Goal: Task Accomplishment & Management: Manage account settings

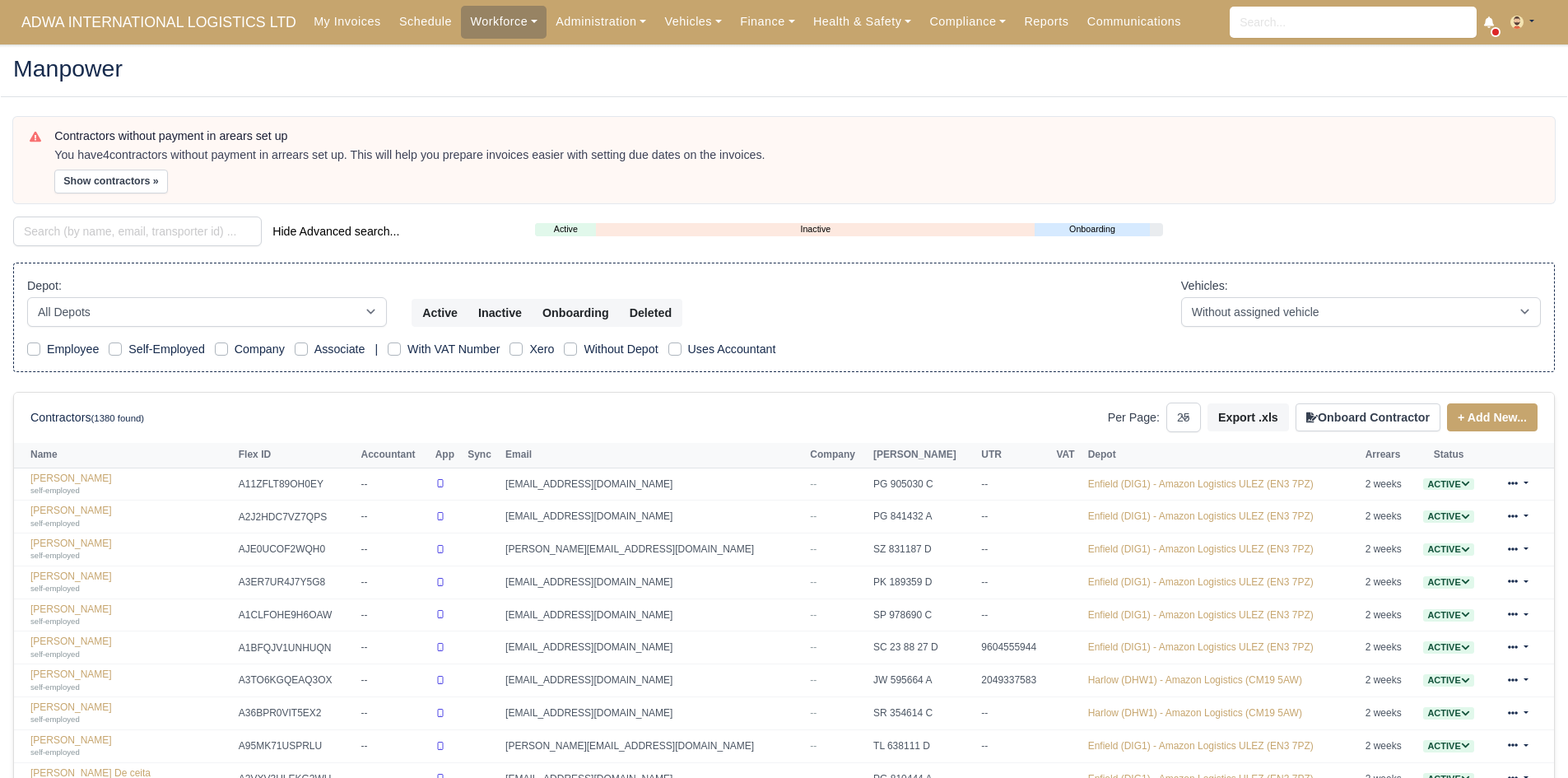
select select "25"
click at [90, 233] on input "search" at bounding box center [138, 231] width 249 height 30
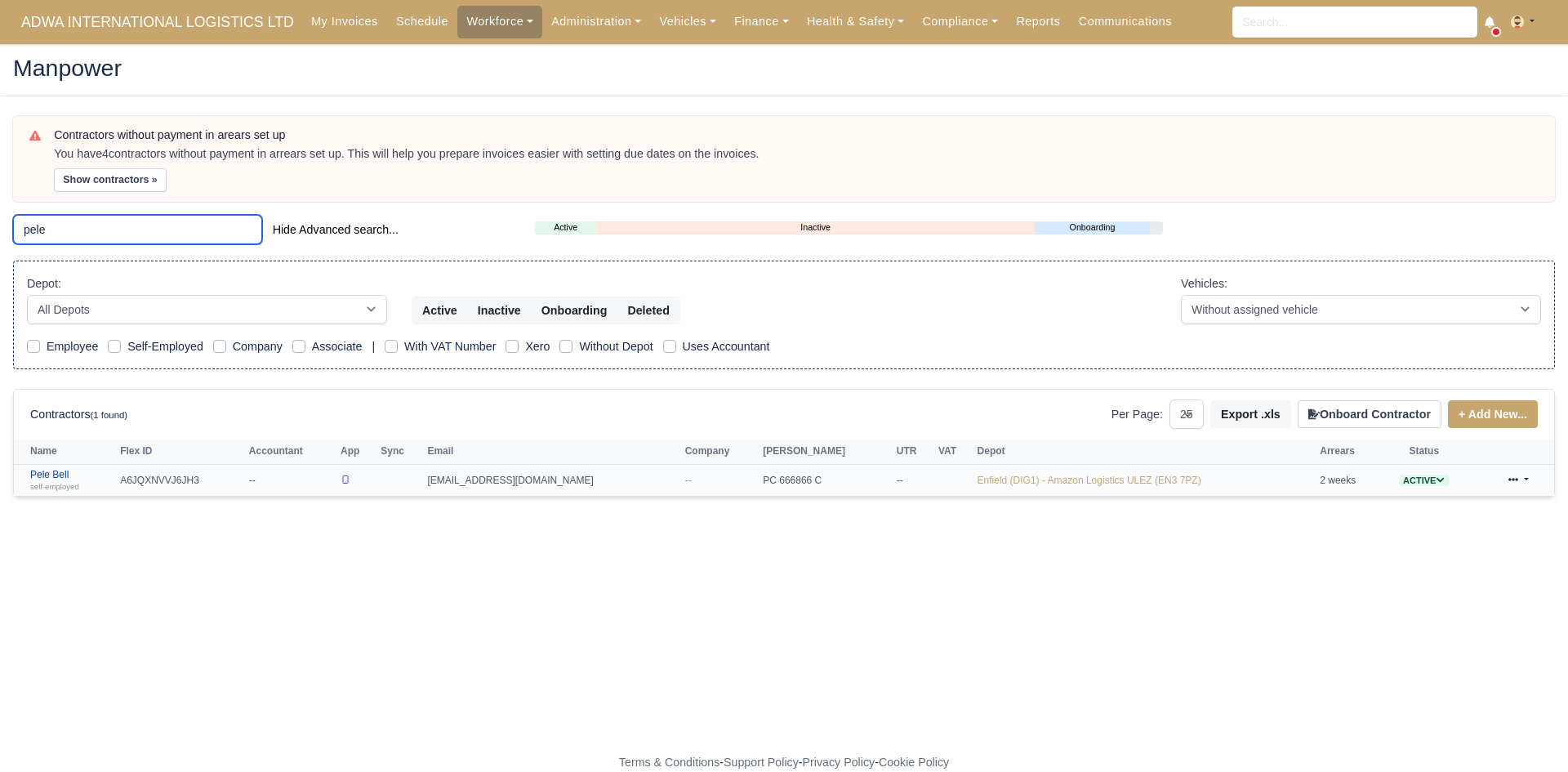
type input "pele"
click at [50, 478] on link "Pele Bell self-employed" at bounding box center [71, 480] width 82 height 23
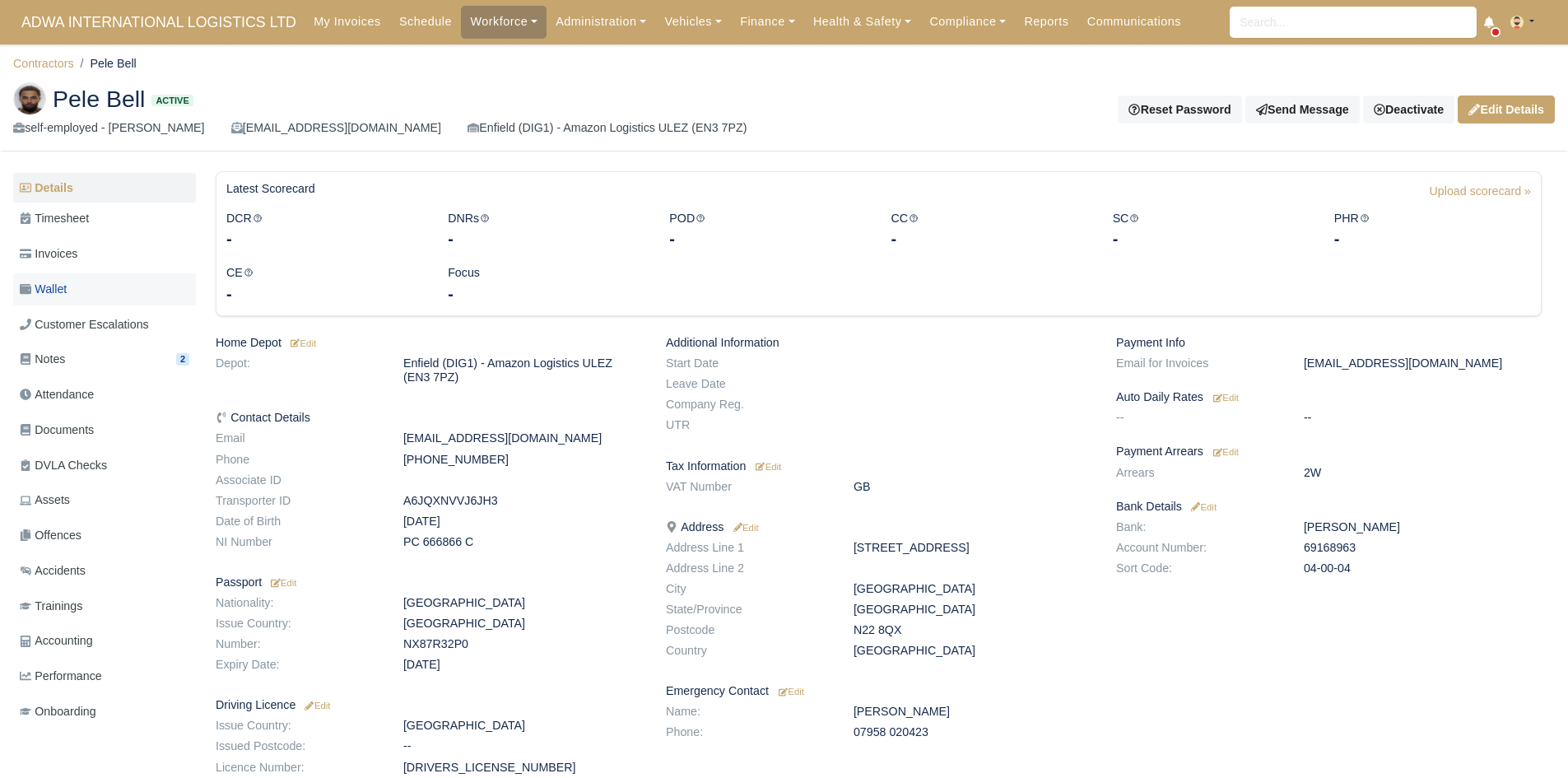
click at [93, 293] on link "Wallet" at bounding box center [104, 289] width 182 height 32
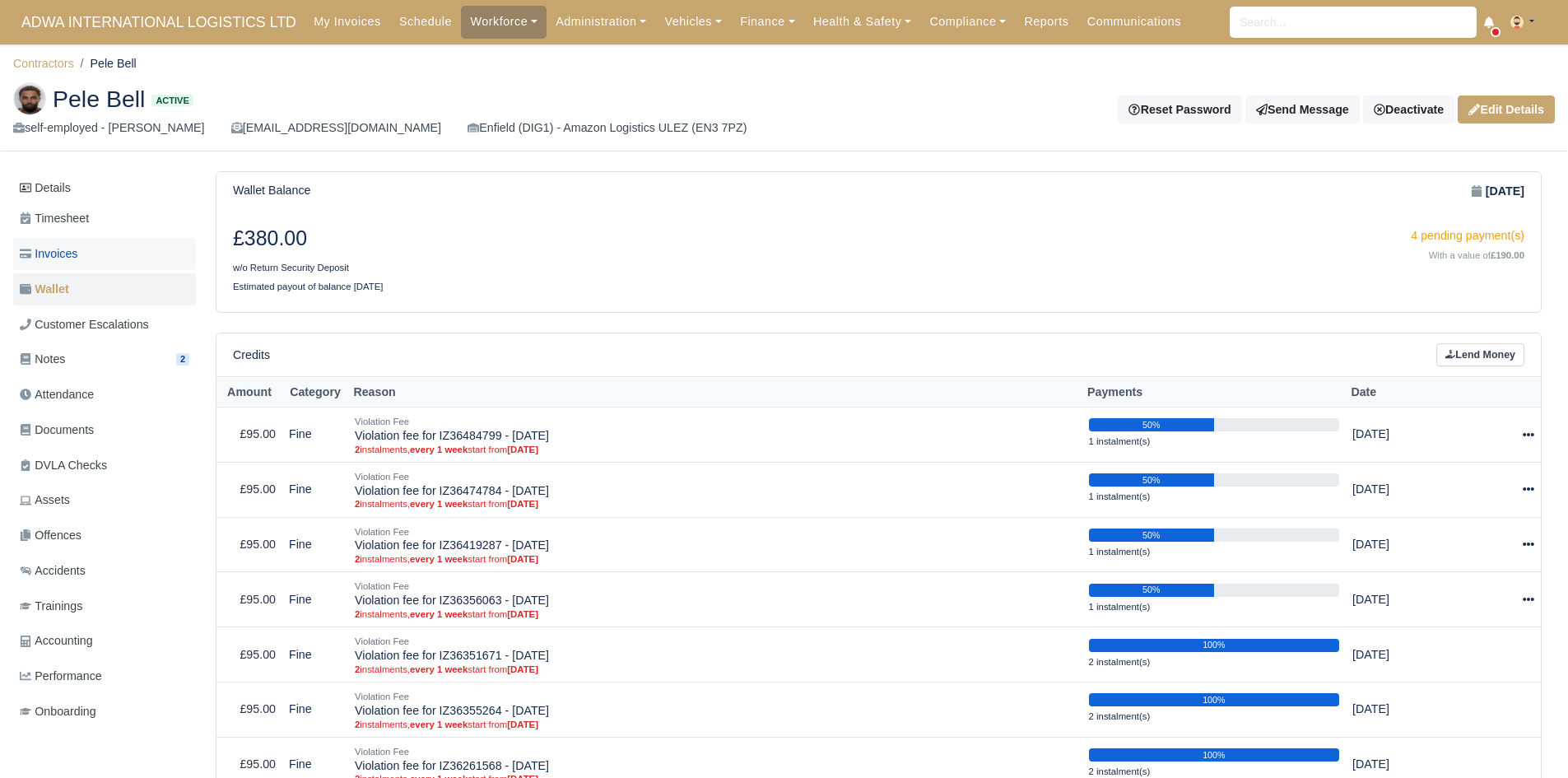
click at [136, 260] on link "Invoices" at bounding box center [104, 253] width 182 height 32
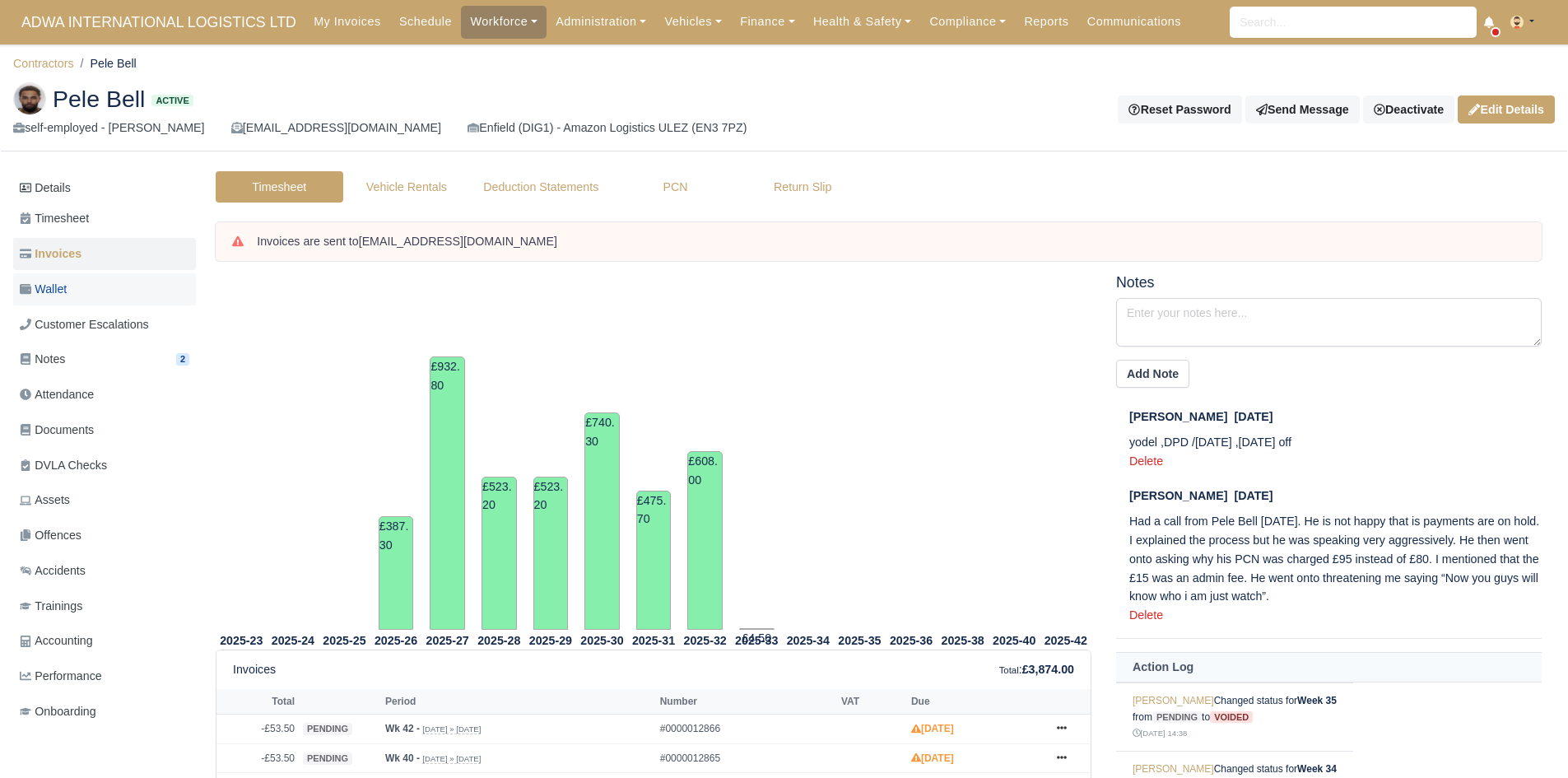
click at [114, 286] on link "Wallet" at bounding box center [104, 289] width 182 height 32
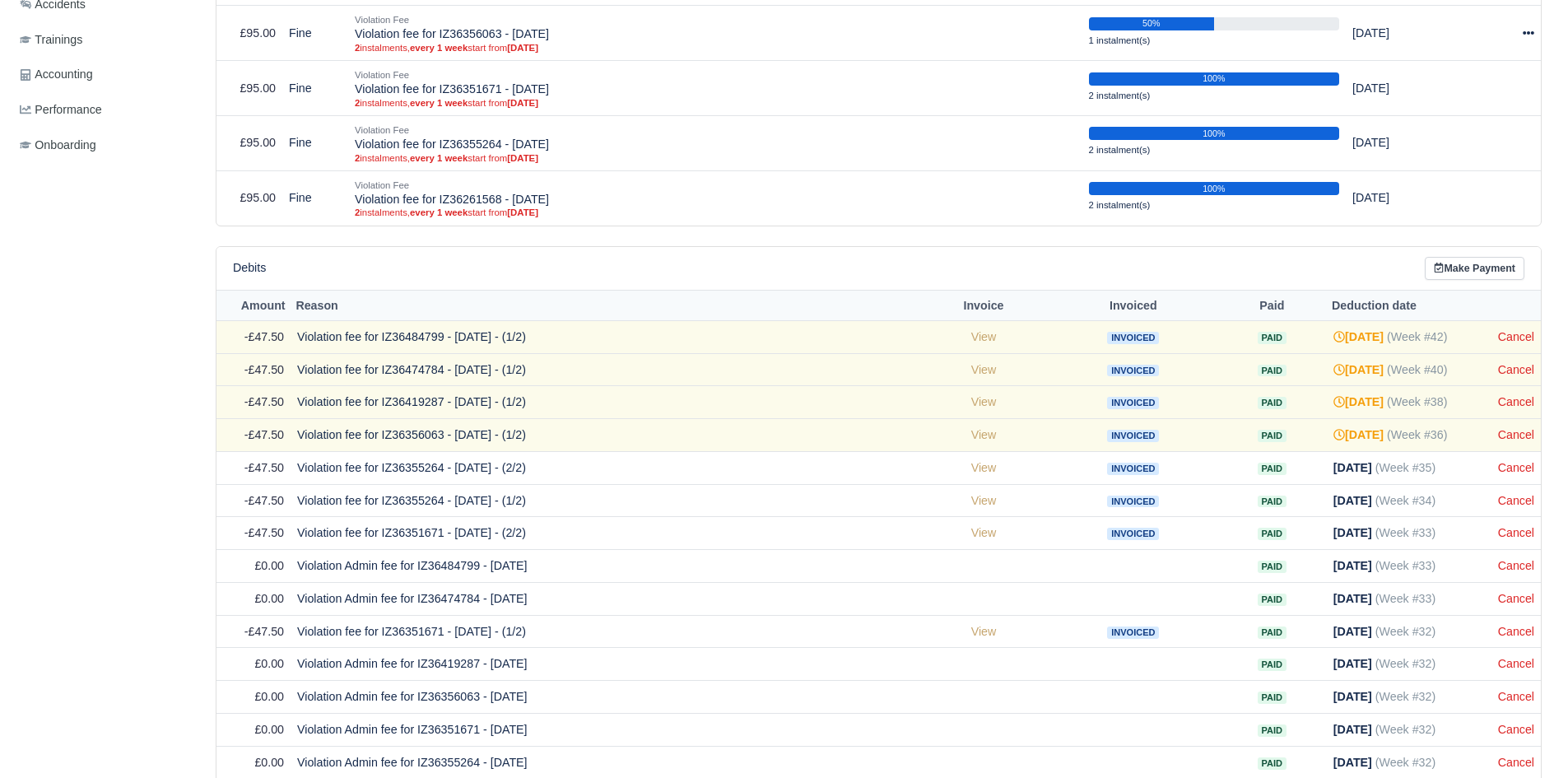
scroll to position [684, 0]
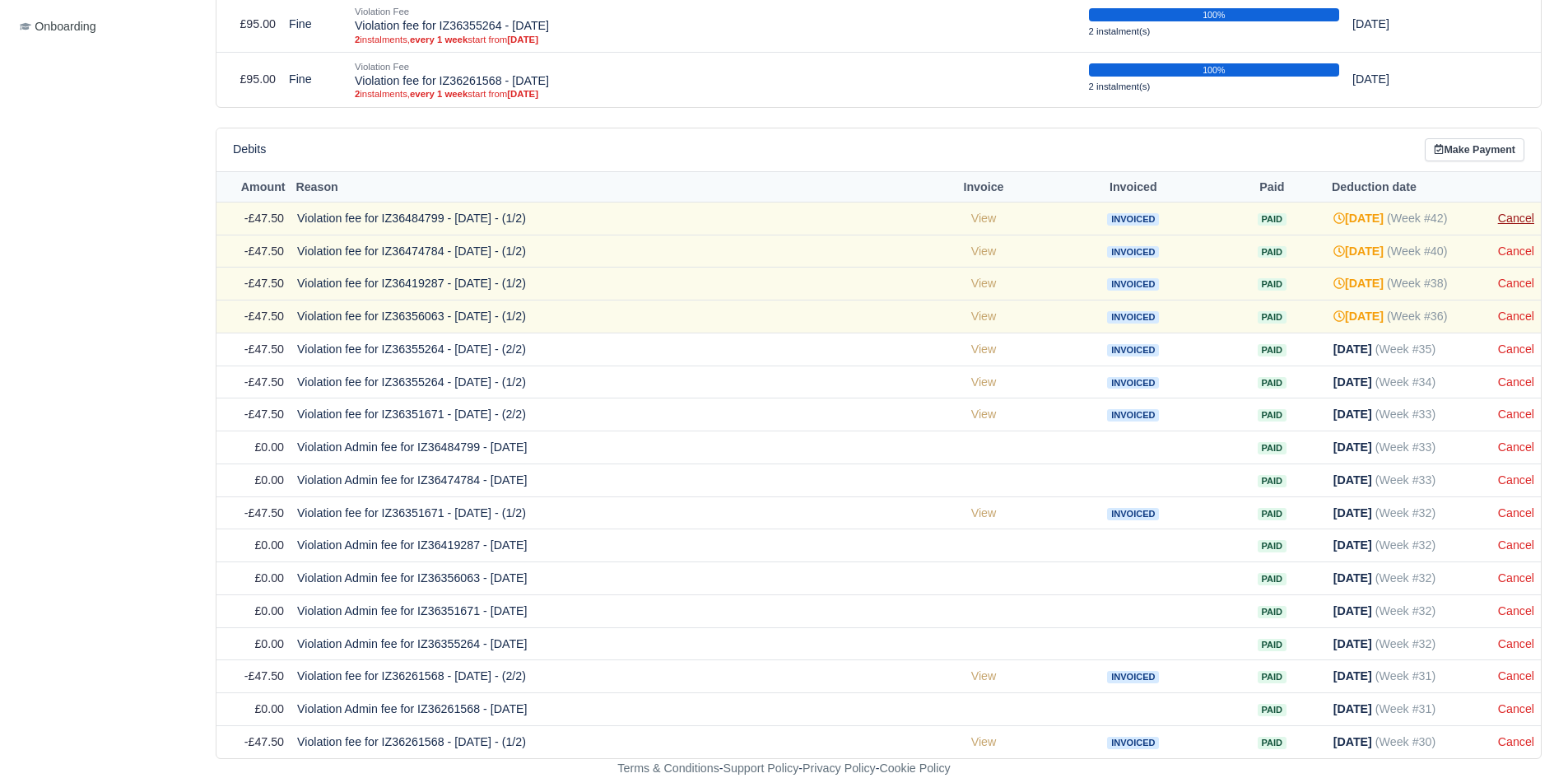
click at [1504, 216] on link "Cancel" at bounding box center [1516, 218] width 36 height 14
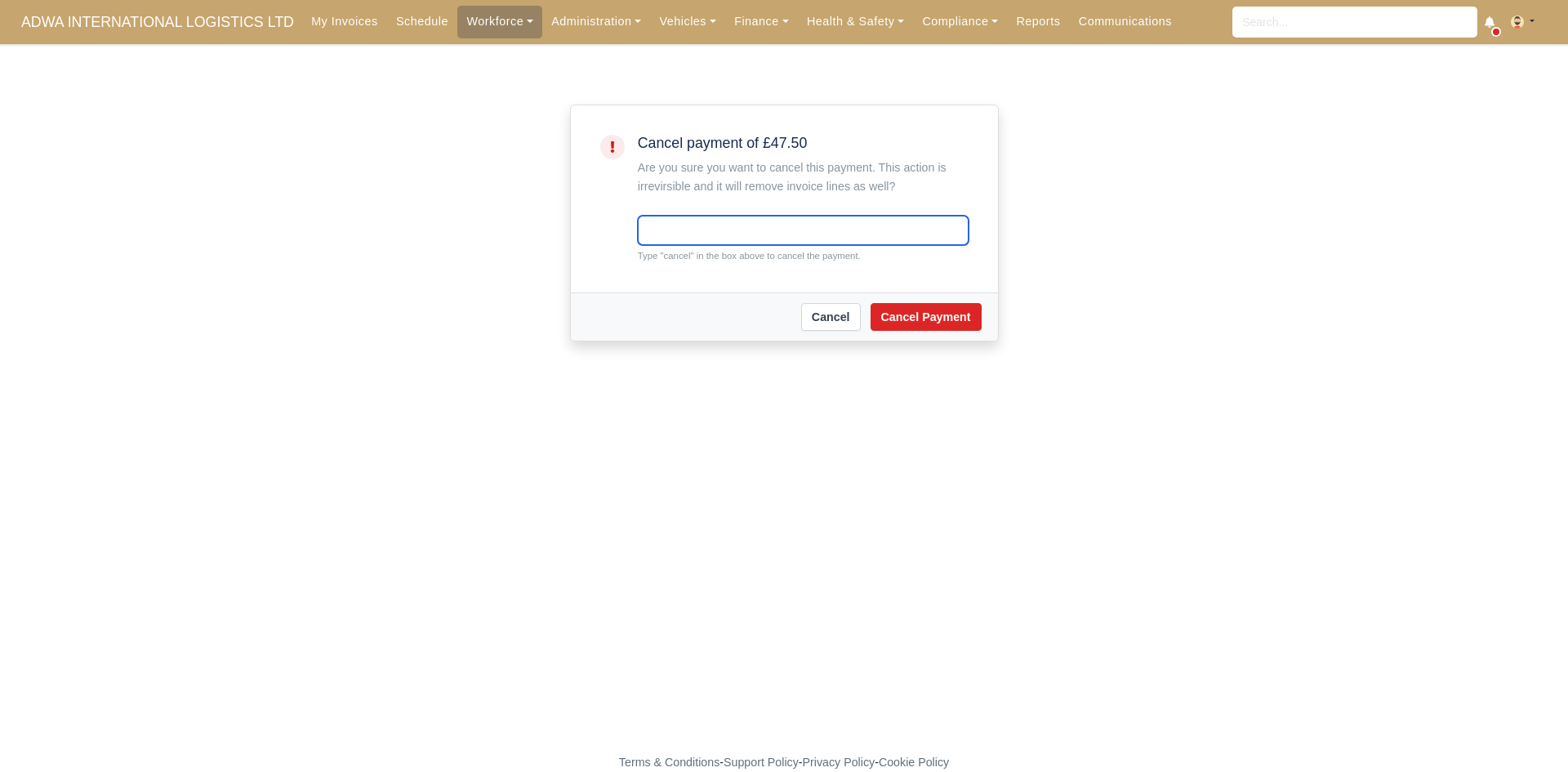
click at [815, 217] on input "text" at bounding box center [802, 230] width 331 height 30
type input "cancel"
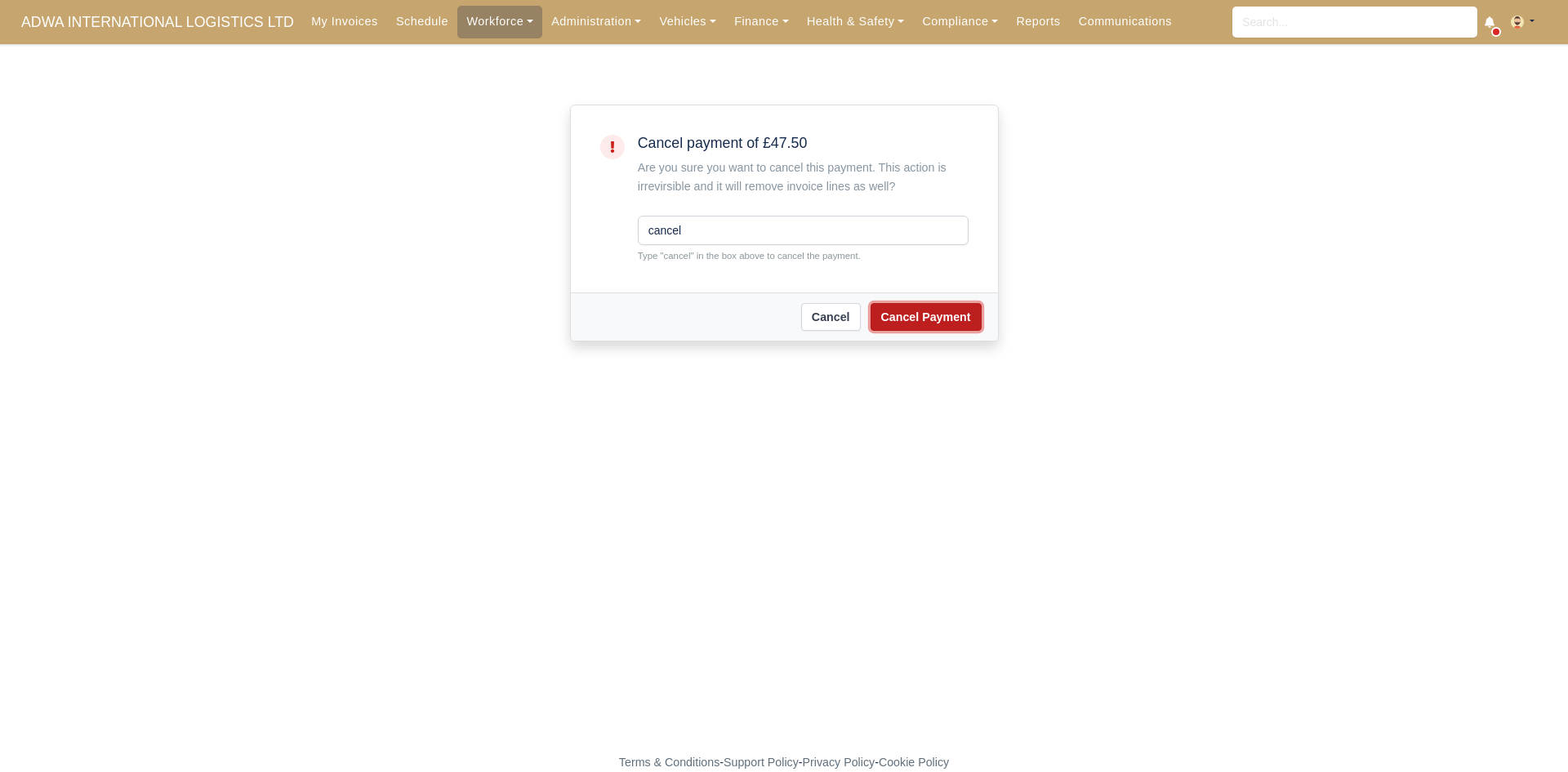
click at [899, 313] on button "Cancel Payment" at bounding box center [925, 316] width 111 height 28
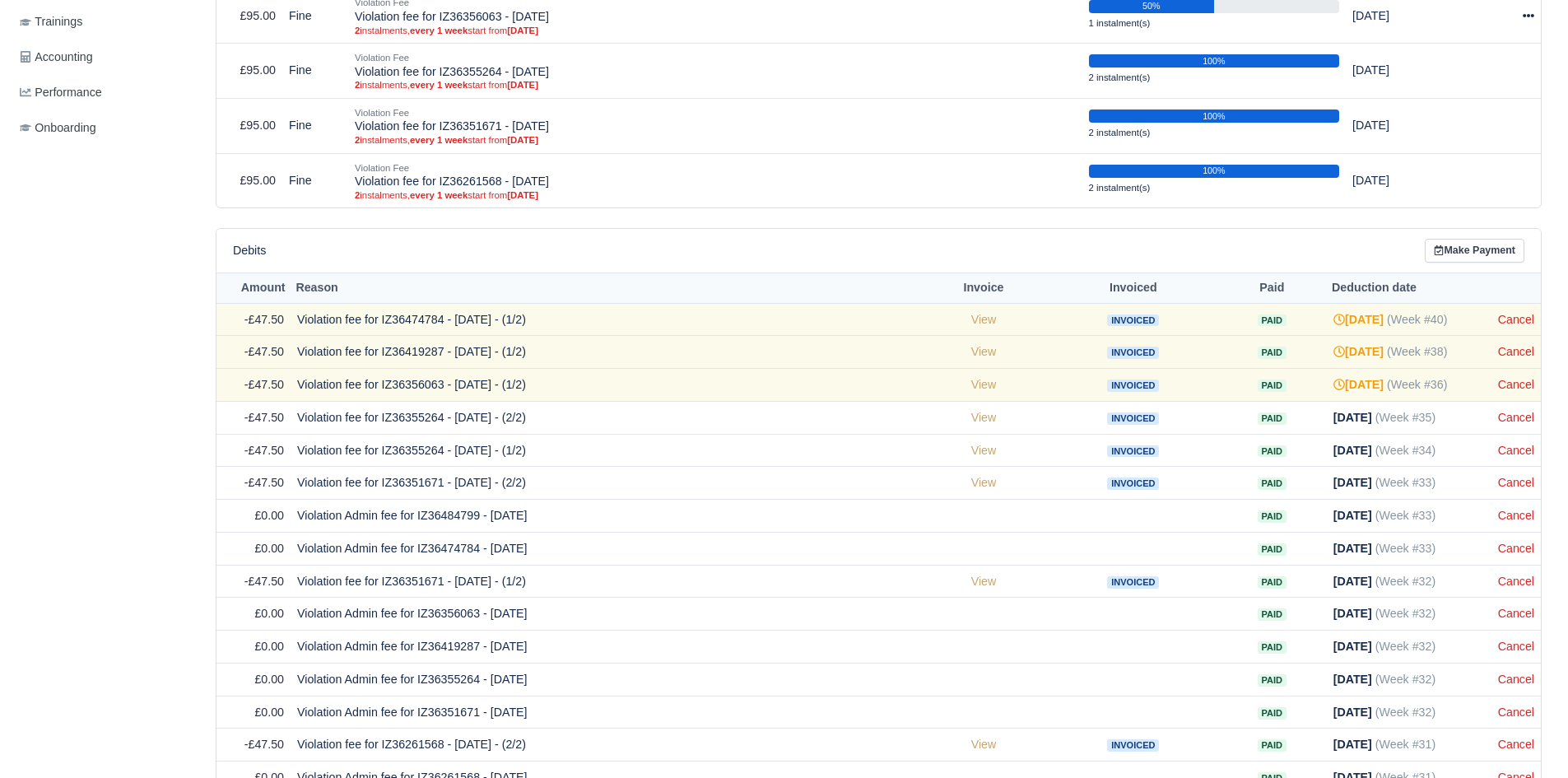
scroll to position [615, 0]
click at [1513, 328] on td "Cancel" at bounding box center [1516, 320] width 49 height 33
click at [1522, 321] on link "Cancel" at bounding box center [1516, 320] width 36 height 14
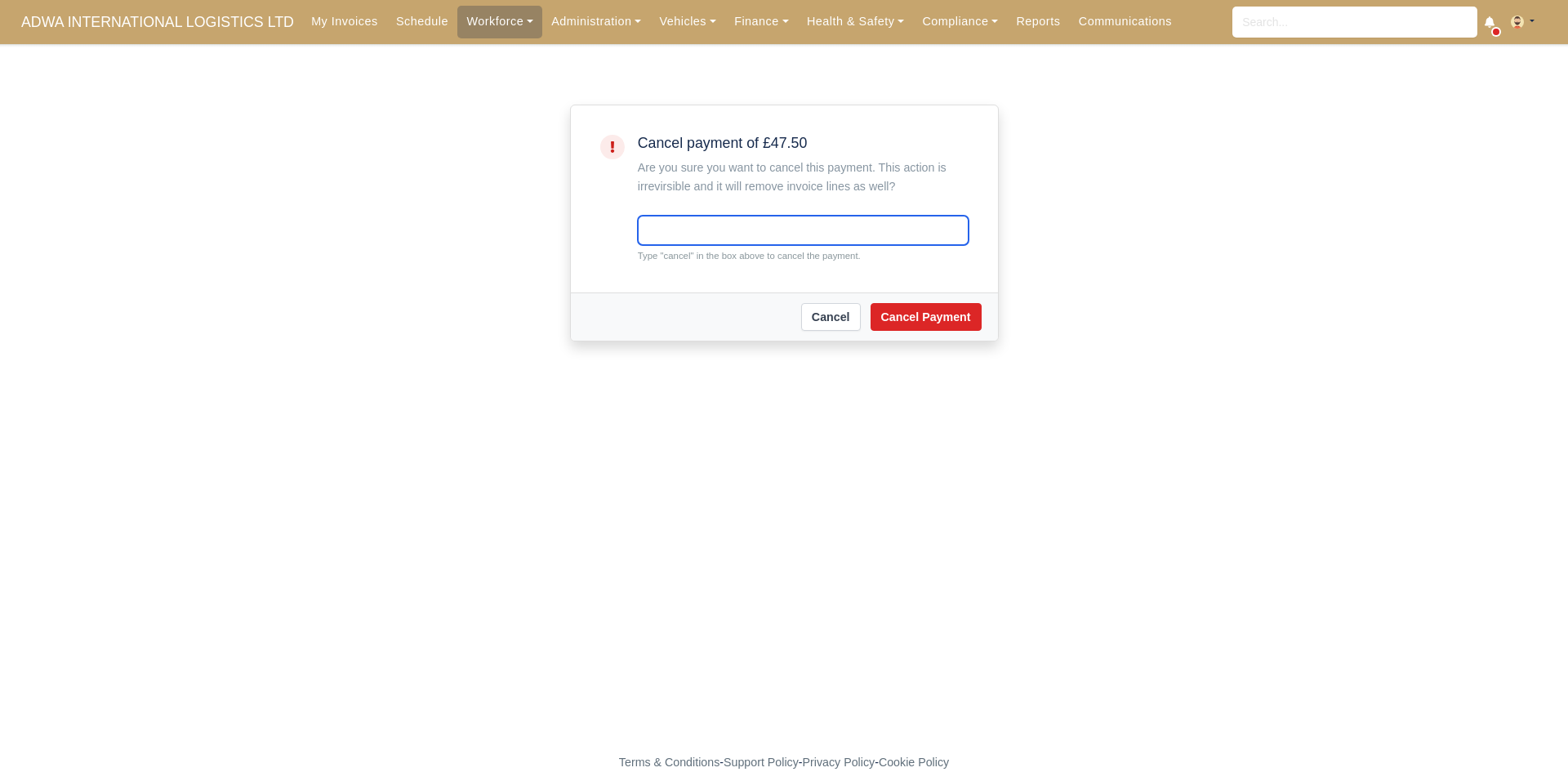
click at [856, 232] on input "text" at bounding box center [802, 230] width 331 height 30
type input "cancel"
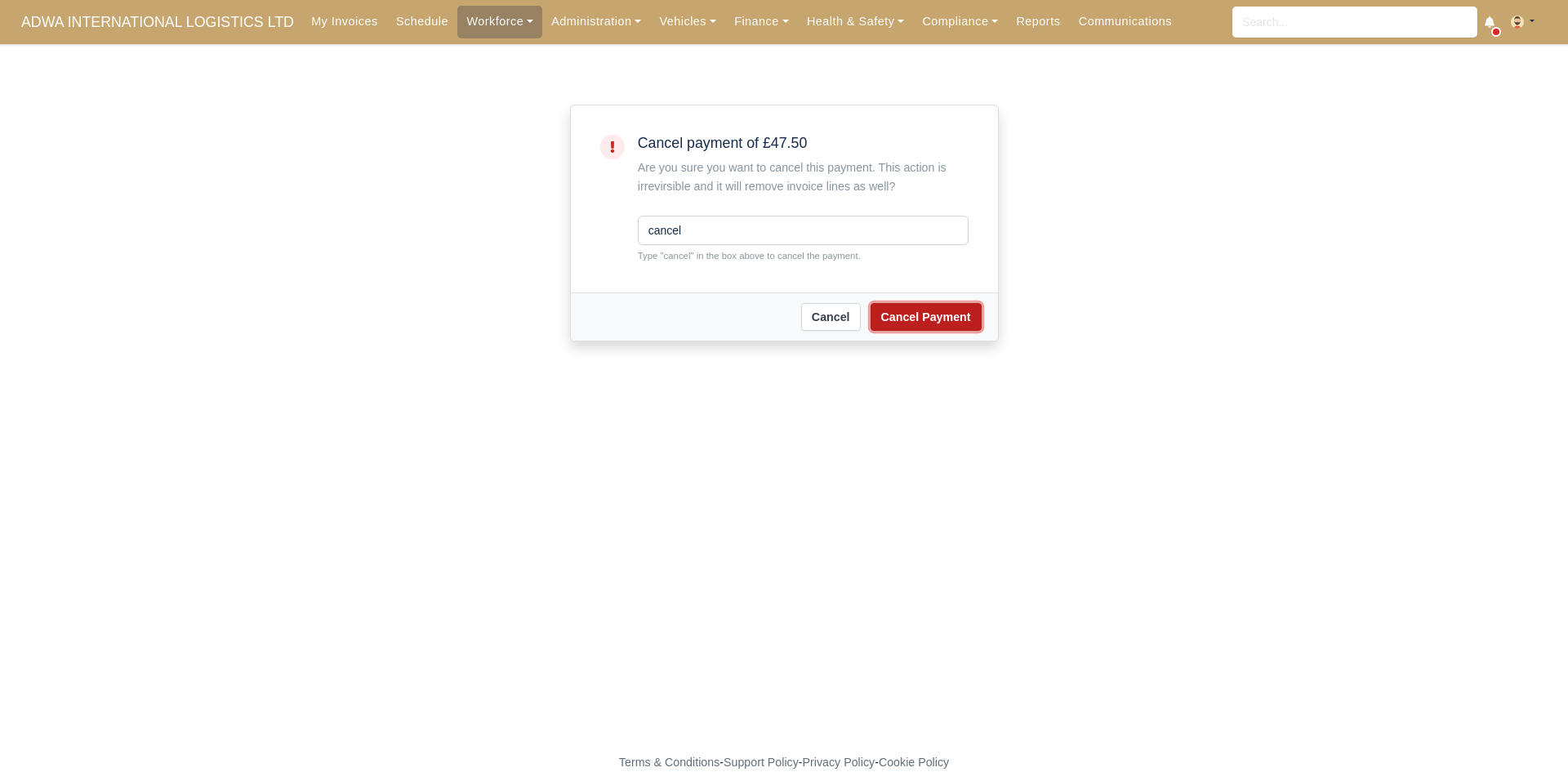
click at [895, 319] on button "Cancel Payment" at bounding box center [925, 316] width 111 height 28
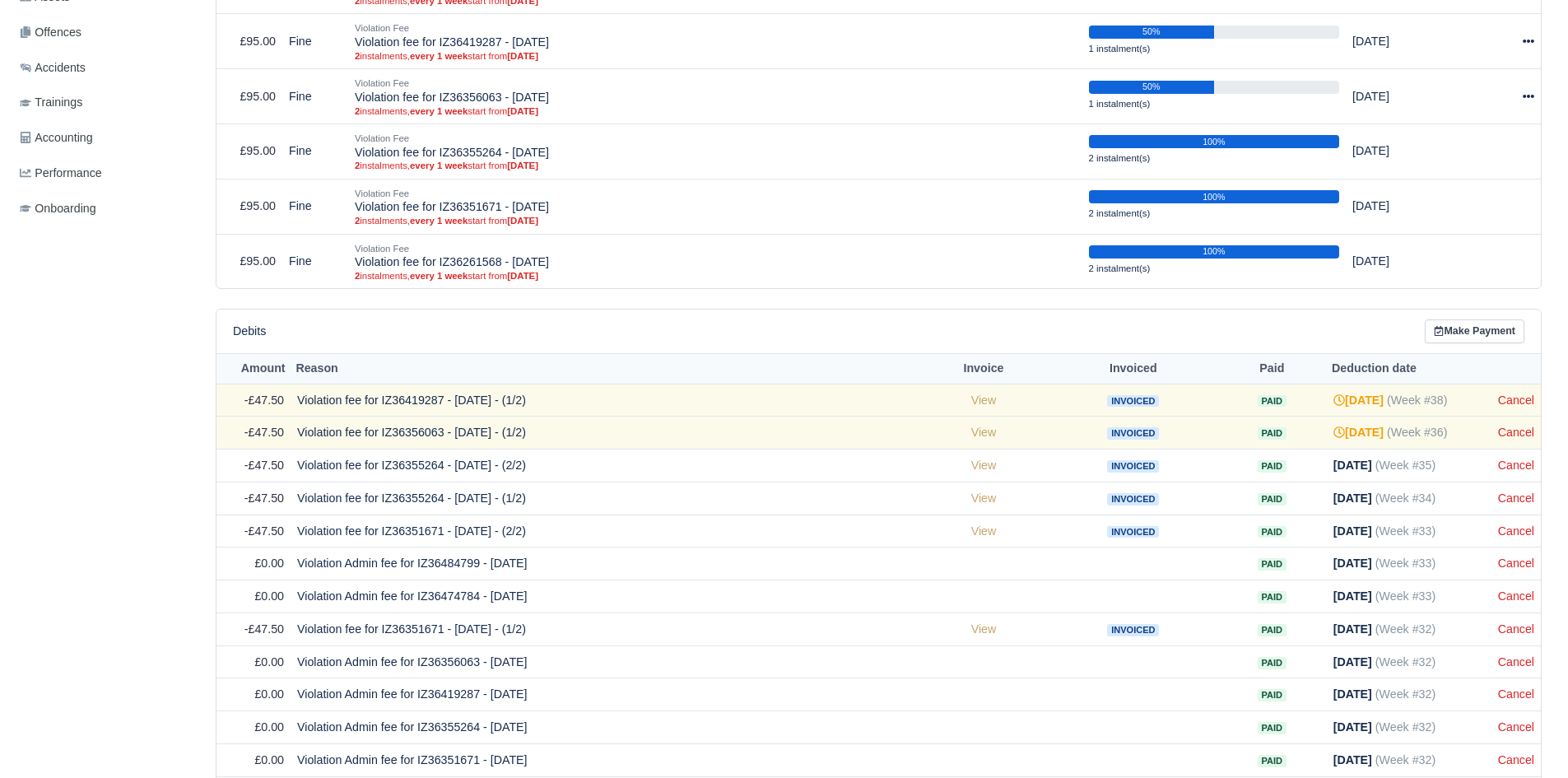
scroll to position [648, 0]
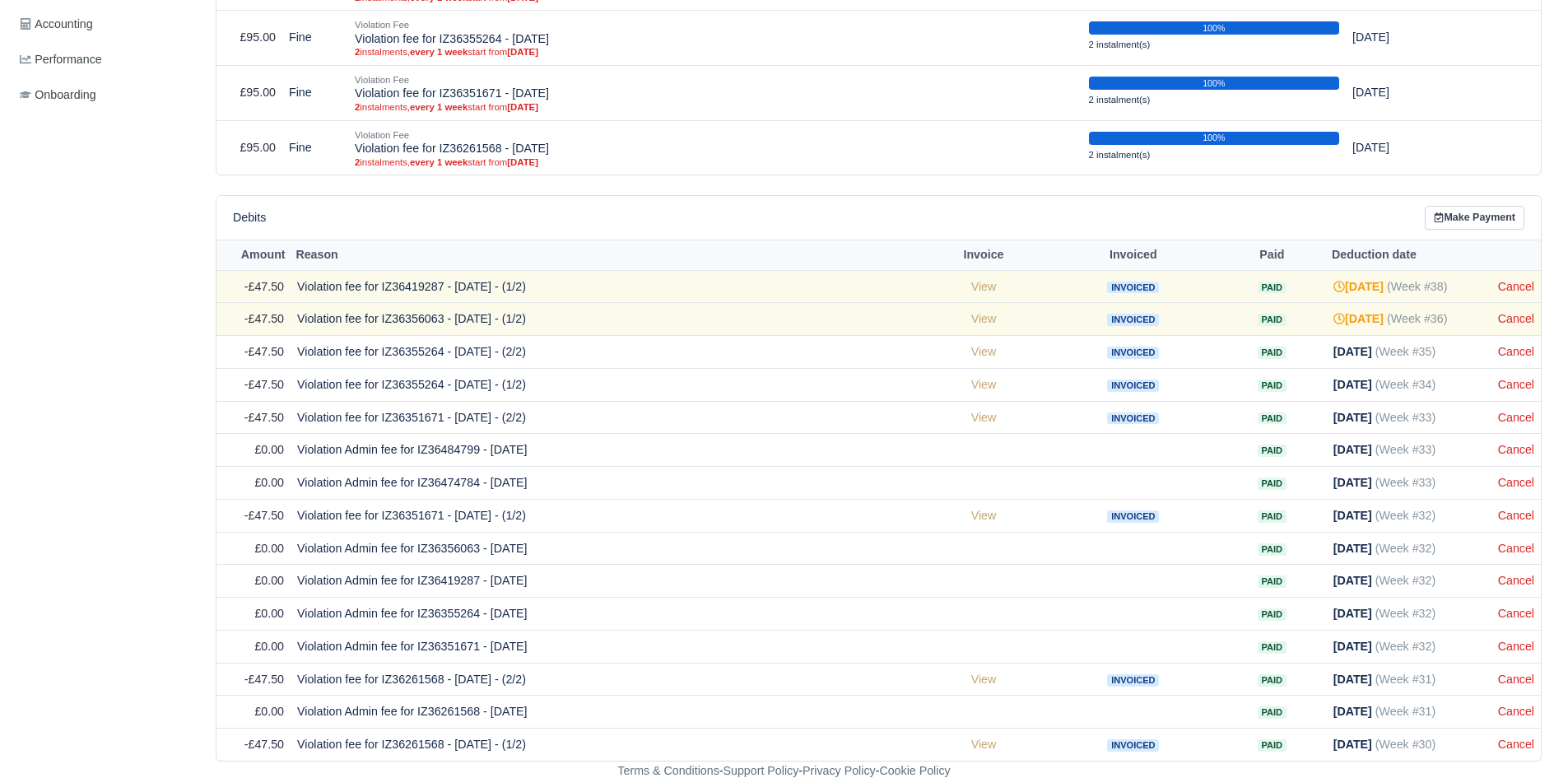
click at [1511, 295] on td "Cancel" at bounding box center [1516, 286] width 49 height 33
click at [1514, 287] on link "Cancel" at bounding box center [1516, 286] width 36 height 14
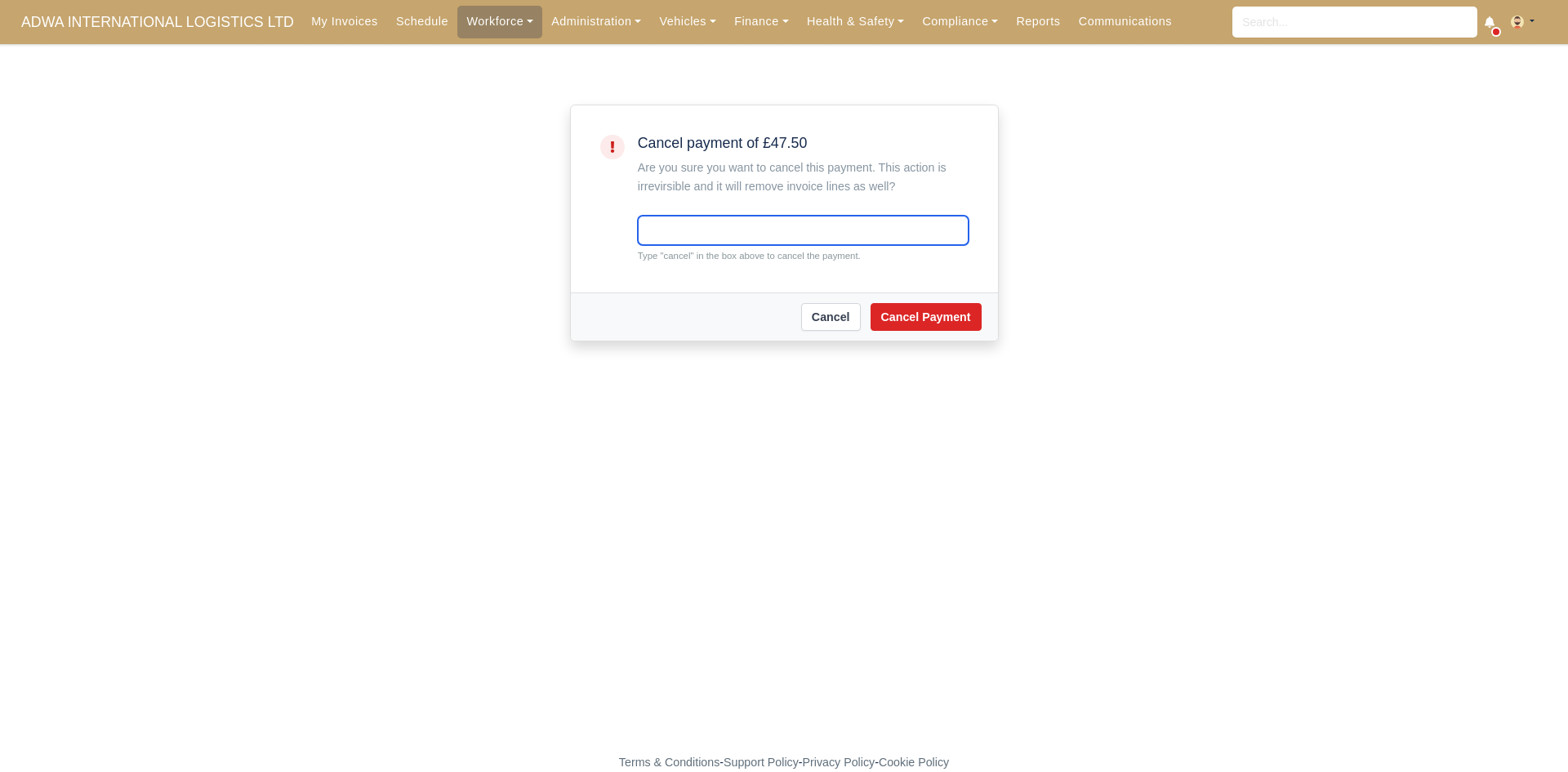
click at [789, 225] on input "text" at bounding box center [802, 230] width 331 height 30
type input "cancel"
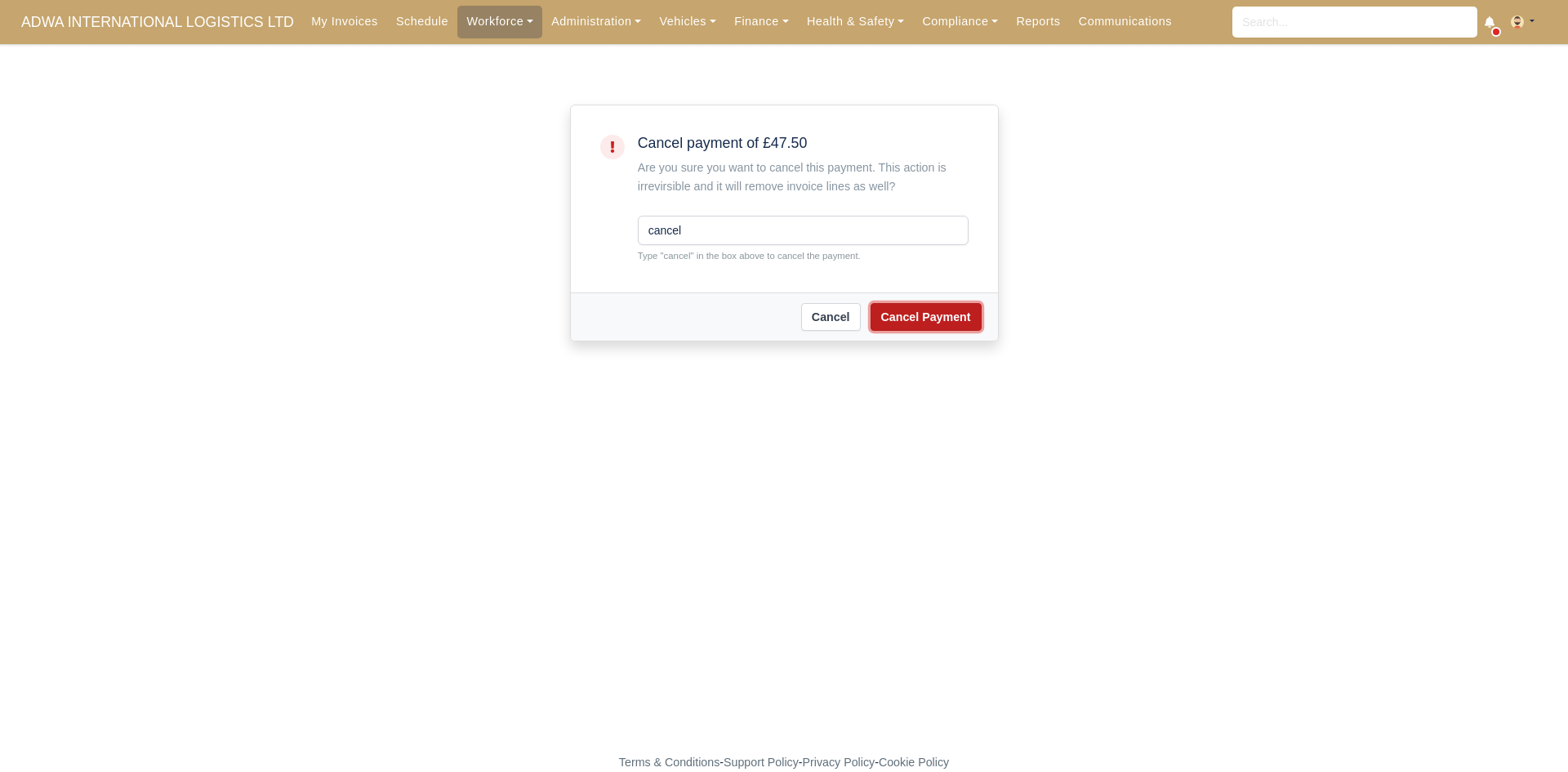
click at [897, 313] on button "Cancel Payment" at bounding box center [925, 316] width 111 height 28
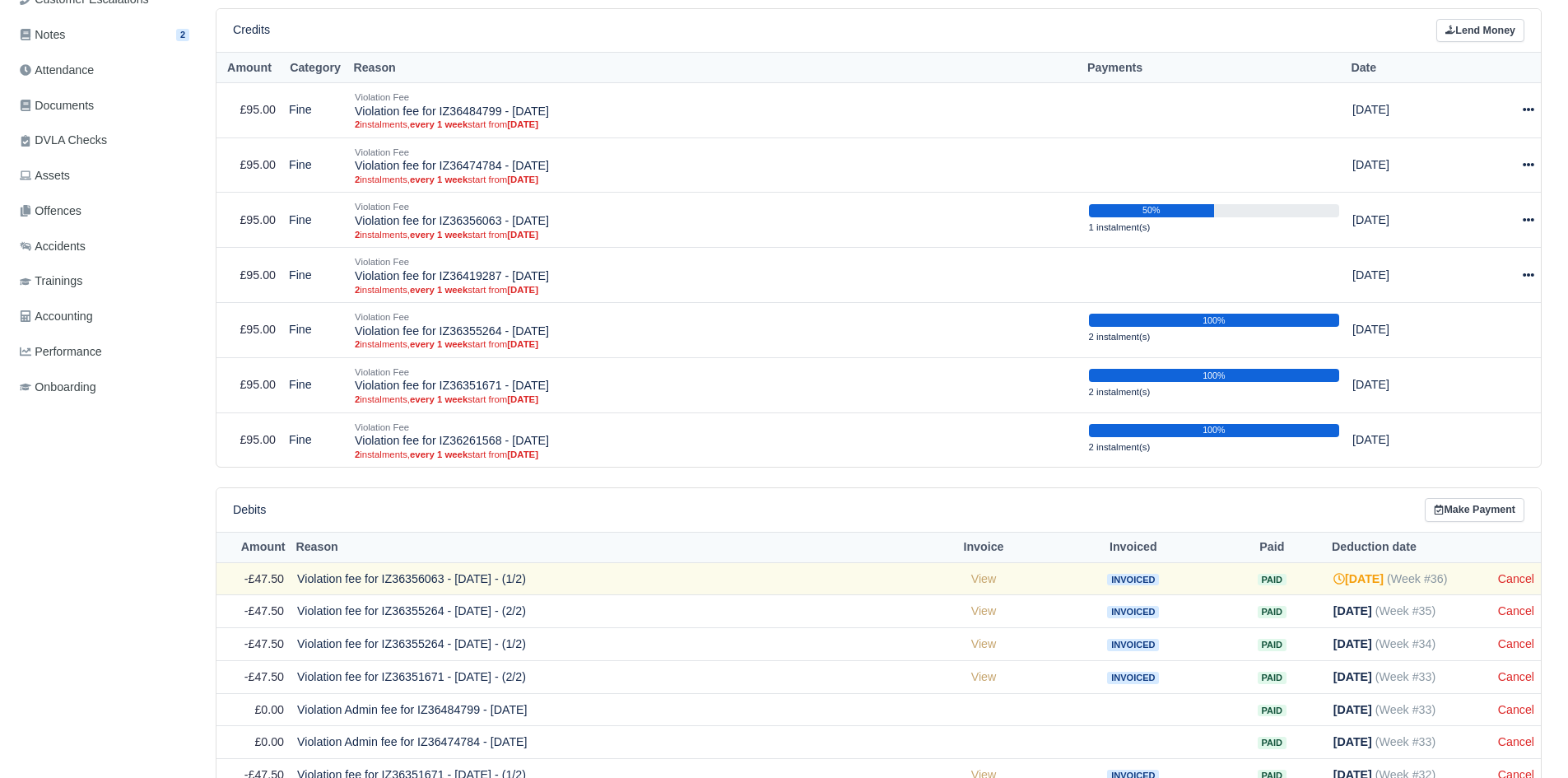
scroll to position [549, 0]
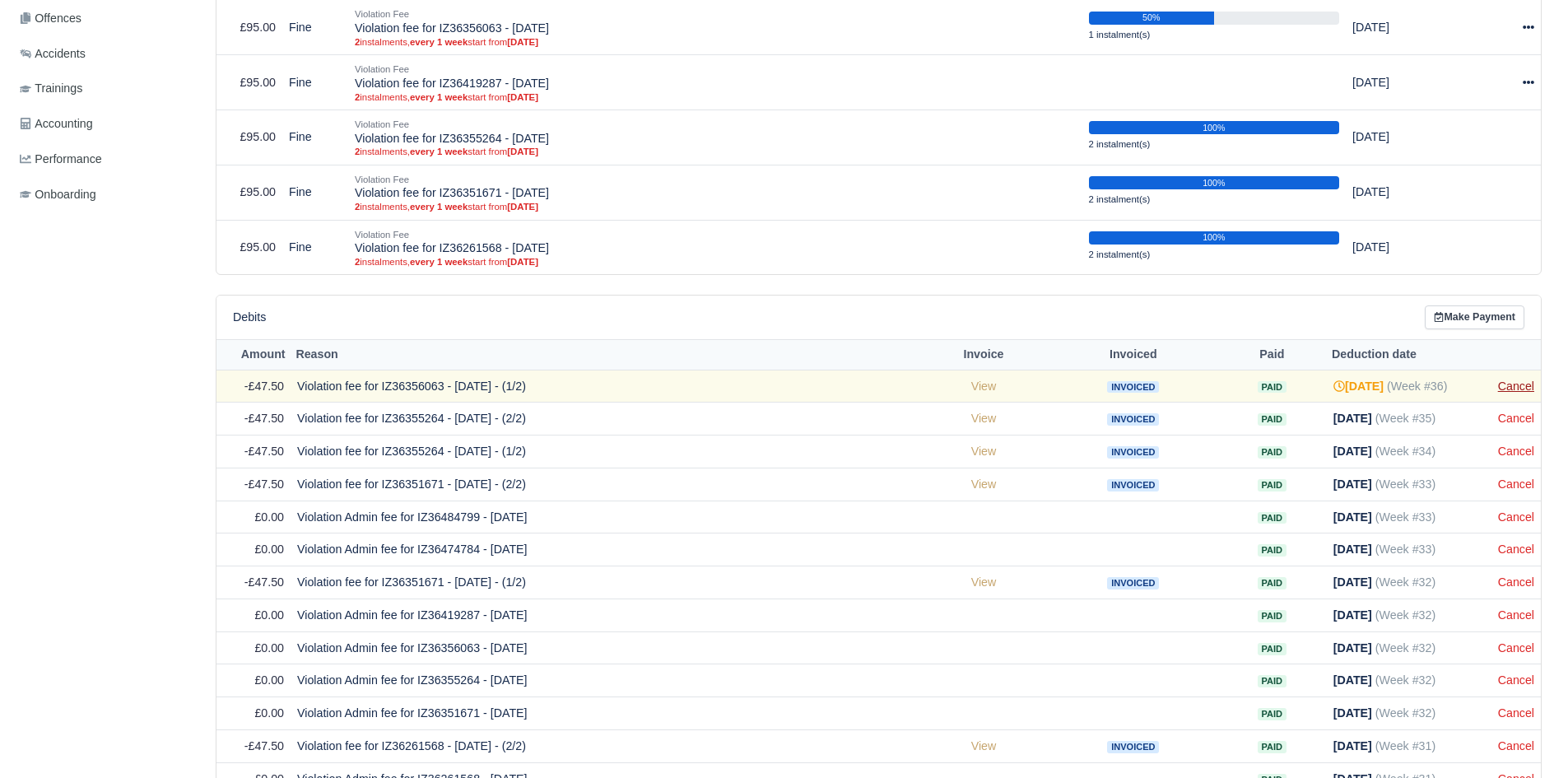
click at [1514, 386] on link "Cancel" at bounding box center [1516, 386] width 36 height 14
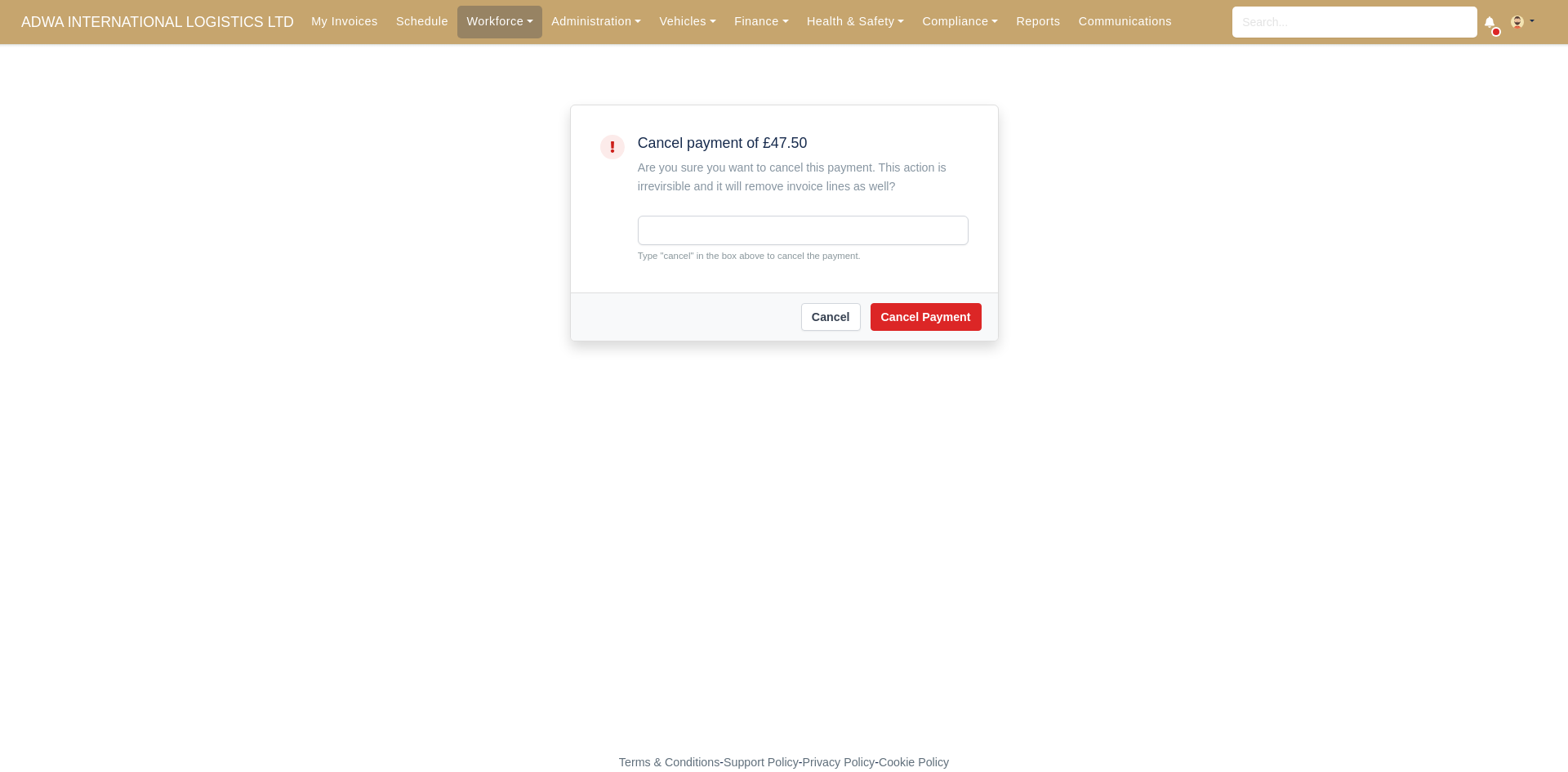
click at [730, 254] on small "Type "cancel" in the box above to cancel the payment." at bounding box center [802, 256] width 331 height 14
click at [728, 236] on input "text" at bounding box center [802, 230] width 331 height 30
type input "cancel"
click at [907, 328] on button "Cancel Payment" at bounding box center [925, 316] width 111 height 28
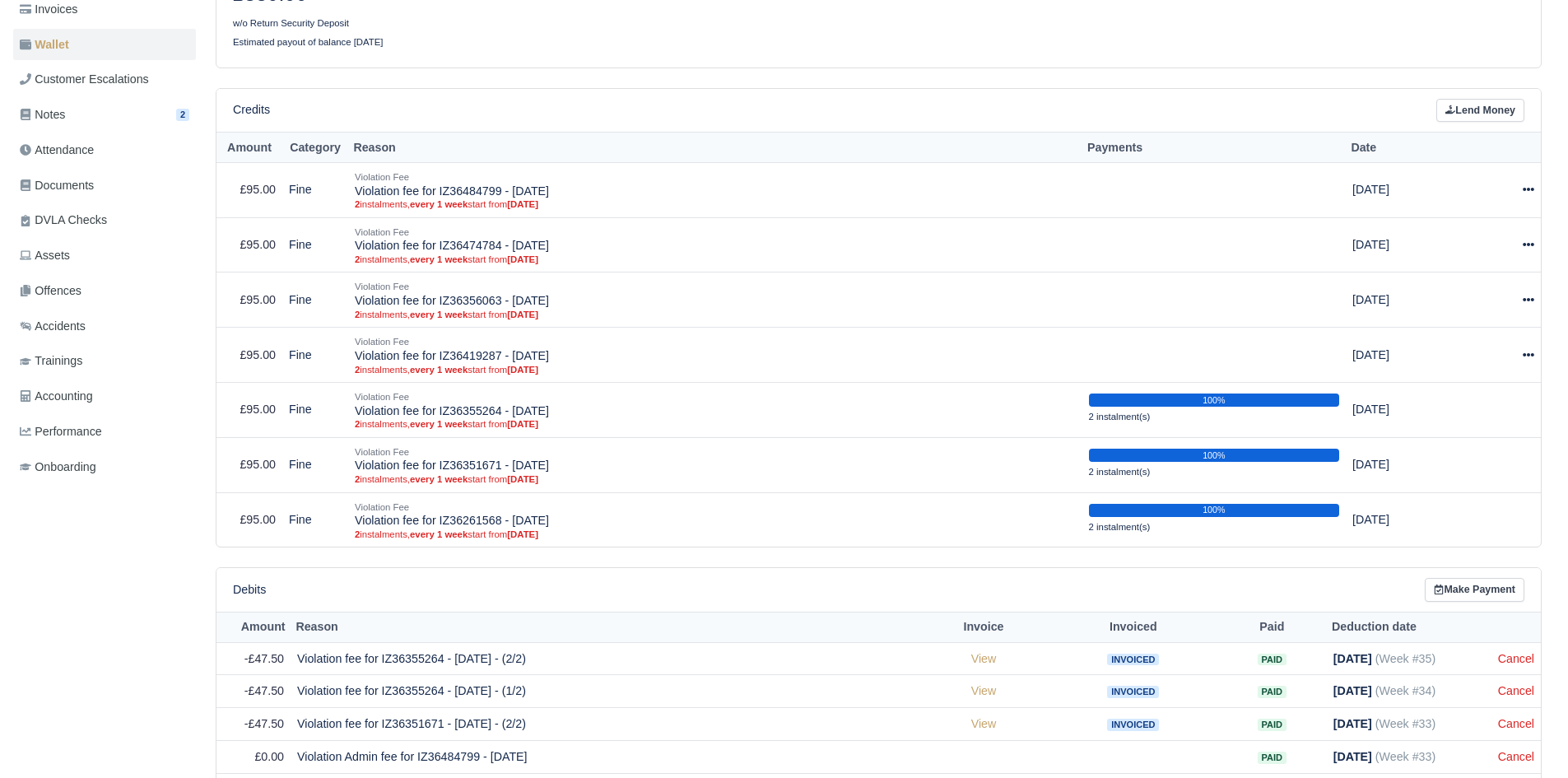
scroll to position [586, 0]
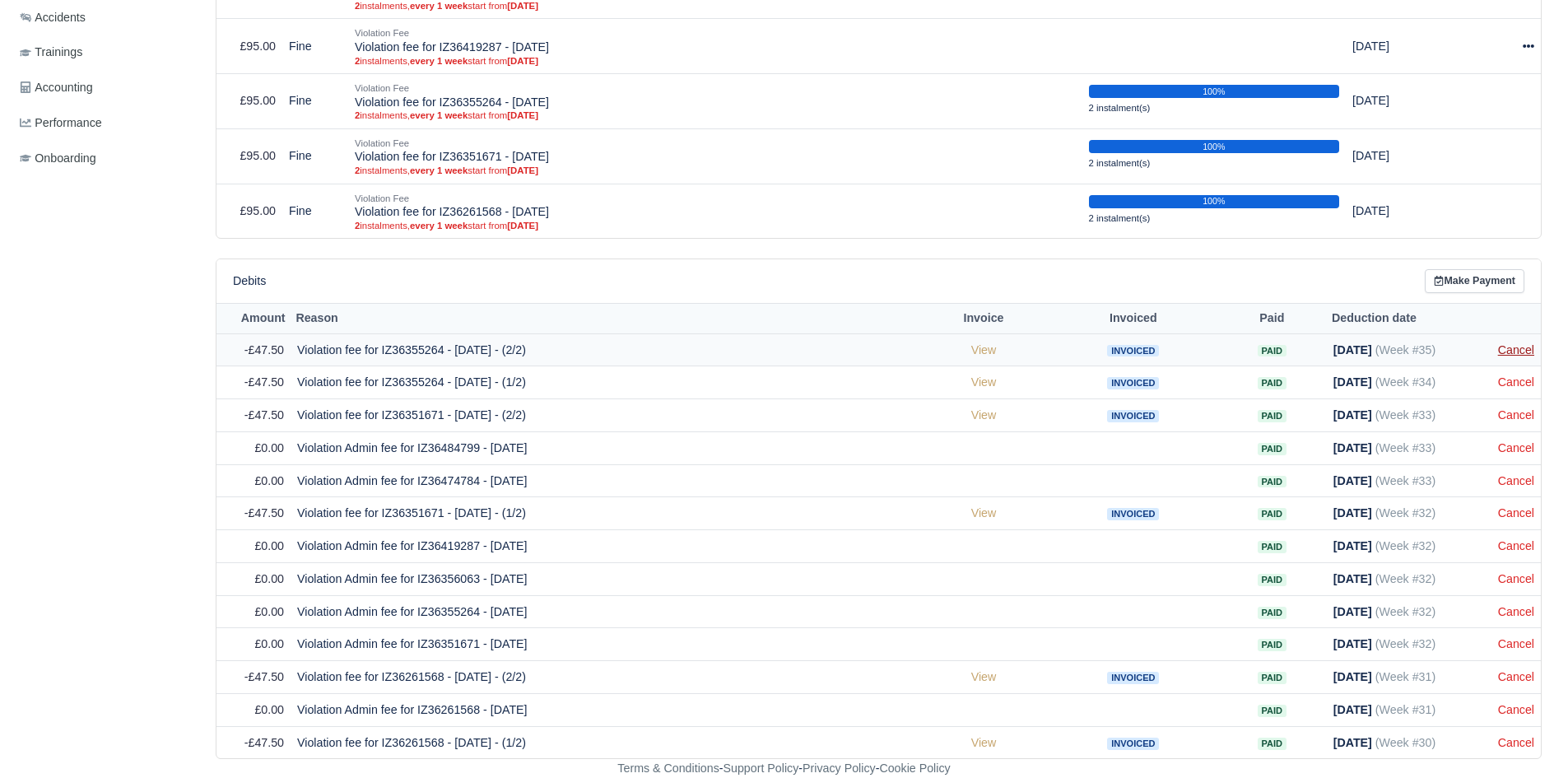
click at [1510, 348] on link "Cancel" at bounding box center [1516, 350] width 36 height 14
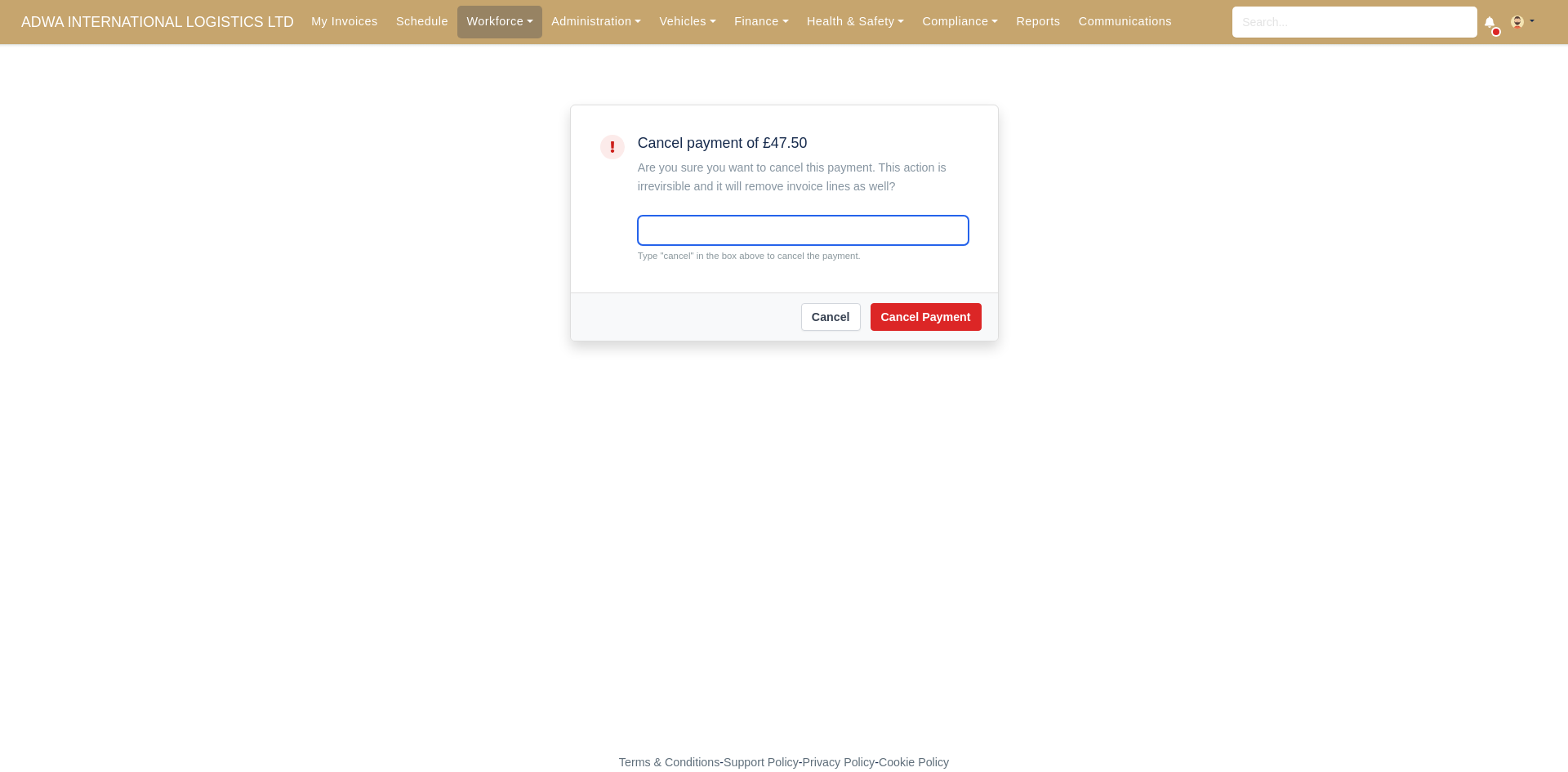
click at [761, 240] on input "text" at bounding box center [802, 230] width 331 height 30
type input "cancel"
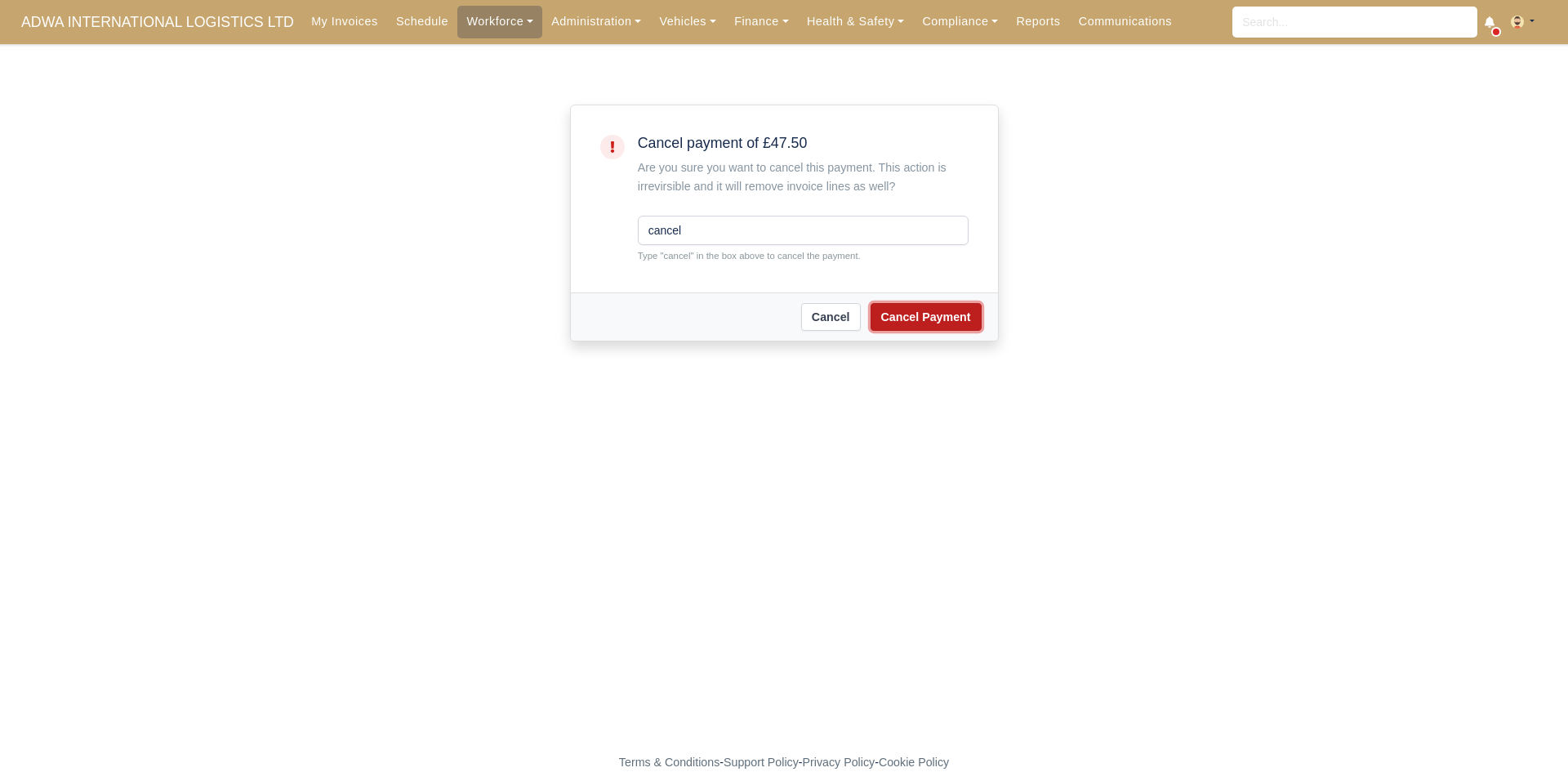
click at [902, 320] on button "Cancel Payment" at bounding box center [925, 316] width 111 height 28
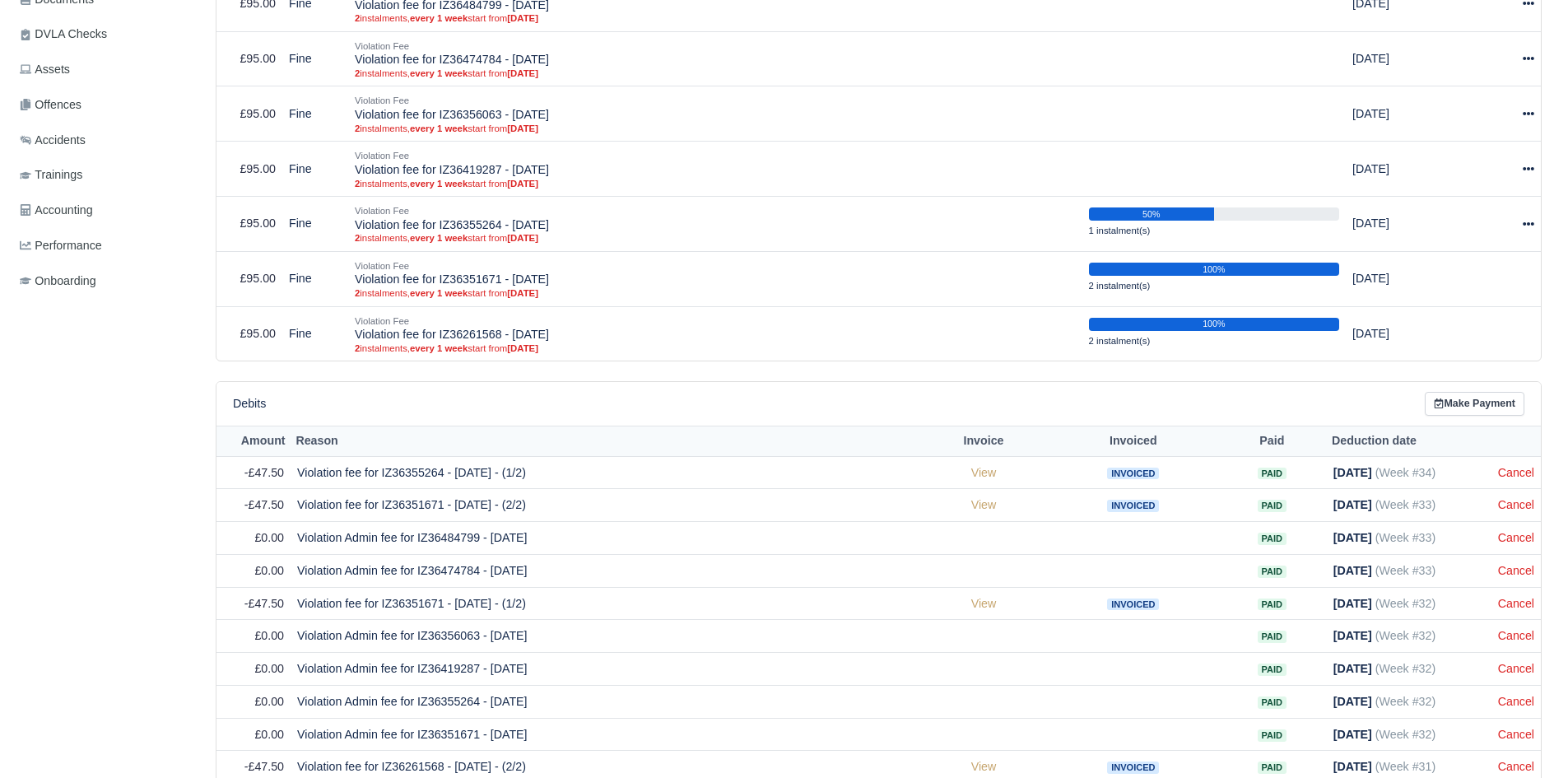
scroll to position [463, 0]
click at [1520, 478] on link "Cancel" at bounding box center [1516, 471] width 36 height 14
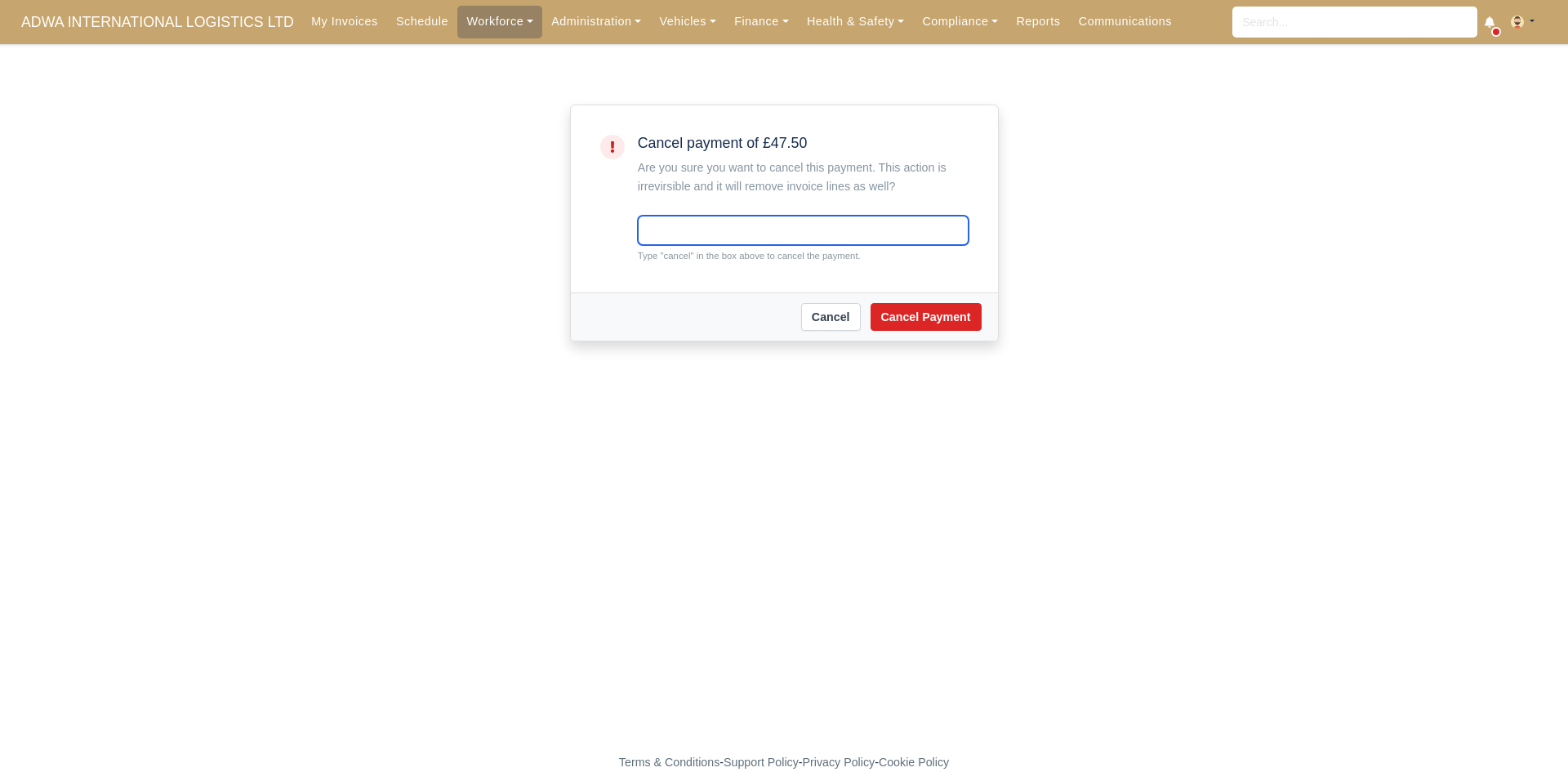
click at [714, 232] on input "text" at bounding box center [802, 230] width 331 height 30
type input "cancel"
click at [891, 300] on div "Cancel Cancel Payment" at bounding box center [784, 316] width 427 height 48
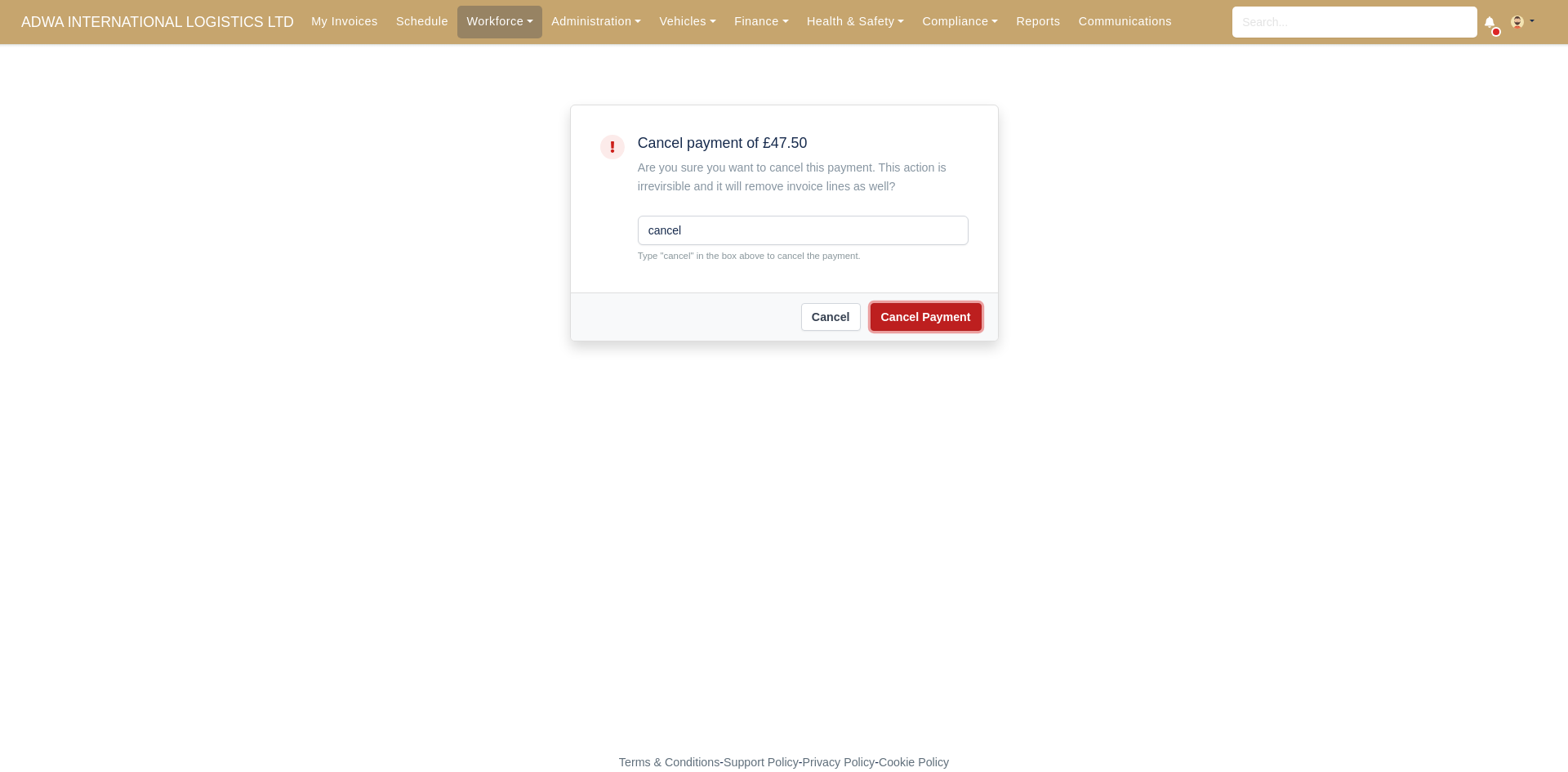
click at [901, 309] on button "Cancel Payment" at bounding box center [925, 316] width 111 height 28
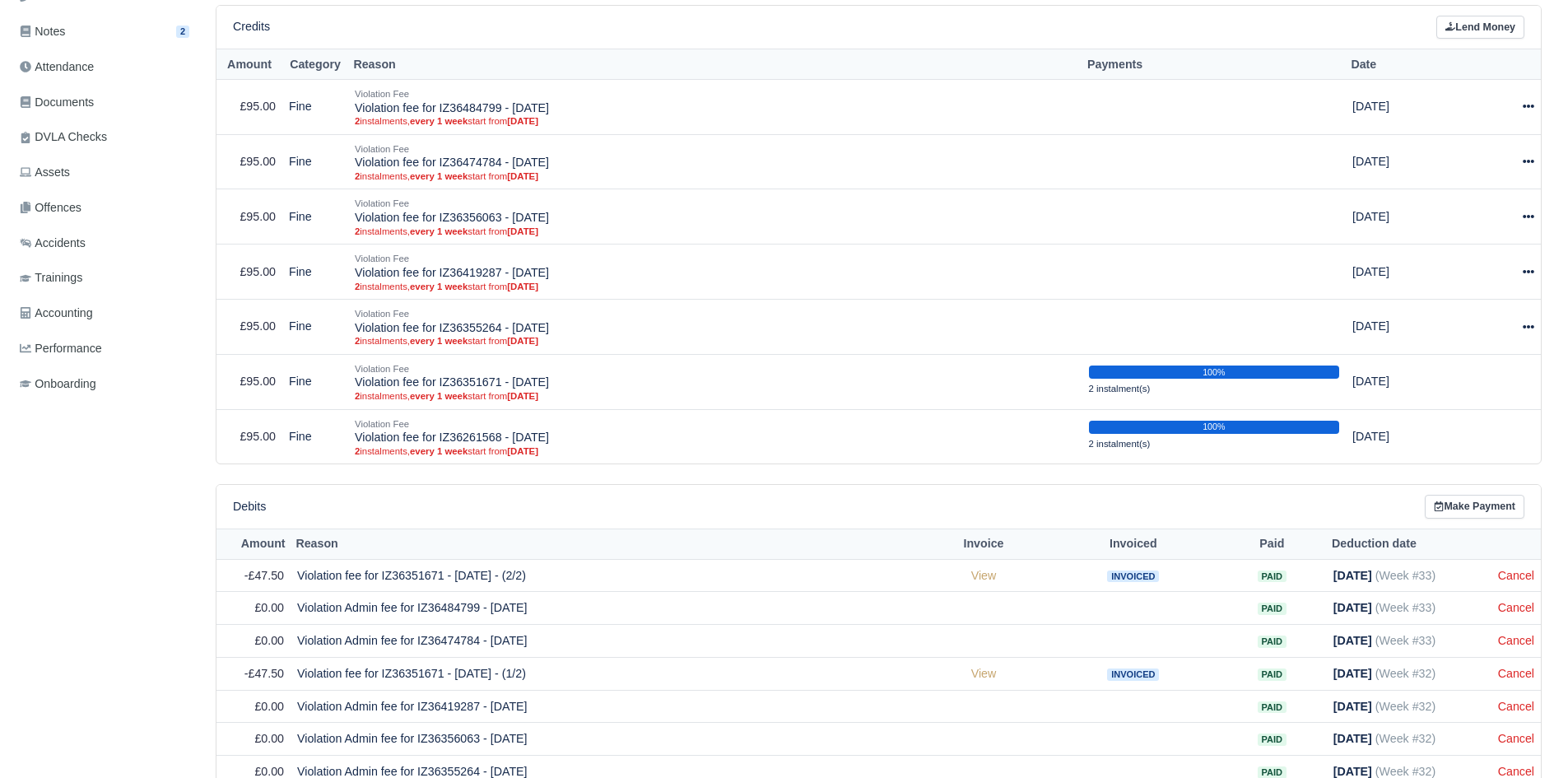
scroll to position [414, 0]
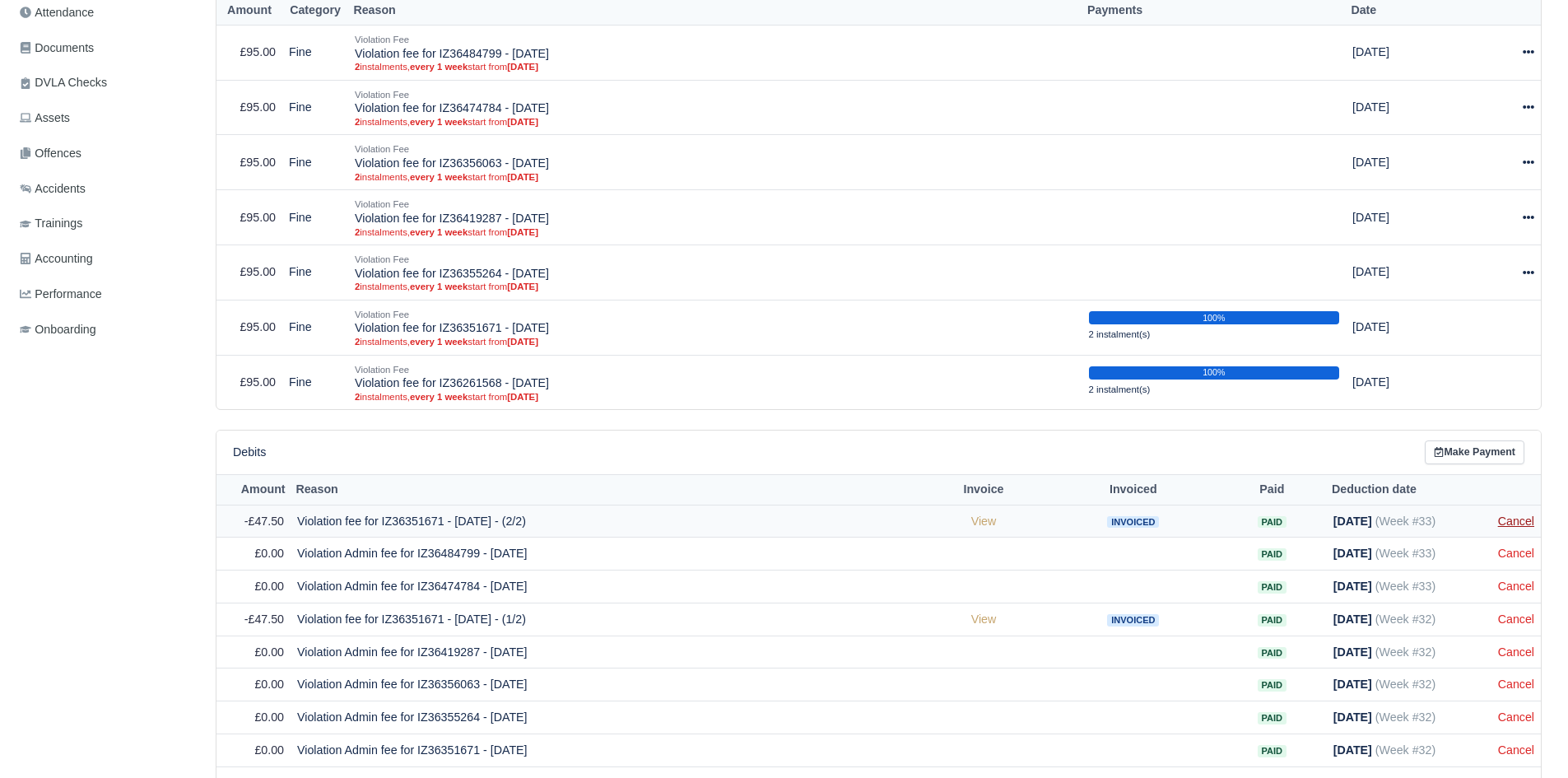
click at [1517, 527] on link "Cancel" at bounding box center [1516, 521] width 36 height 14
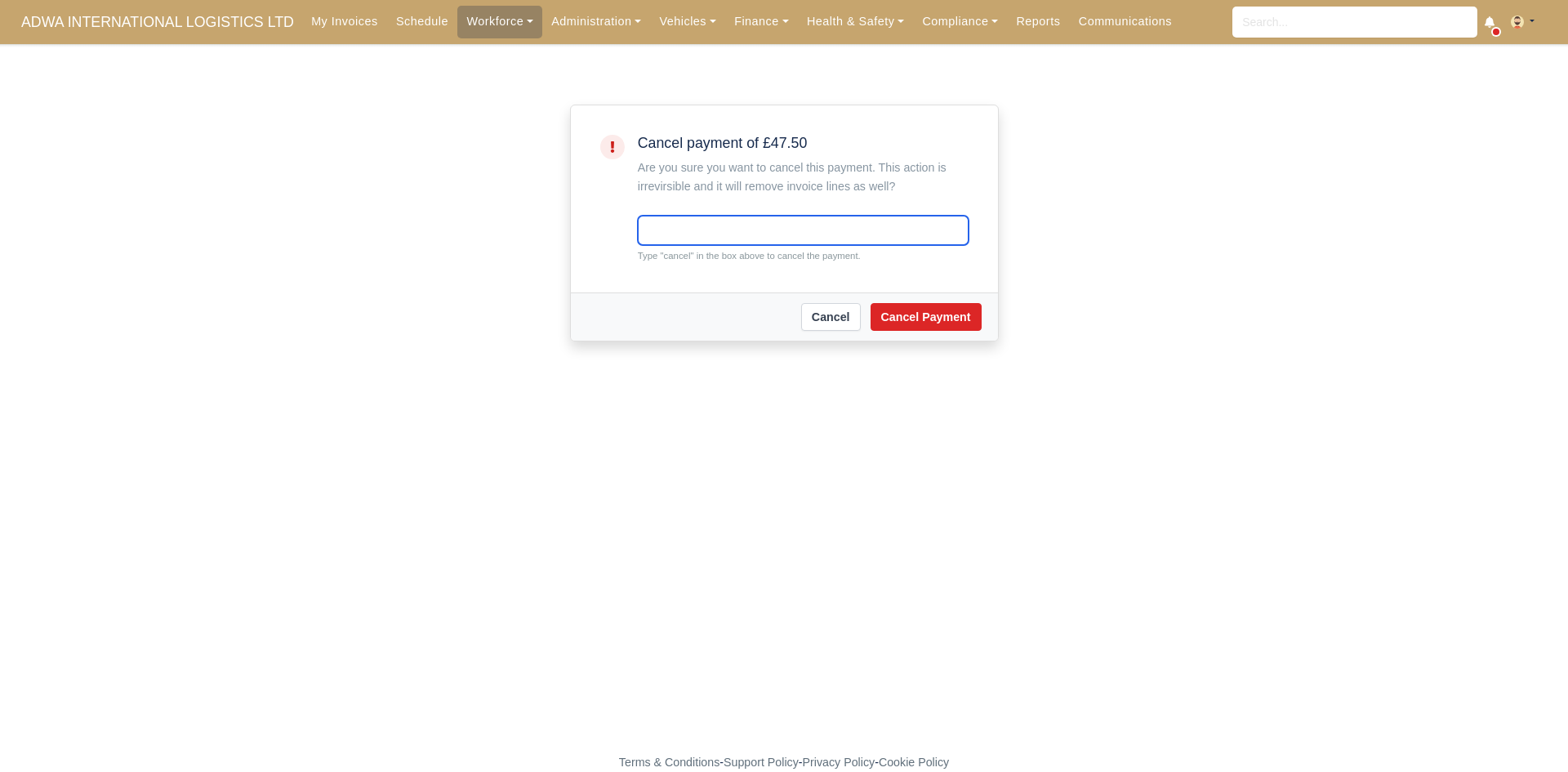
click at [678, 232] on input "text" at bounding box center [802, 230] width 331 height 30
type input "cancel"
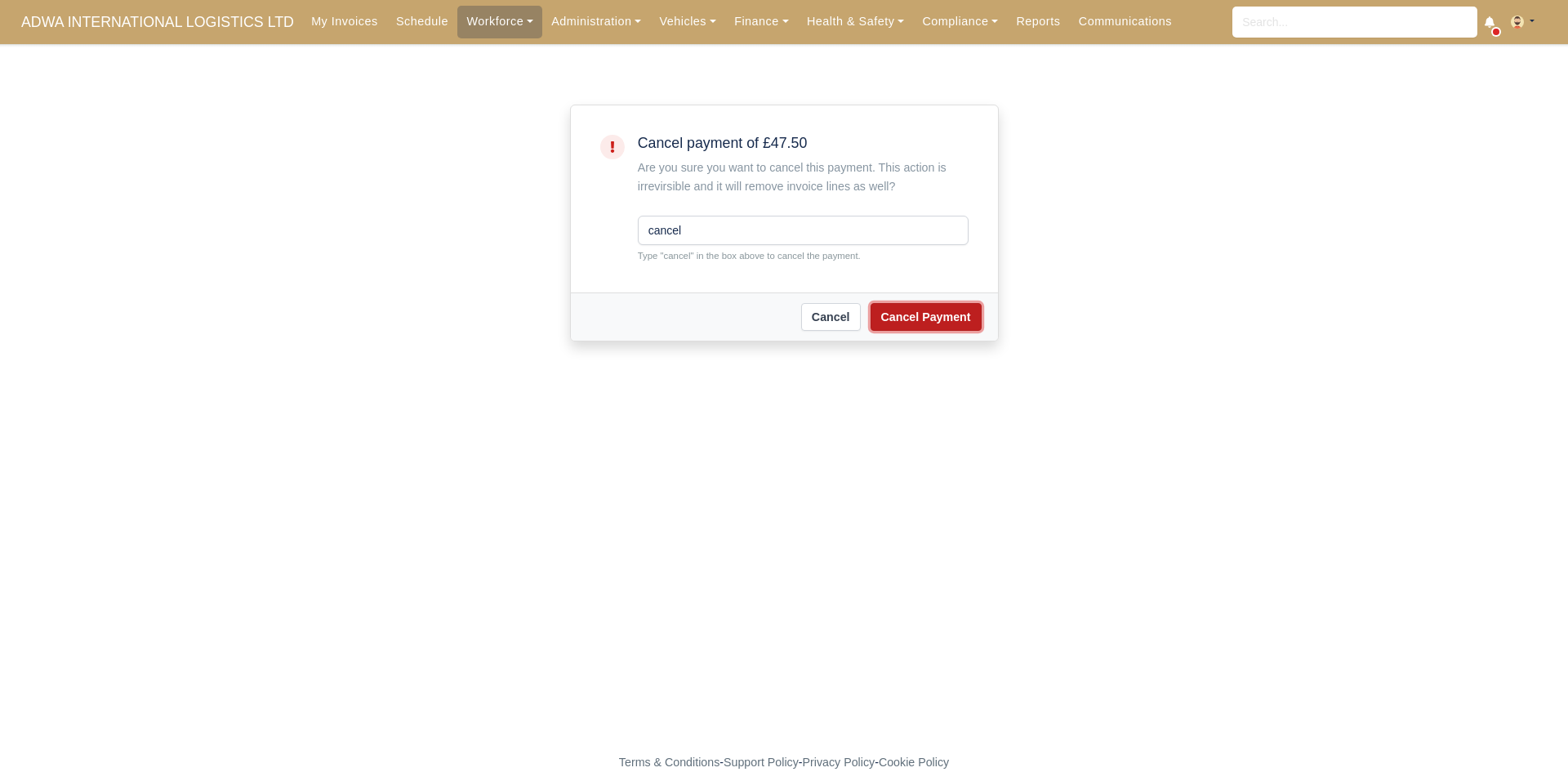
click at [879, 319] on button "Cancel Payment" at bounding box center [925, 316] width 111 height 28
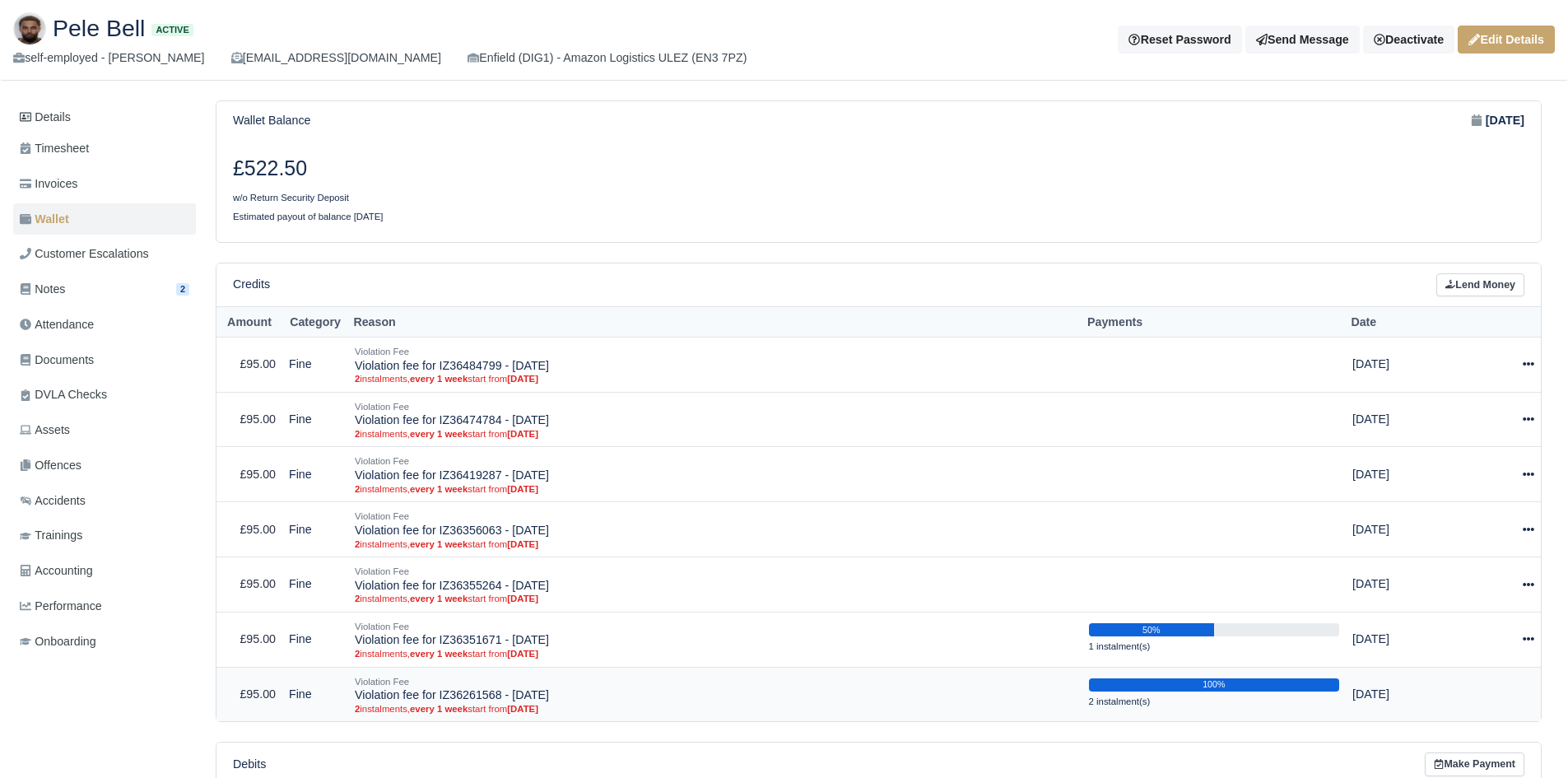
scroll to position [102, 0]
click at [94, 185] on link "Invoices" at bounding box center [104, 184] width 182 height 32
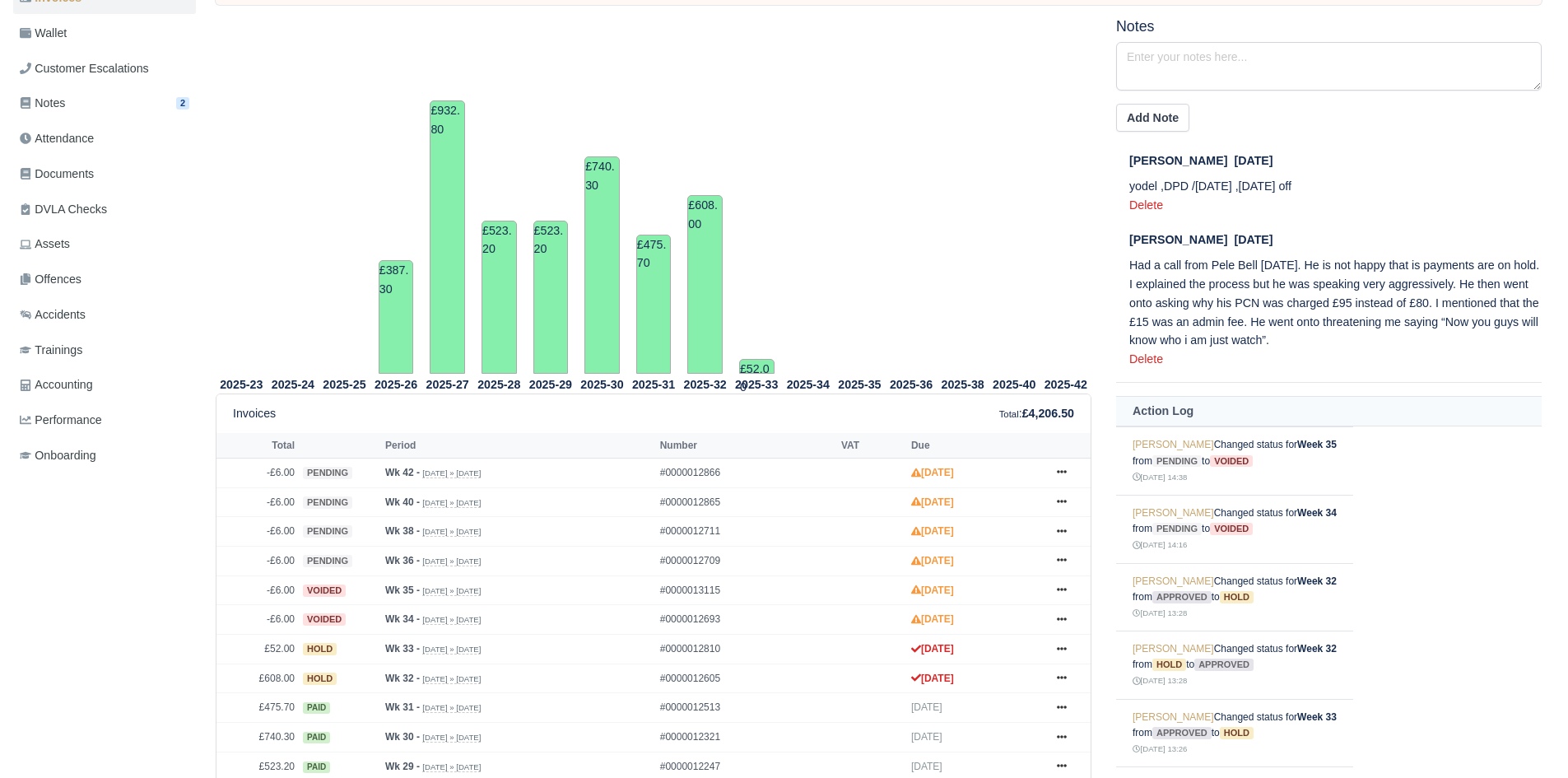
scroll to position [231, 0]
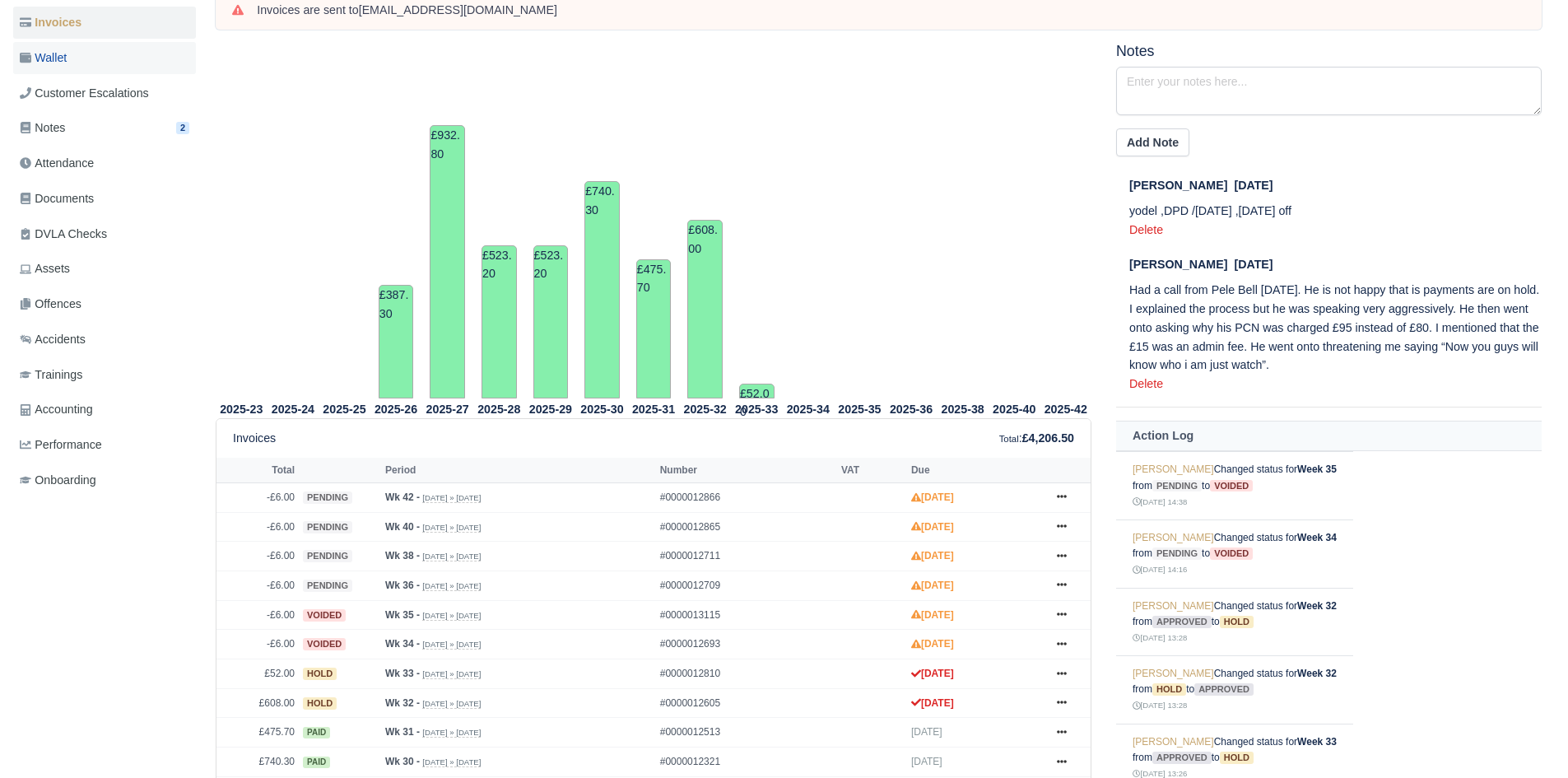
click at [82, 57] on link "Wallet" at bounding box center [104, 57] width 182 height 32
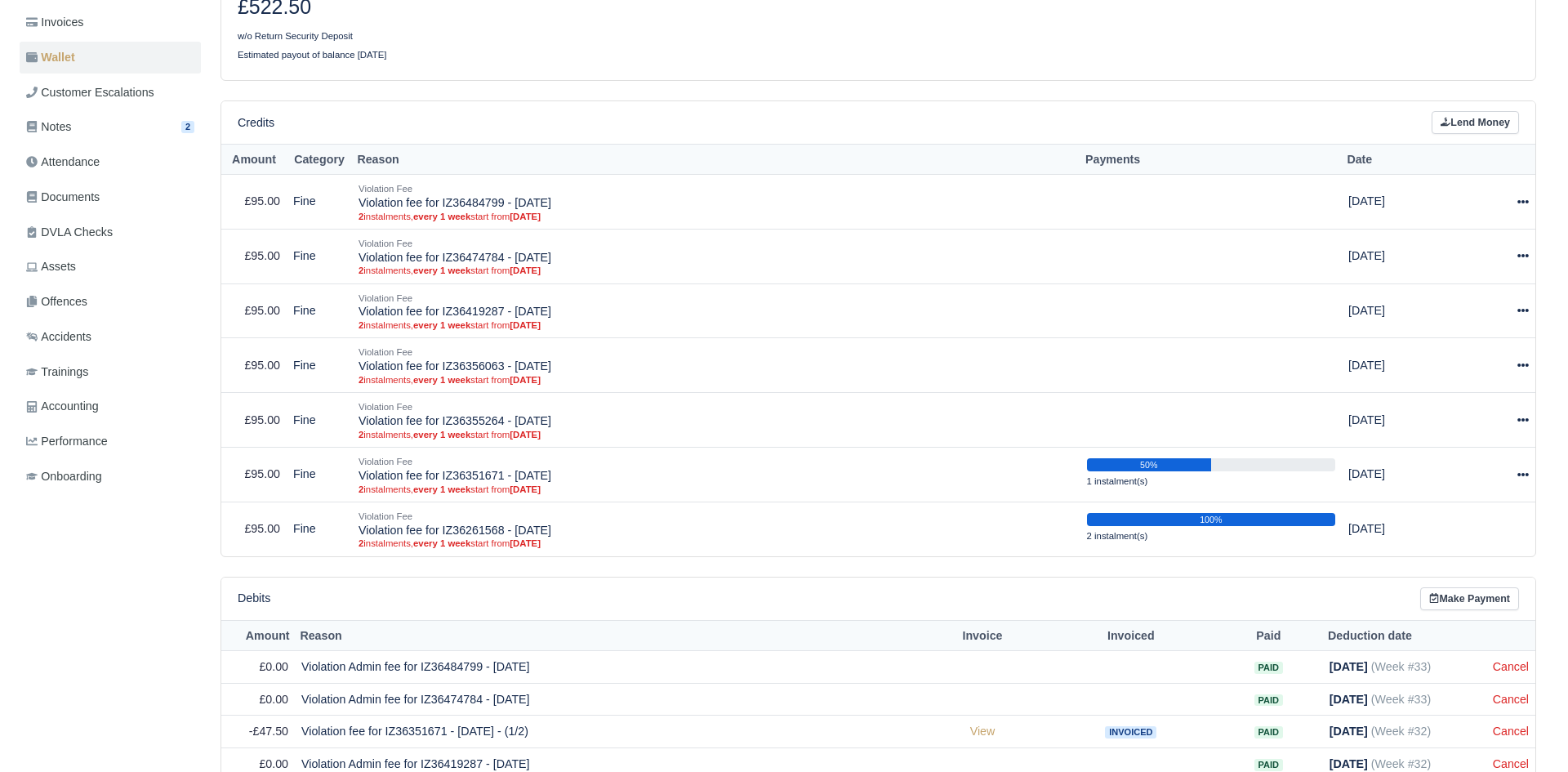
scroll to position [222, 0]
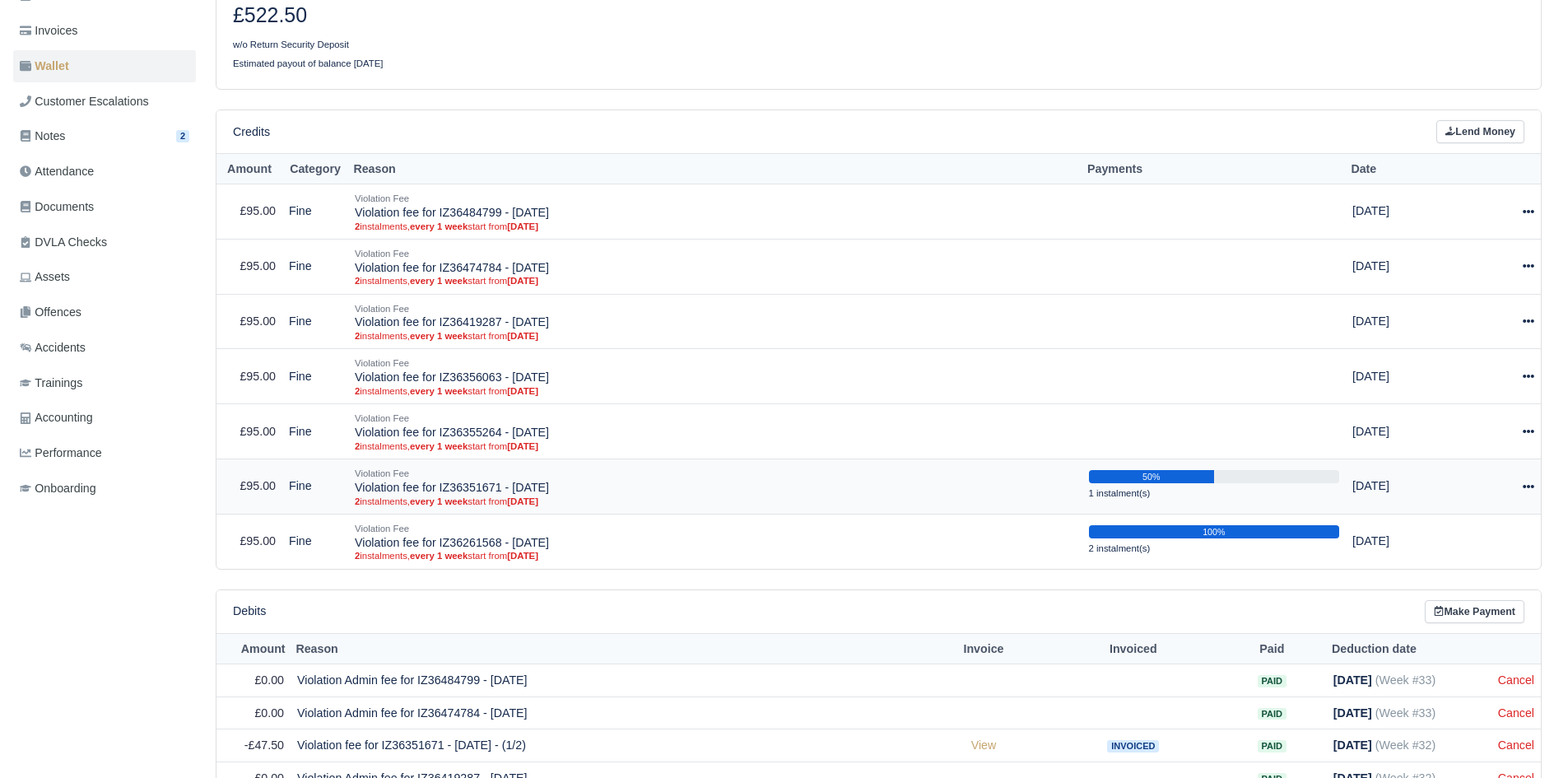
click at [1519, 479] on div at bounding box center [1496, 486] width 74 height 19
click at [1482, 528] on button "Make Payment" at bounding box center [1453, 537] width 146 height 25
select select "5017"
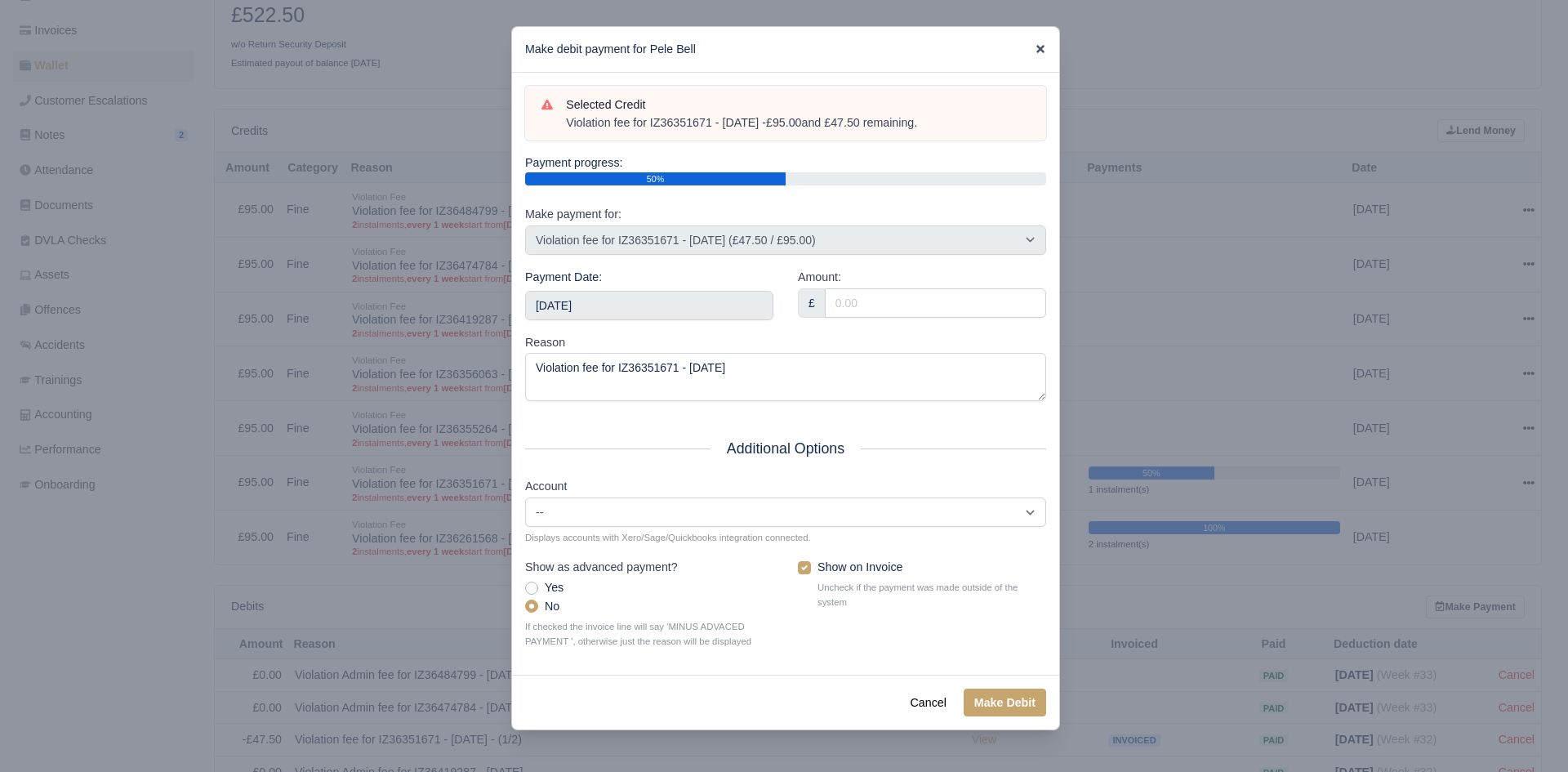
click at [1040, 49] on icon at bounding box center [1039, 49] width 8 height 8
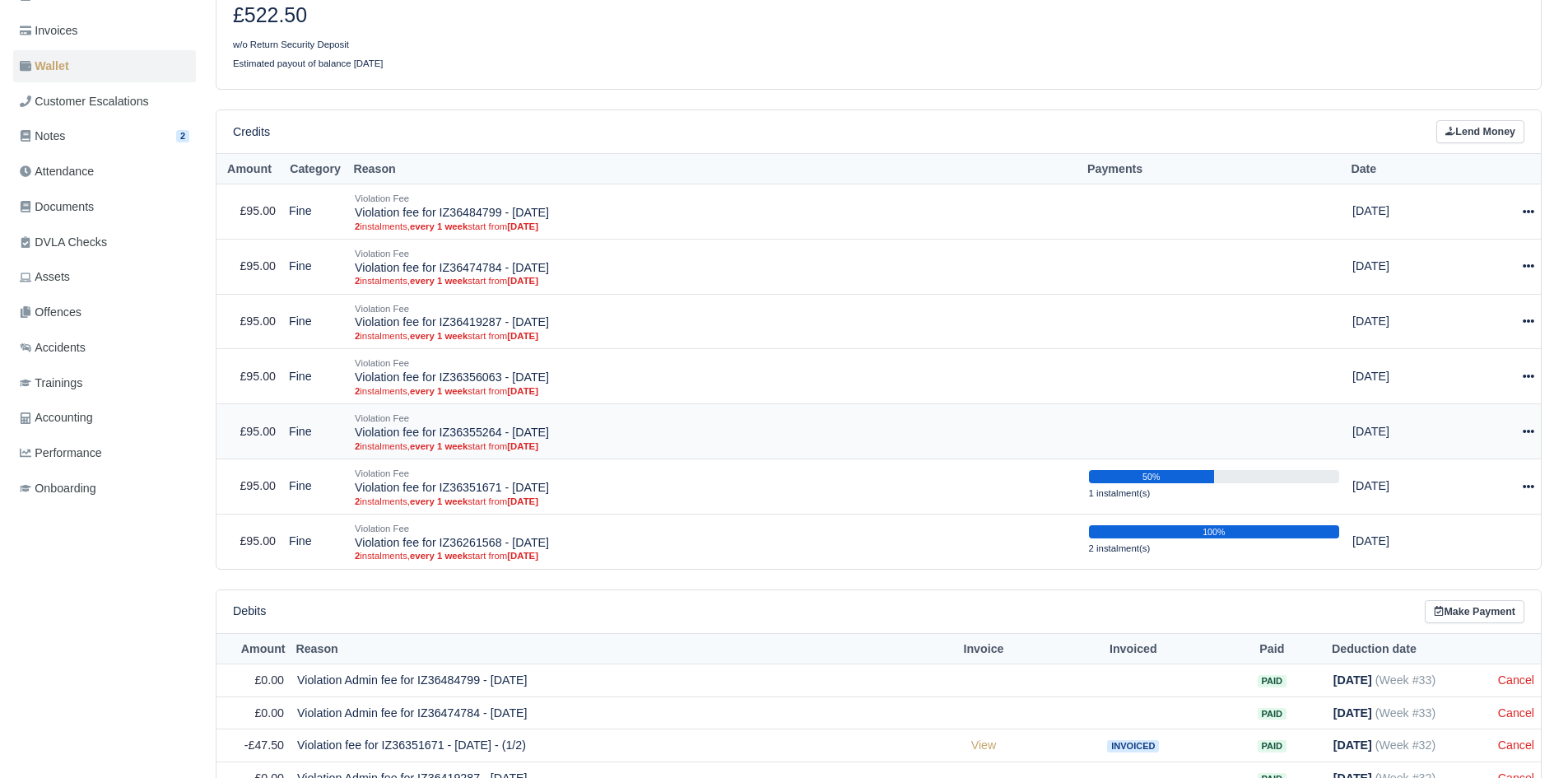
click at [1518, 428] on div at bounding box center [1496, 431] width 74 height 19
click at [1464, 478] on button "Make Payment" at bounding box center [1453, 482] width 146 height 25
select select "5020"
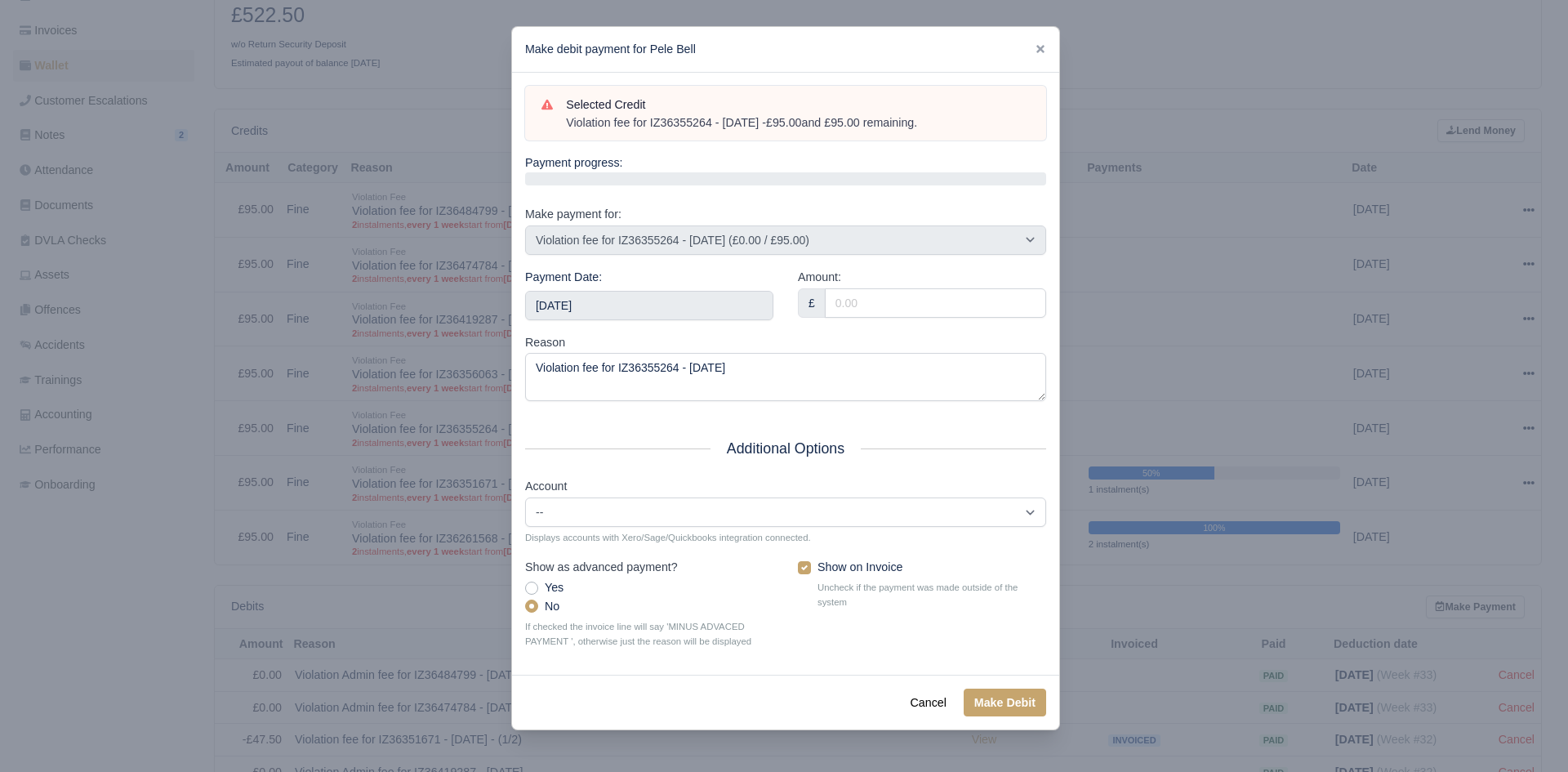
click at [950, 115] on div "Violation fee for IZ36355264 - 24/07/2025 - £95.00 and £95.00 remaining." at bounding box center [797, 123] width 464 height 16
drag, startPoint x: 948, startPoint y: 123, endPoint x: 564, endPoint y: 120, distance: 384.0
click at [564, 120] on div "Selected Credit Violation fee for IZ36355264 - 24/07/2025 - £95.00 and £95.00 r…" at bounding box center [785, 114] width 488 height 36
copy div "Violation fee for IZ36355264 - 24/07/2025 - £95.00 and £95.00 remaining."
click at [635, 301] on input "[DATE]" at bounding box center [649, 305] width 249 height 30
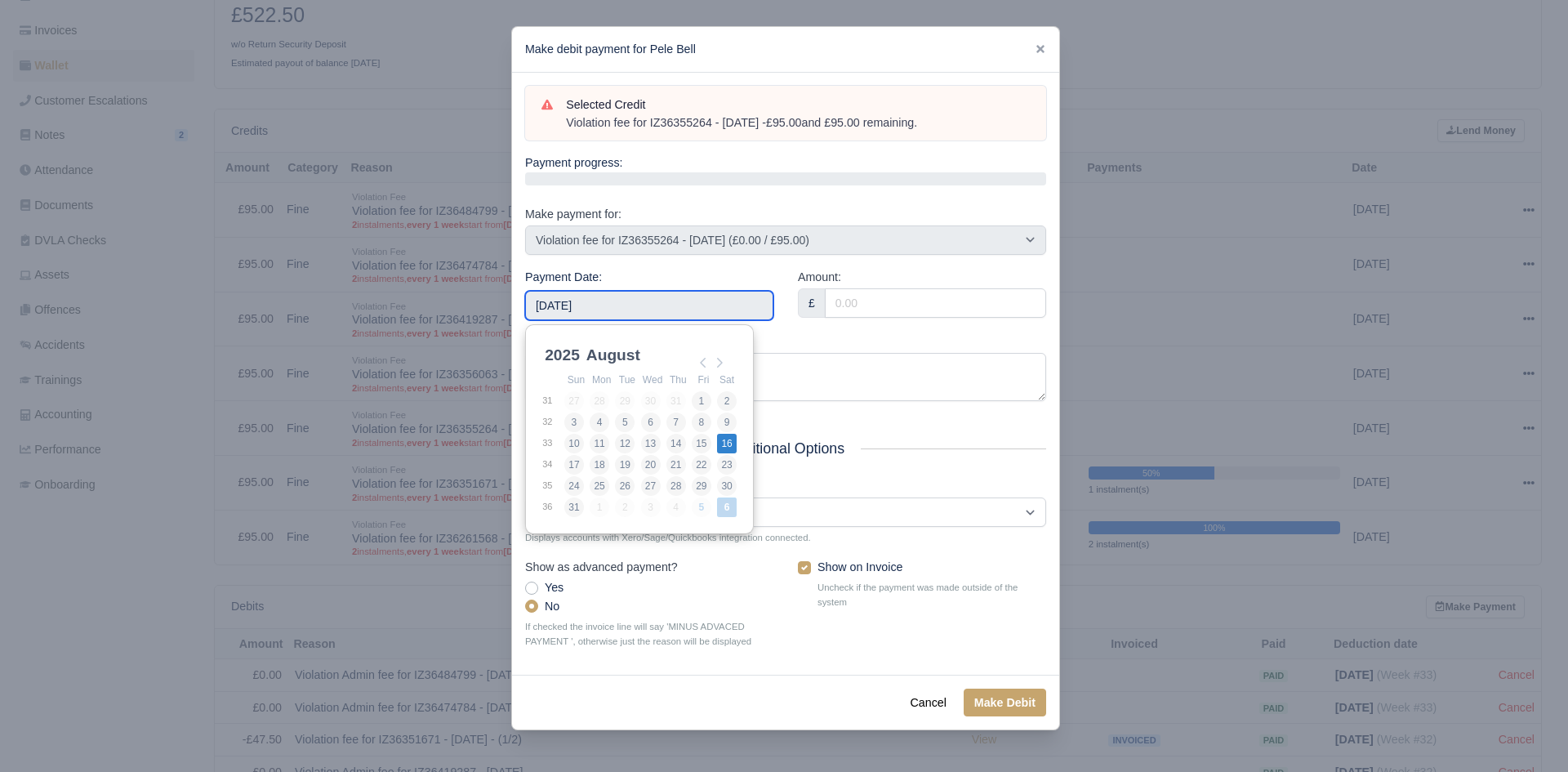
type input "2025-08-16"
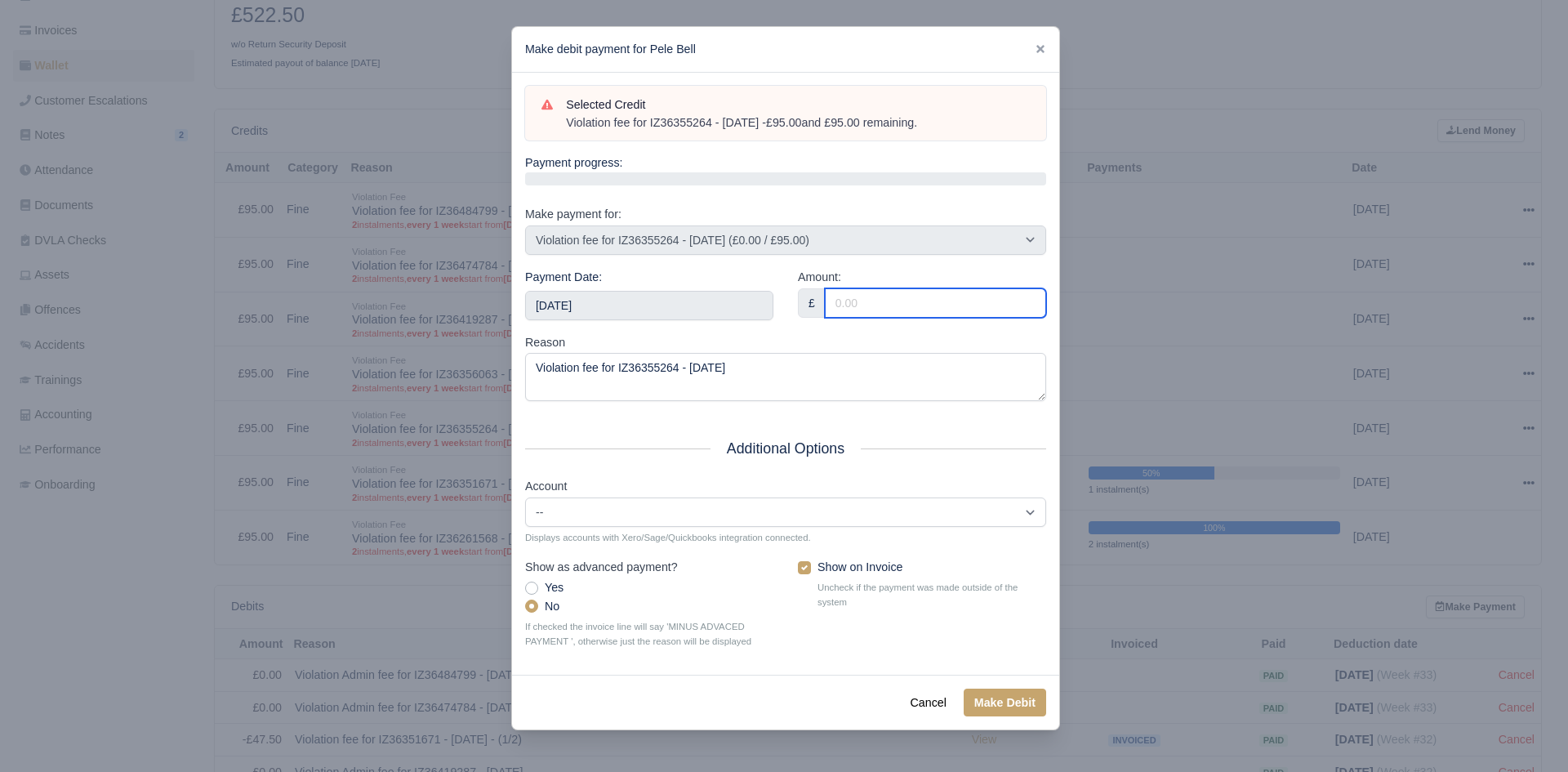
click at [870, 313] on input "Amount:" at bounding box center [936, 303] width 222 height 30
type input "56.00"
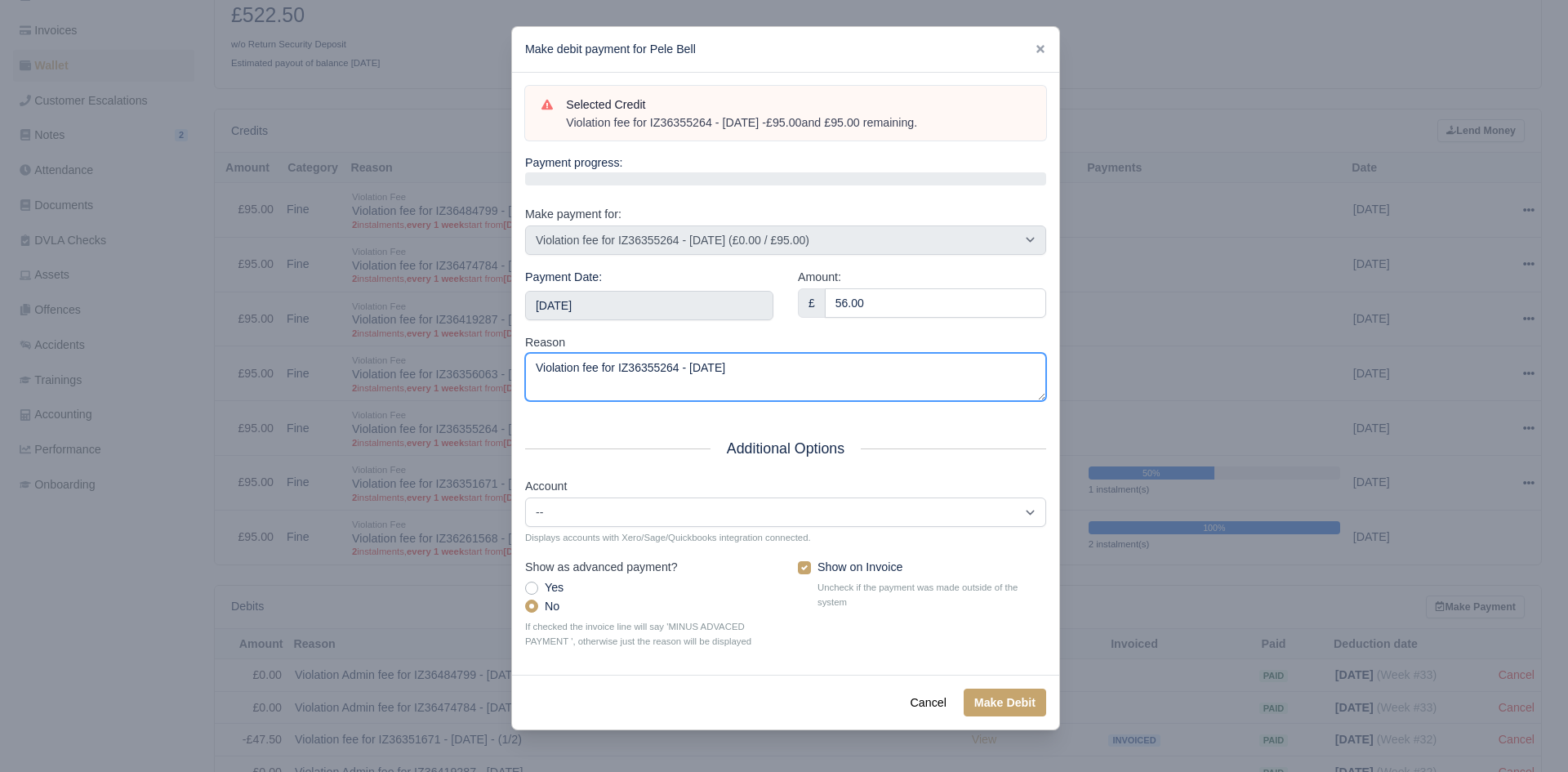
drag, startPoint x: 805, startPoint y: 374, endPoint x: 390, endPoint y: 399, distance: 415.8
click at [407, 405] on div "​ Make debit payment for Pele Bell Selected Credit Violation fee for IZ36355264…" at bounding box center [784, 386] width 1568 height 772
paste textarea "- £95.00 and £95.00 remaining."
type textarea "Violation fee for IZ36355264 - 24/07/2025 - £95.00 and £95.00 remaining."
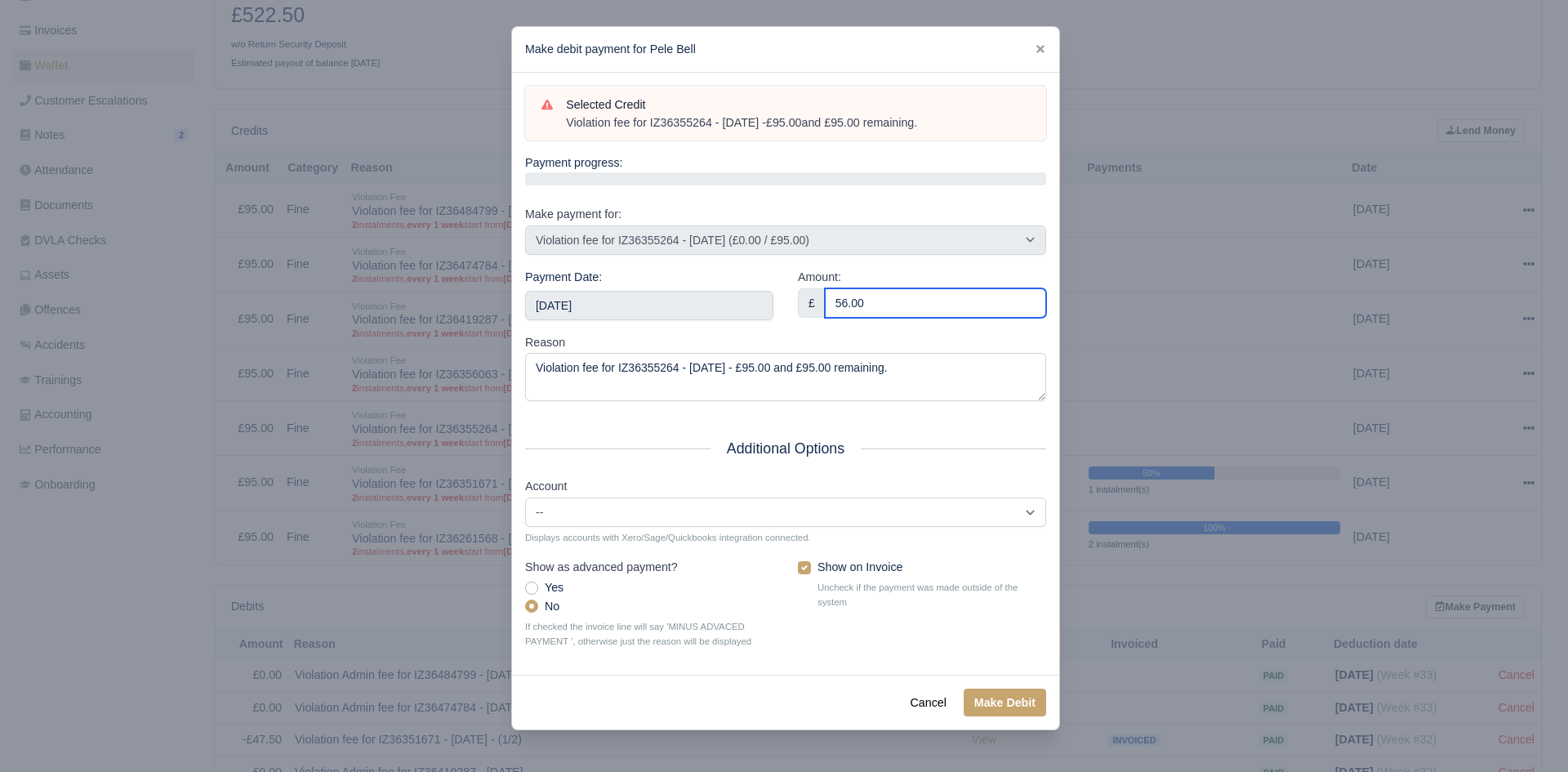
click at [845, 315] on input "56.00" at bounding box center [936, 303] width 222 height 30
type input "58.00"
click at [997, 708] on button "Make Debit" at bounding box center [1005, 702] width 83 height 28
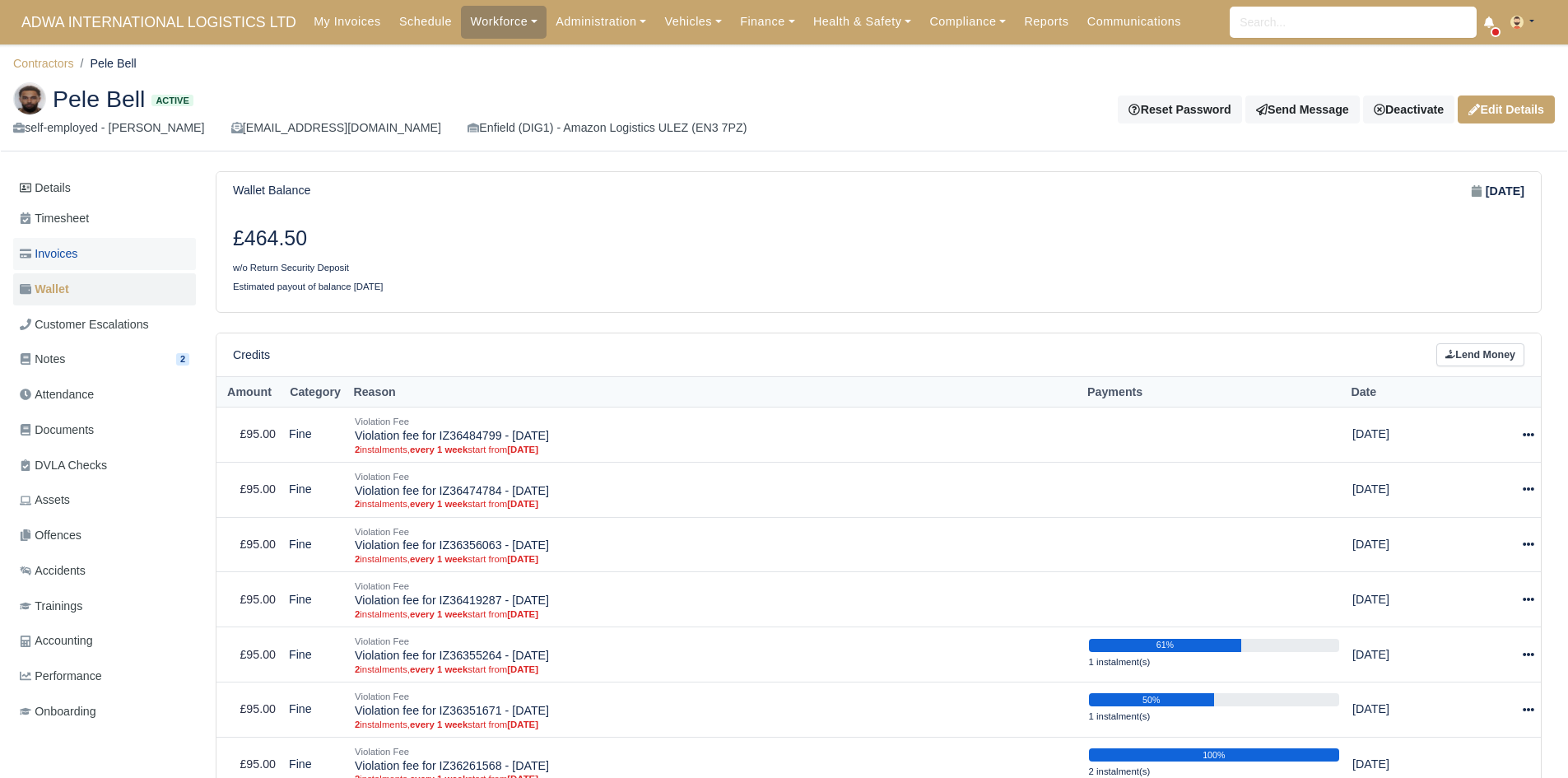
click at [125, 258] on link "Invoices" at bounding box center [104, 253] width 182 height 32
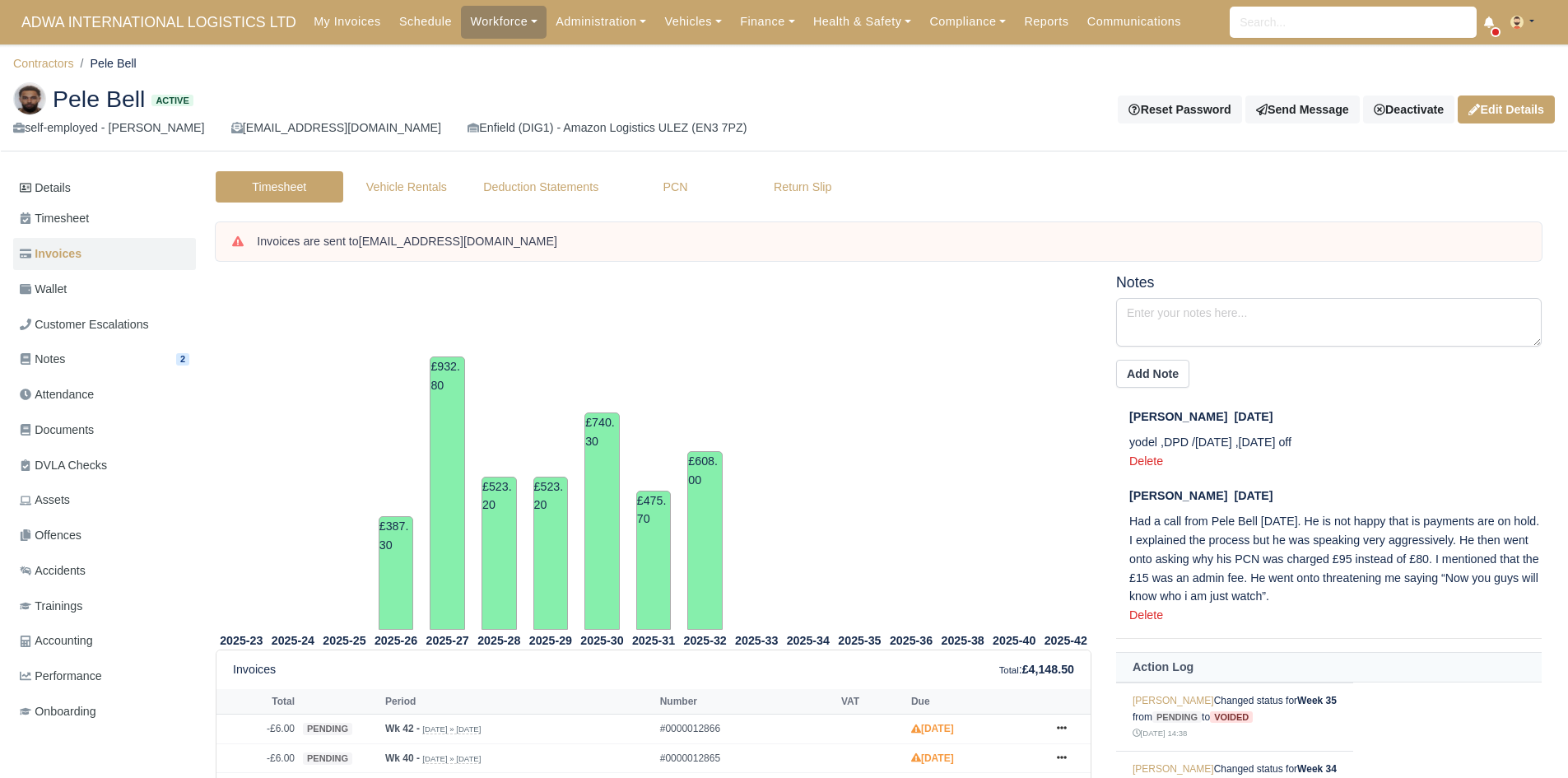
scroll to position [406, 0]
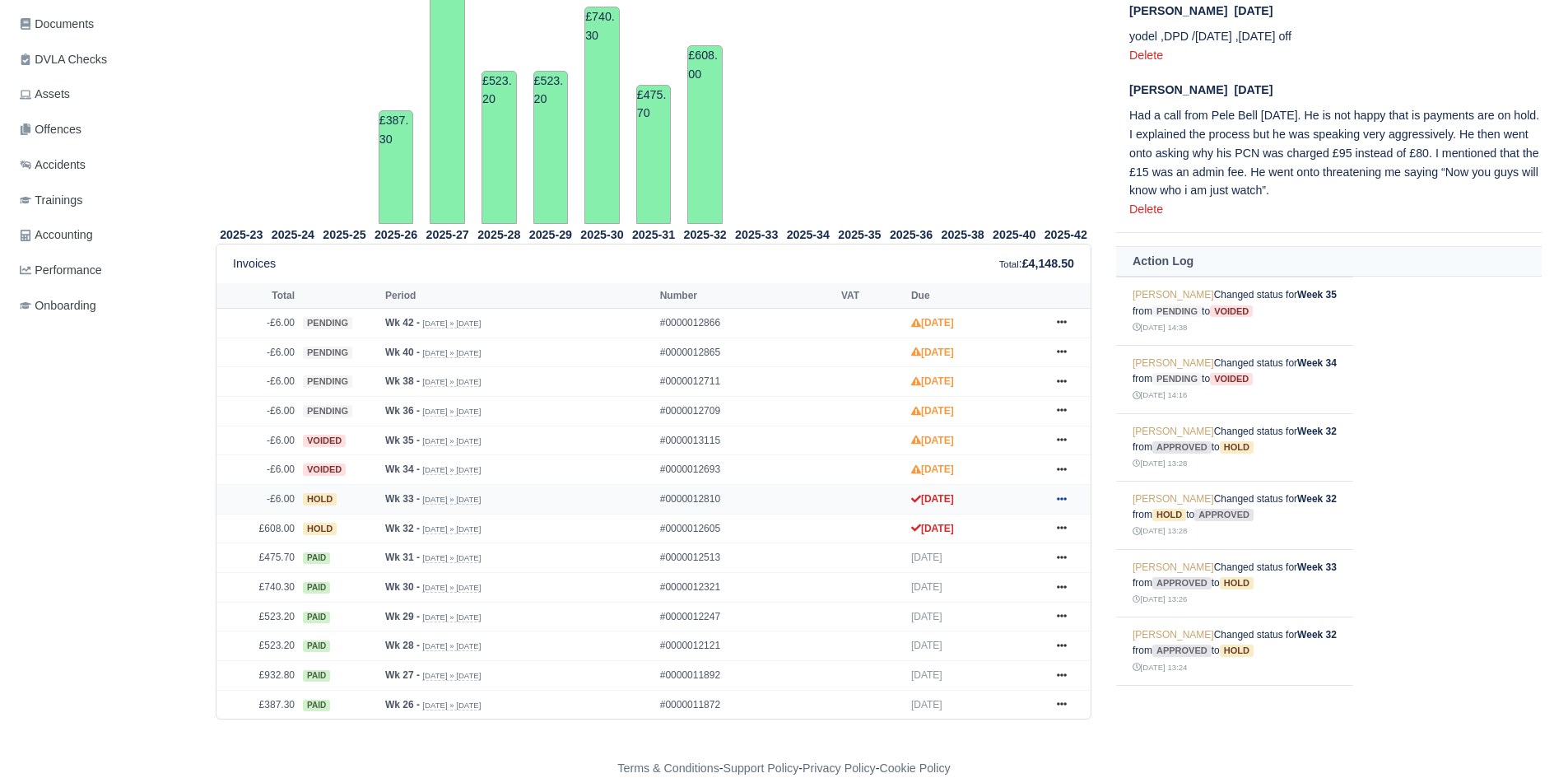
click at [1061, 497] on icon at bounding box center [1061, 498] width 10 height 10
click at [1037, 522] on link "Show Invoice" at bounding box center [1000, 529] width 146 height 34
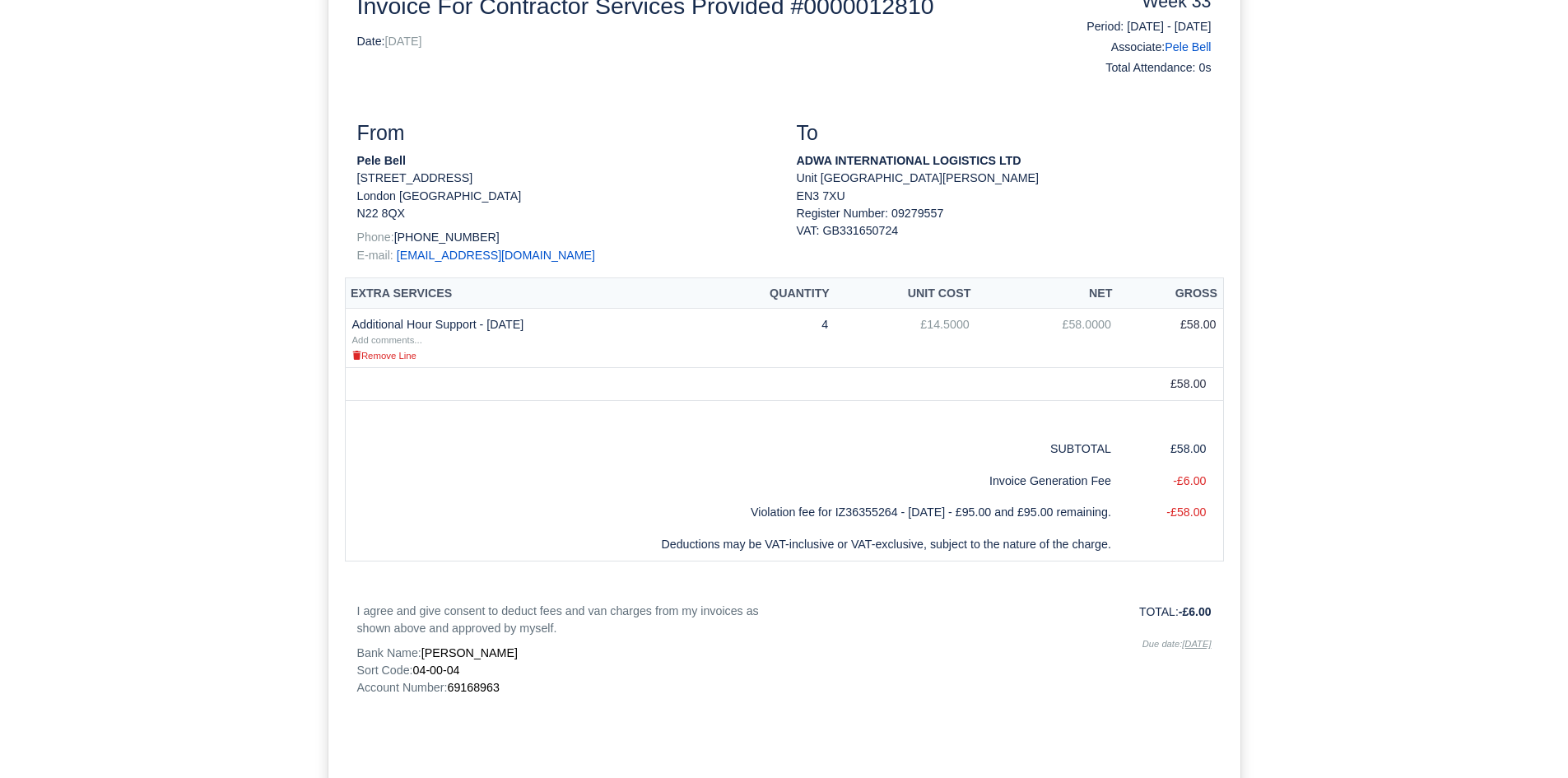
scroll to position [332, 0]
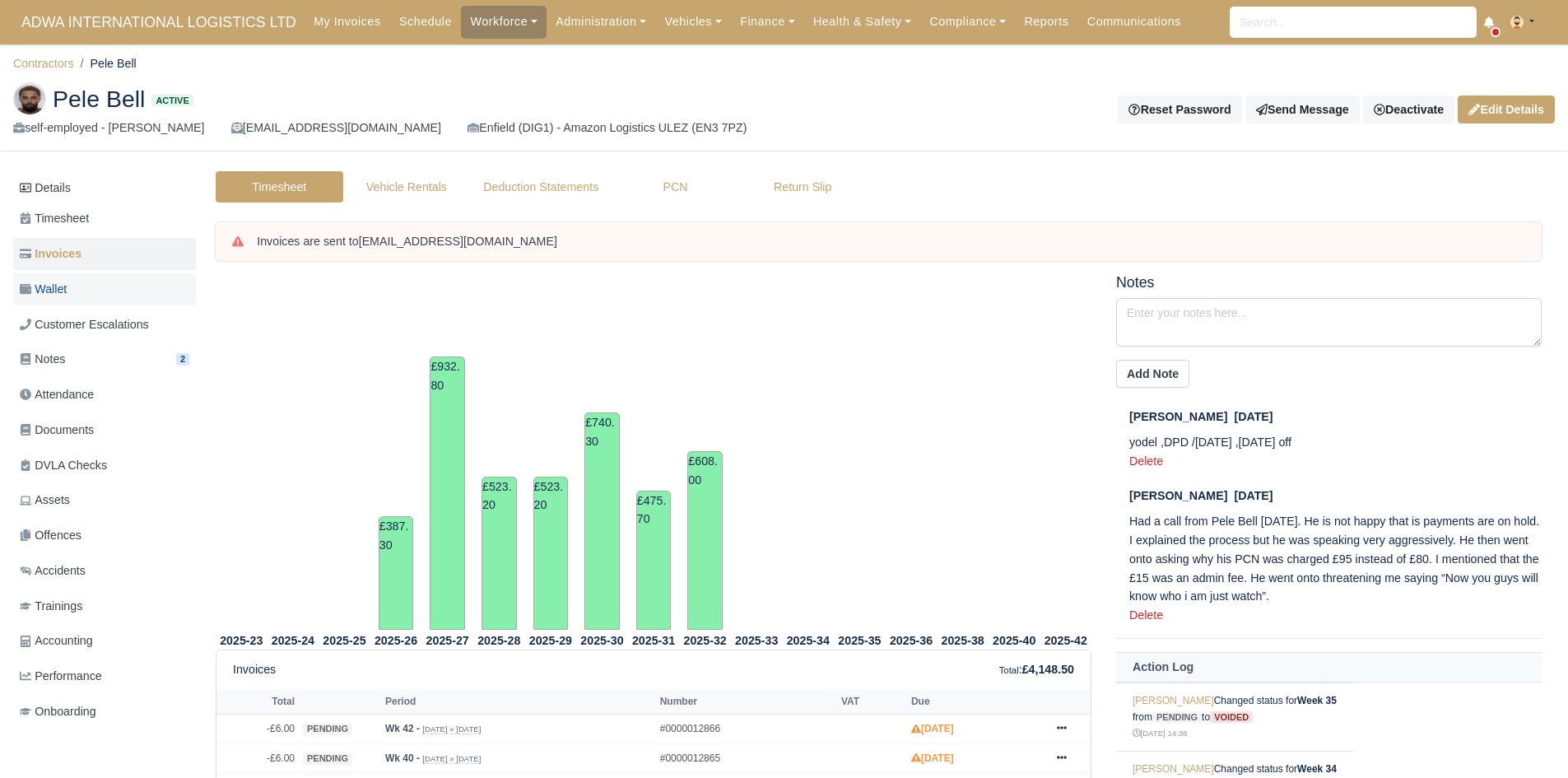
click at [104, 278] on link "Wallet" at bounding box center [104, 289] width 182 height 32
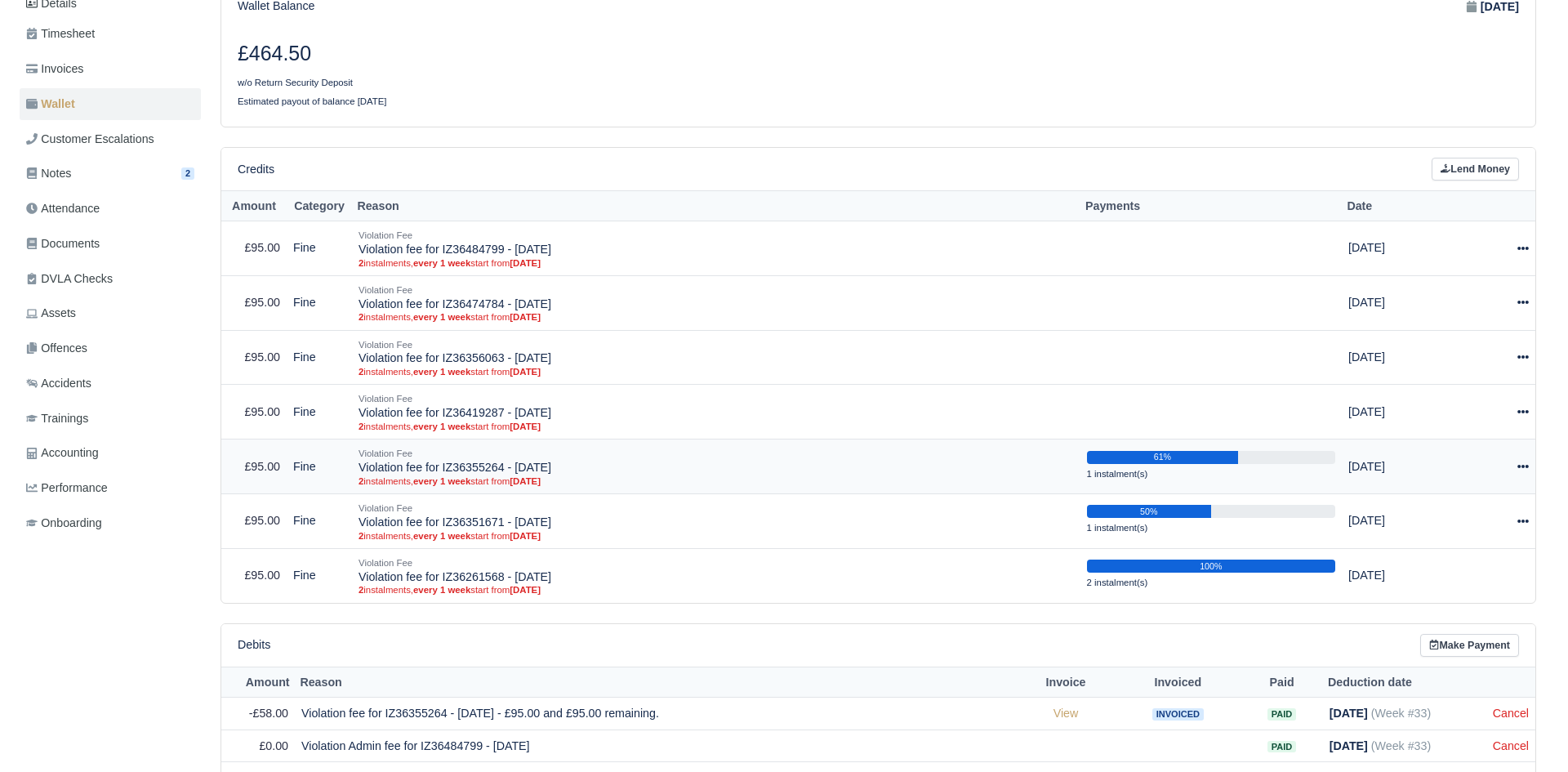
scroll to position [170, 0]
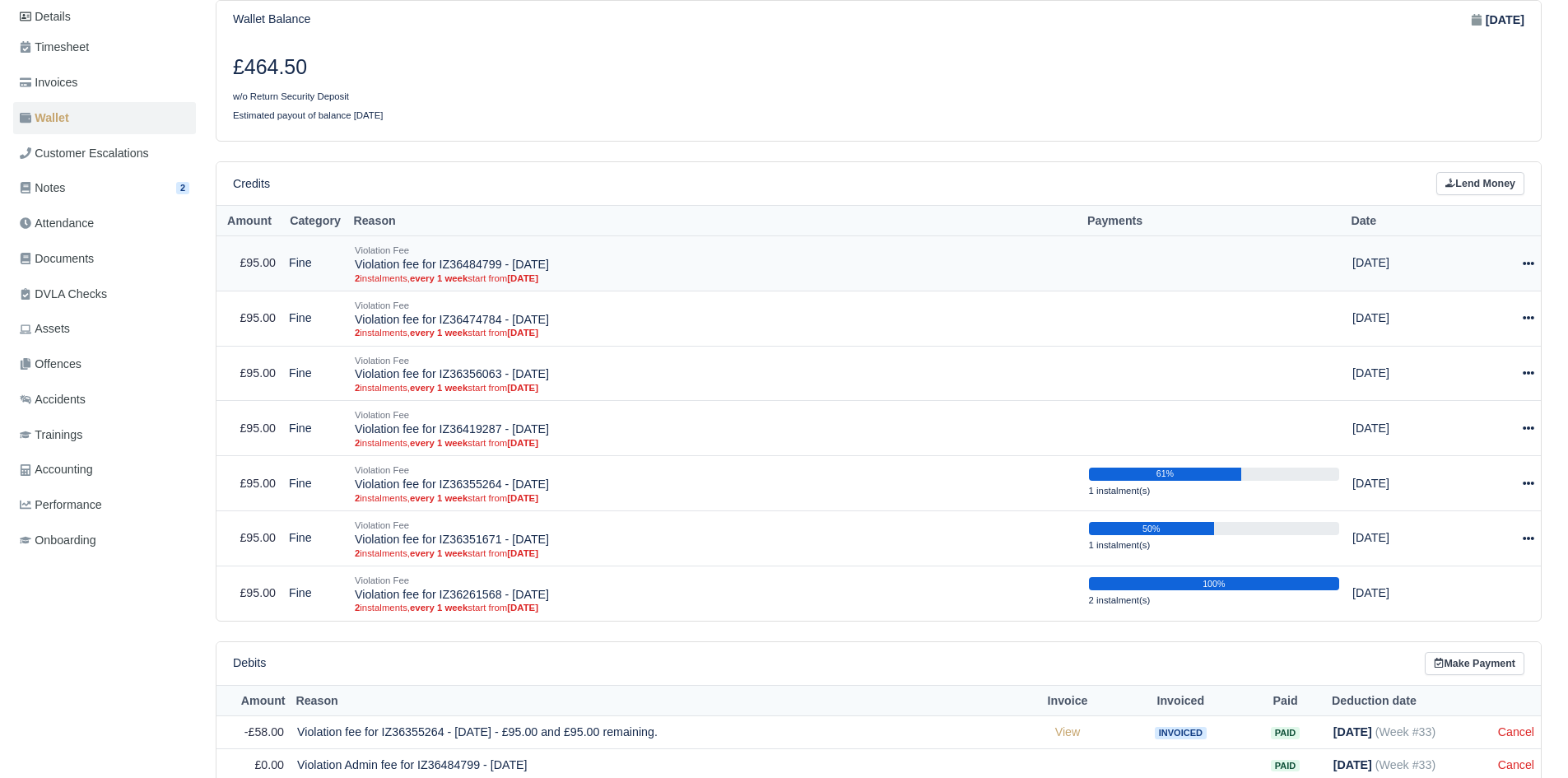
click at [1521, 267] on div at bounding box center [1496, 262] width 74 height 19
click at [1492, 312] on button "Make Payment" at bounding box center [1453, 313] width 146 height 25
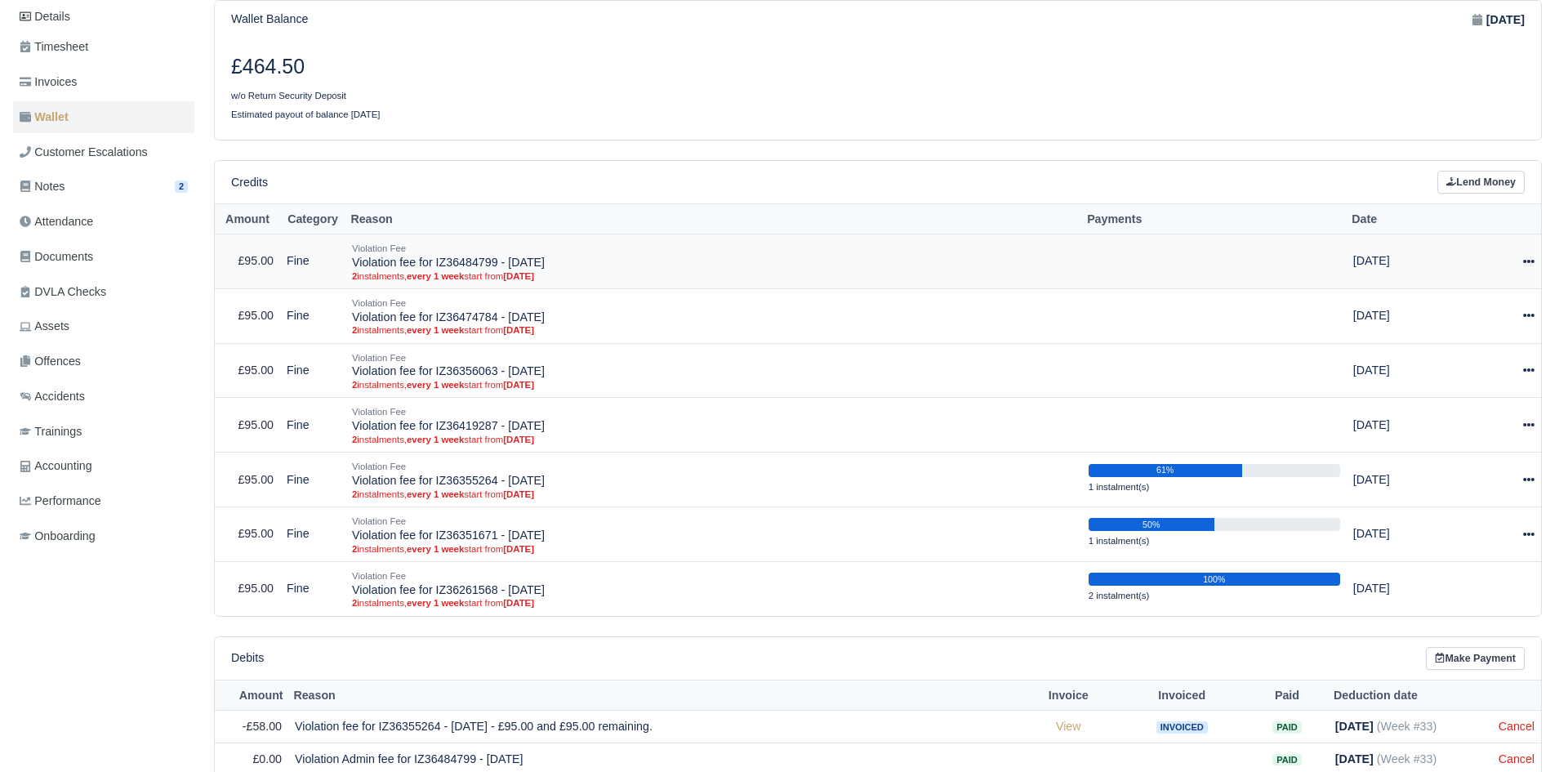
select select "5101"
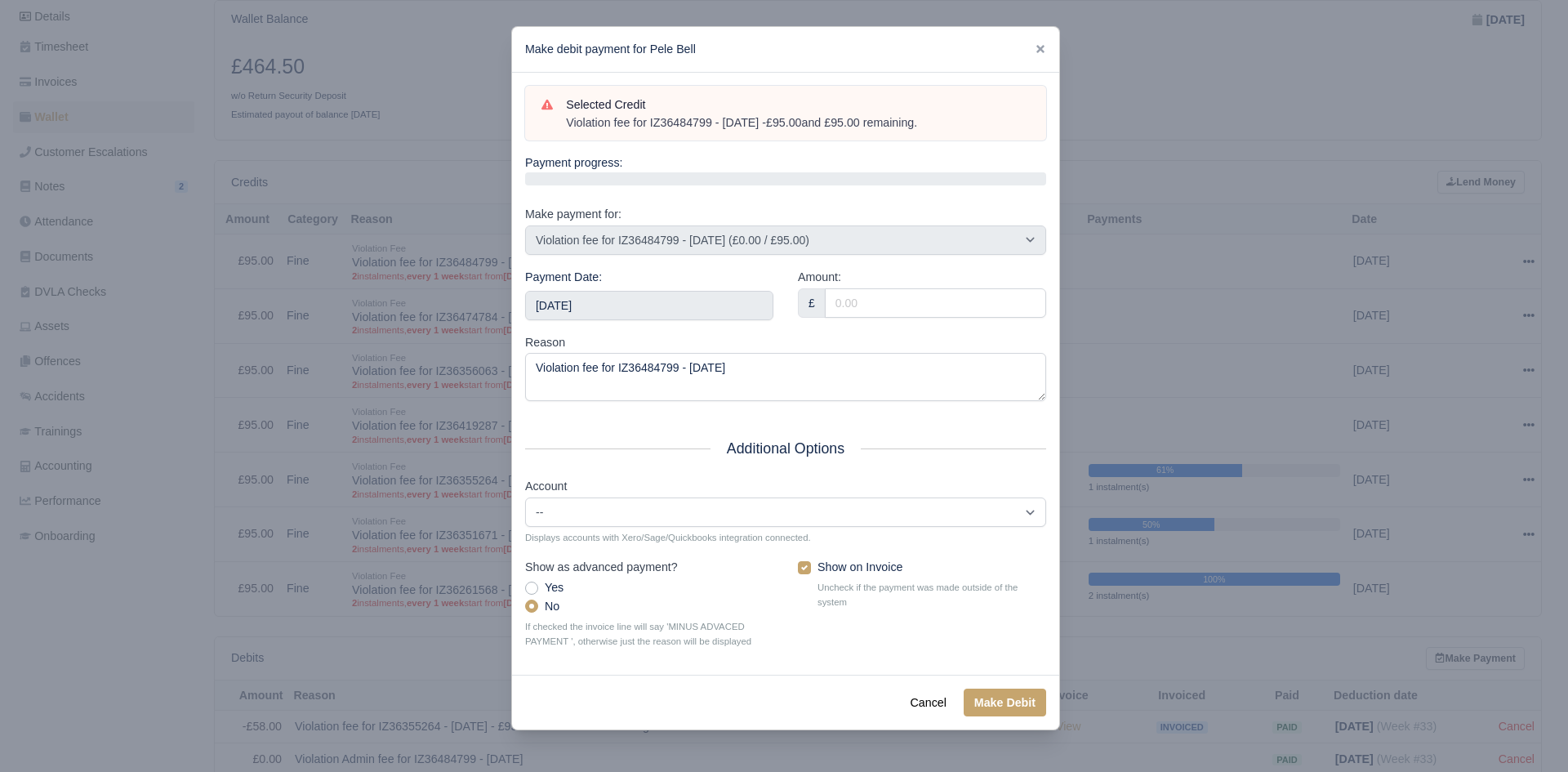
drag, startPoint x: 947, startPoint y: 129, endPoint x: 557, endPoint y: 133, distance: 390.0
click at [557, 133] on div "Selected Credit Violation fee for IZ36484799 - 05/08/2025 - £95.00 and £95.00 r…" at bounding box center [785, 114] width 521 height 56
copy div "Violation fee for IZ36484799 - 05/08/2025 - £95.00 and £95.00 remaining."
click at [642, 280] on div "Payment Date: 2025-09-06" at bounding box center [649, 294] width 249 height 52
click at [667, 311] on input "2025-09-06" at bounding box center [649, 305] width 249 height 30
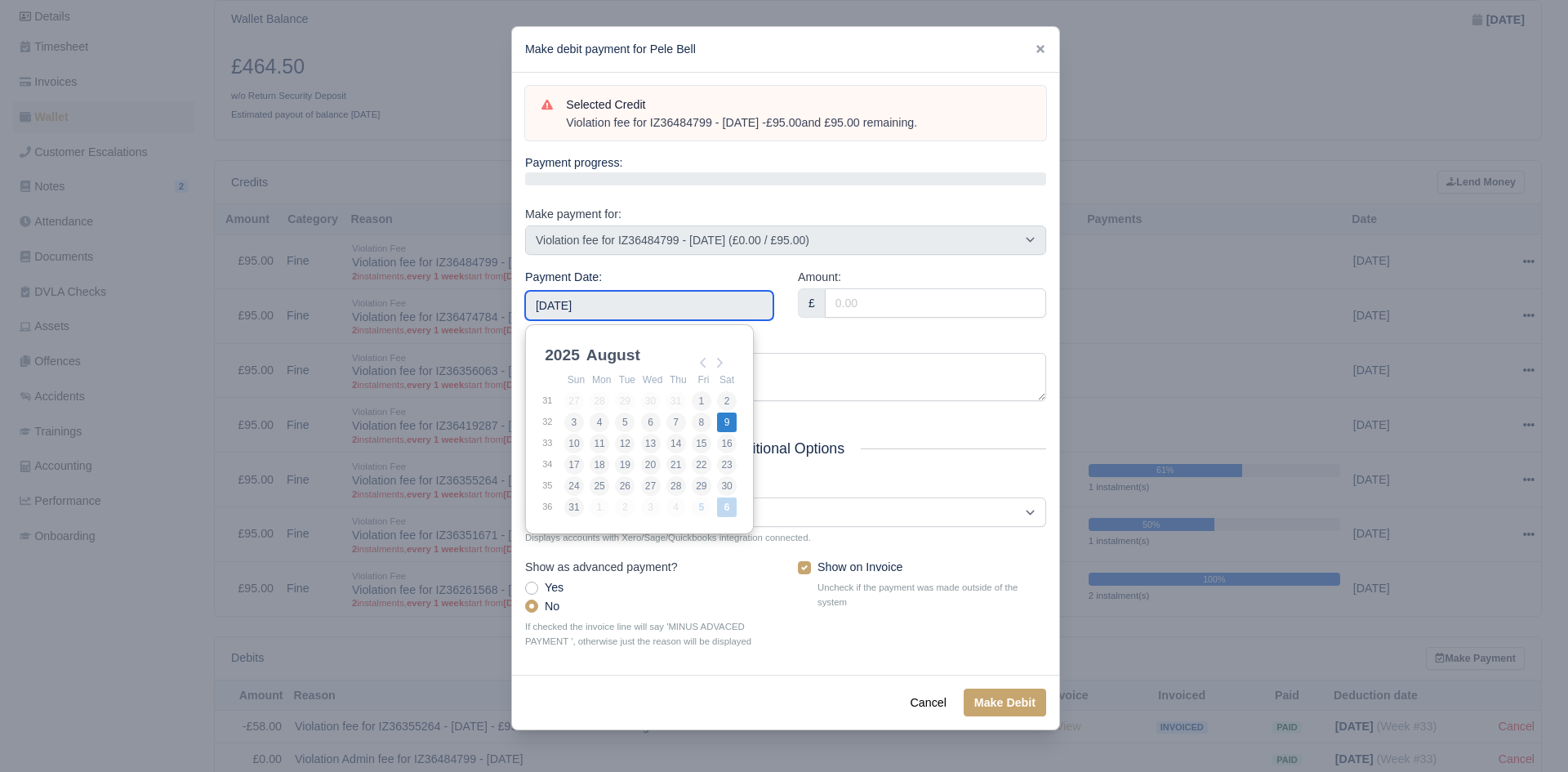
type input "2025-08-09"
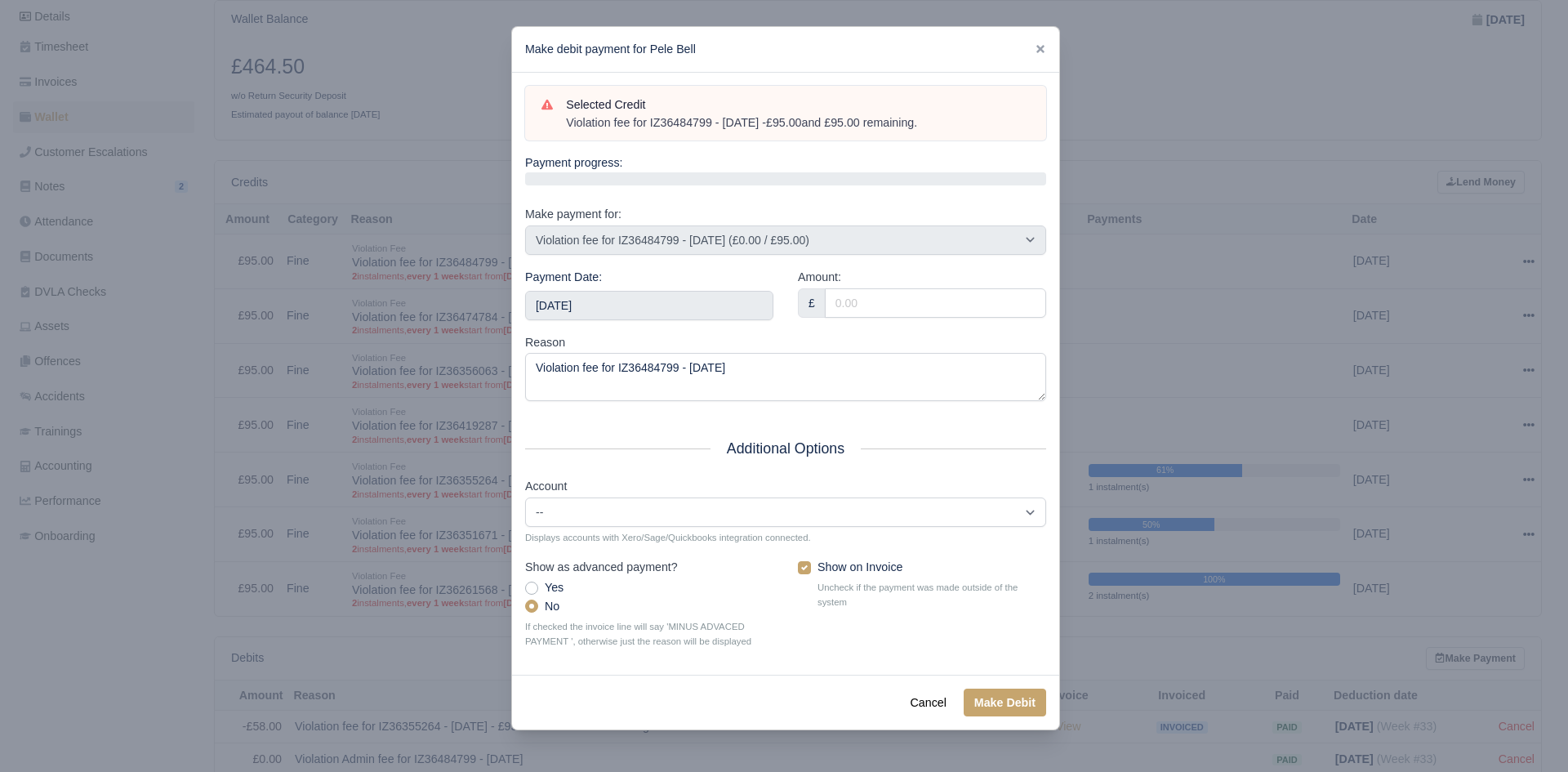
click at [833, 328] on div "Amount: £" at bounding box center [921, 300] width 273 height 66
click at [844, 315] on input "Amount:" at bounding box center [936, 303] width 222 height 30
type input "95.00"
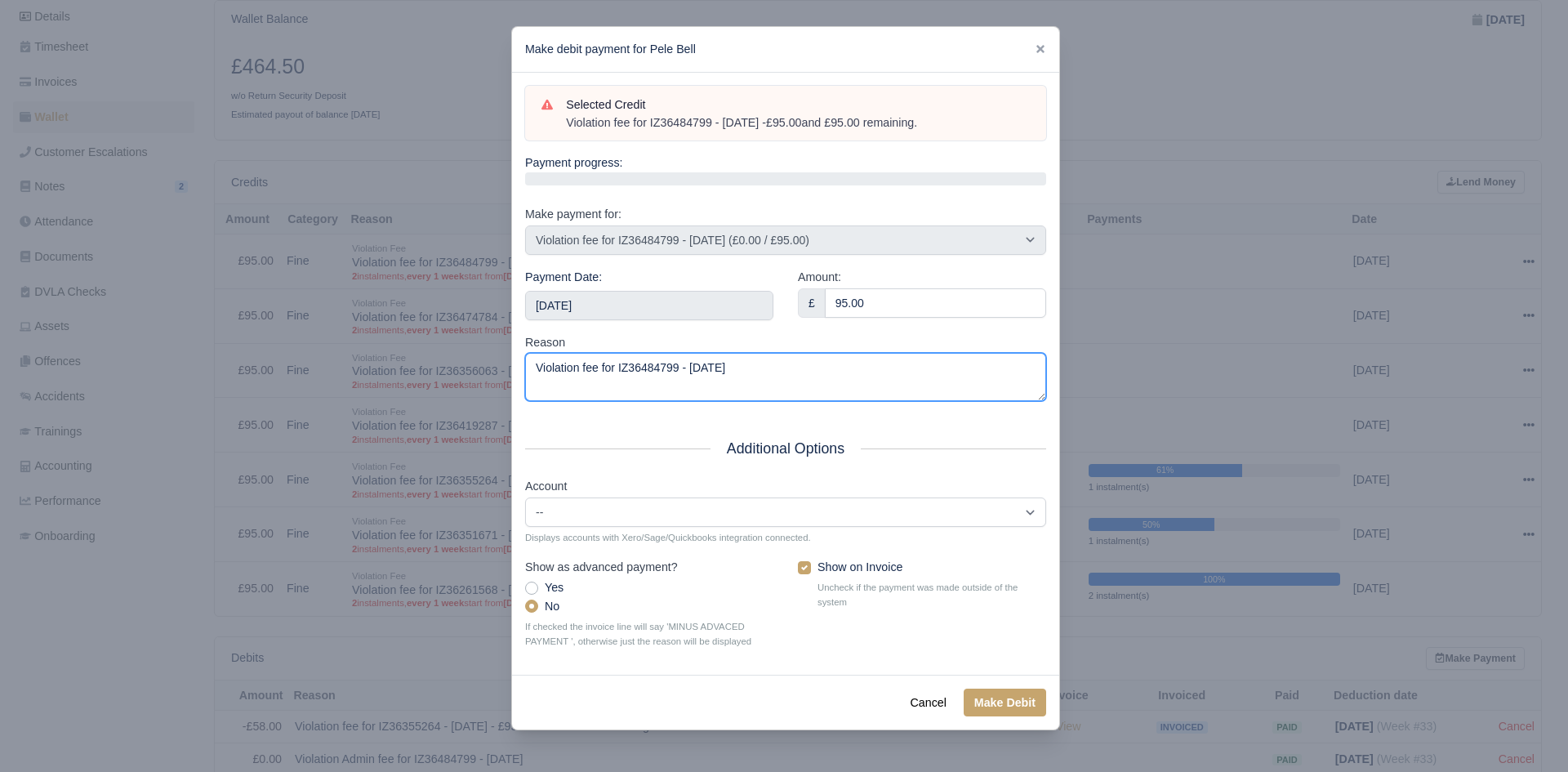
drag, startPoint x: 767, startPoint y: 383, endPoint x: 344, endPoint y: 440, distance: 426.8
click at [344, 440] on div "​ Make debit payment for Pele Bell Selected Credit Violation fee for IZ36484799…" at bounding box center [784, 386] width 1568 height 772
paste textarea "- £95.00 and £95.00 remaining."
type textarea "Violation fee for IZ36484799 - 05/08/2025 - £95.00 and £95.00 remaining."
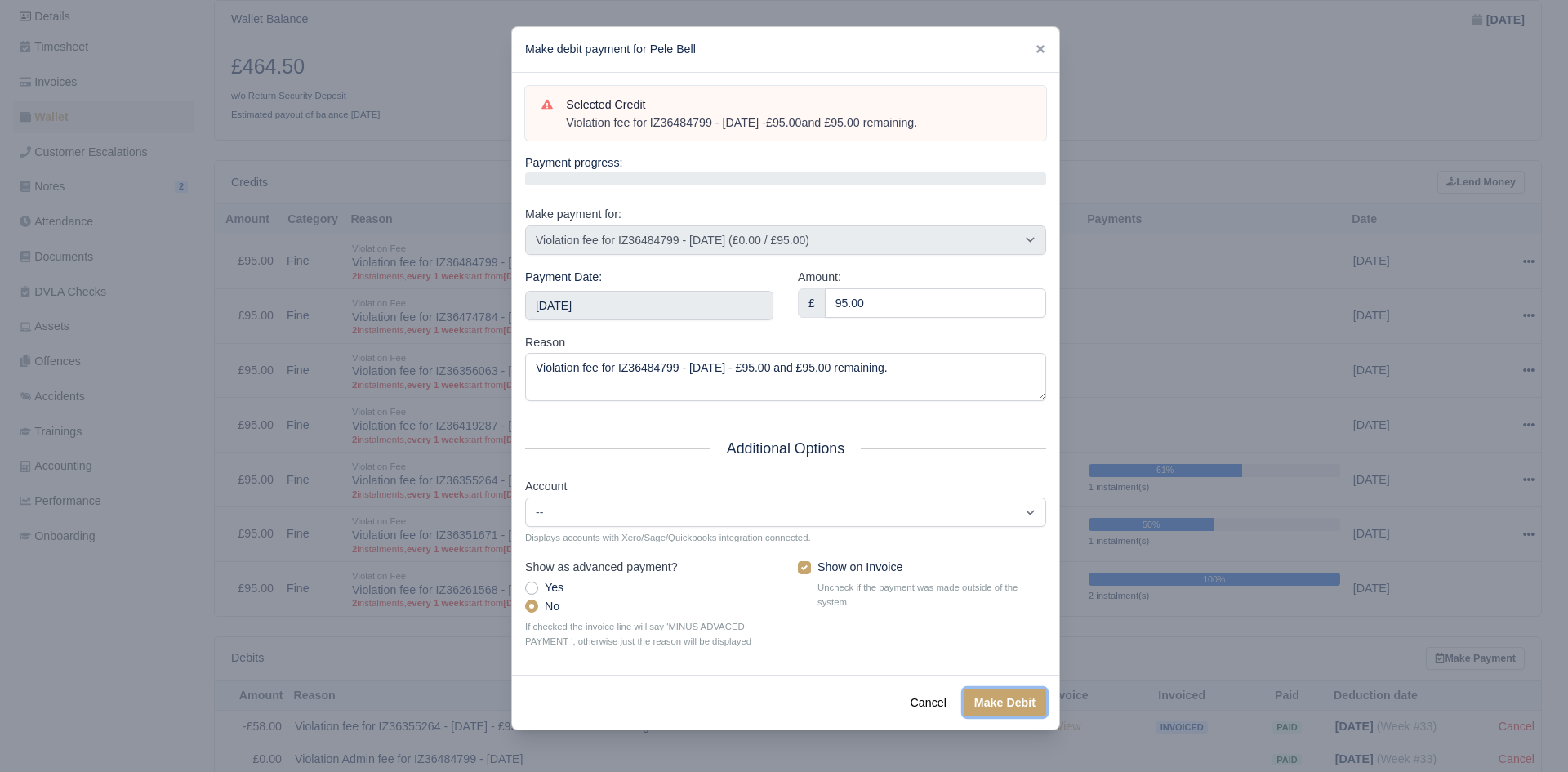
click at [1007, 698] on button "Make Debit" at bounding box center [1005, 702] width 83 height 28
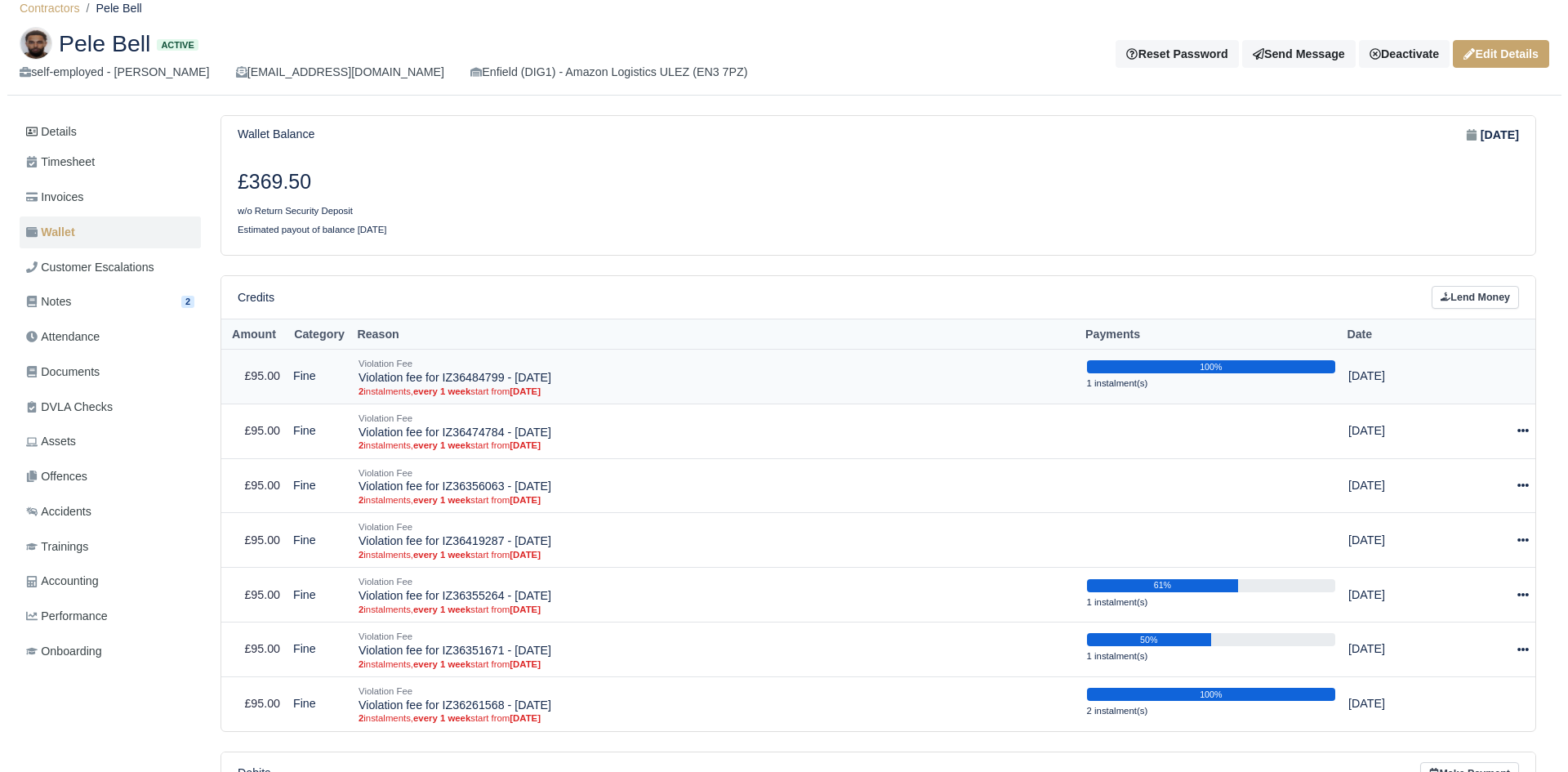
scroll to position [57, 0]
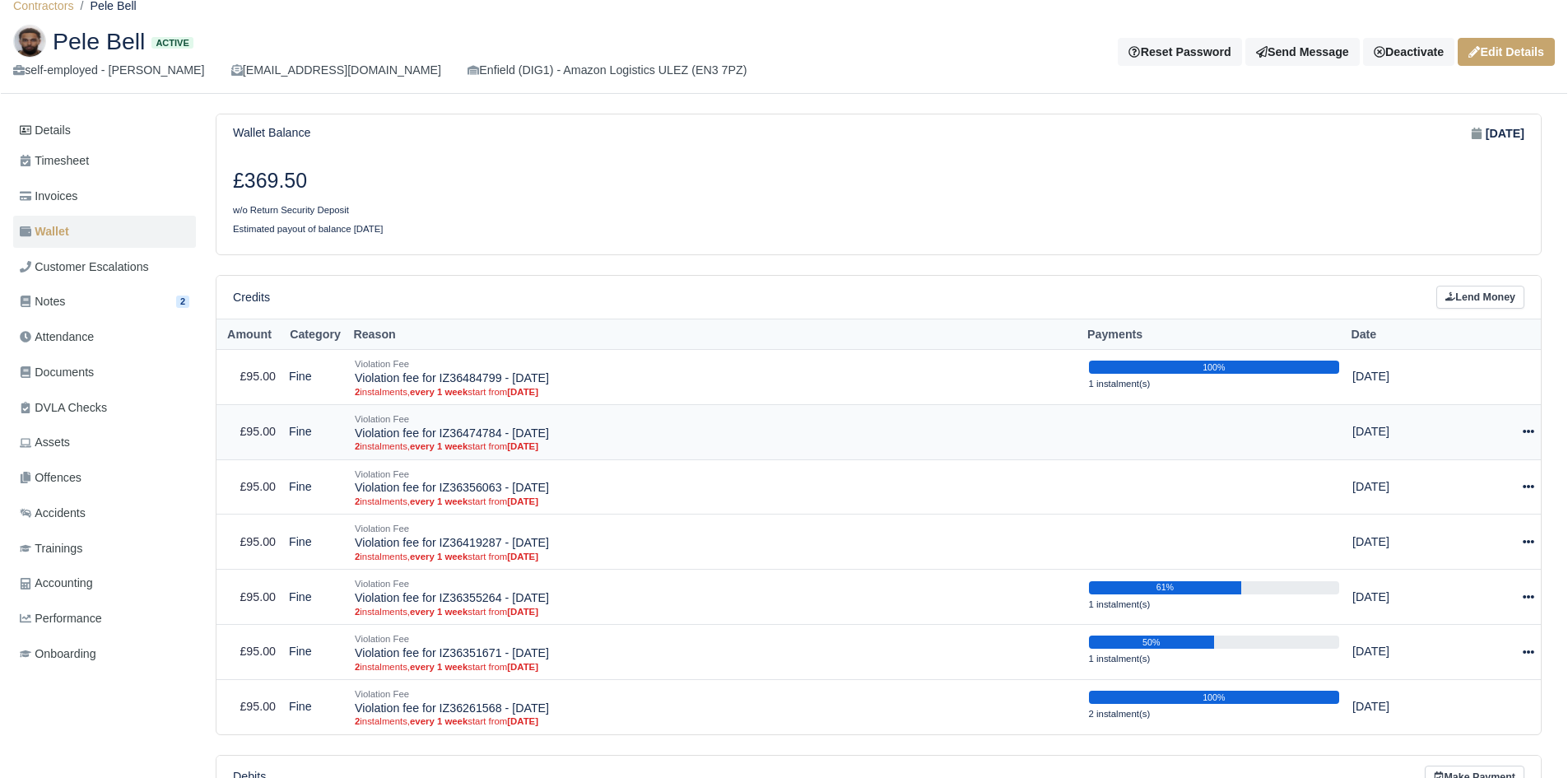
click at [1518, 437] on div at bounding box center [1496, 431] width 74 height 19
click at [1471, 470] on button "Make Payment" at bounding box center [1453, 482] width 146 height 25
select select "5098"
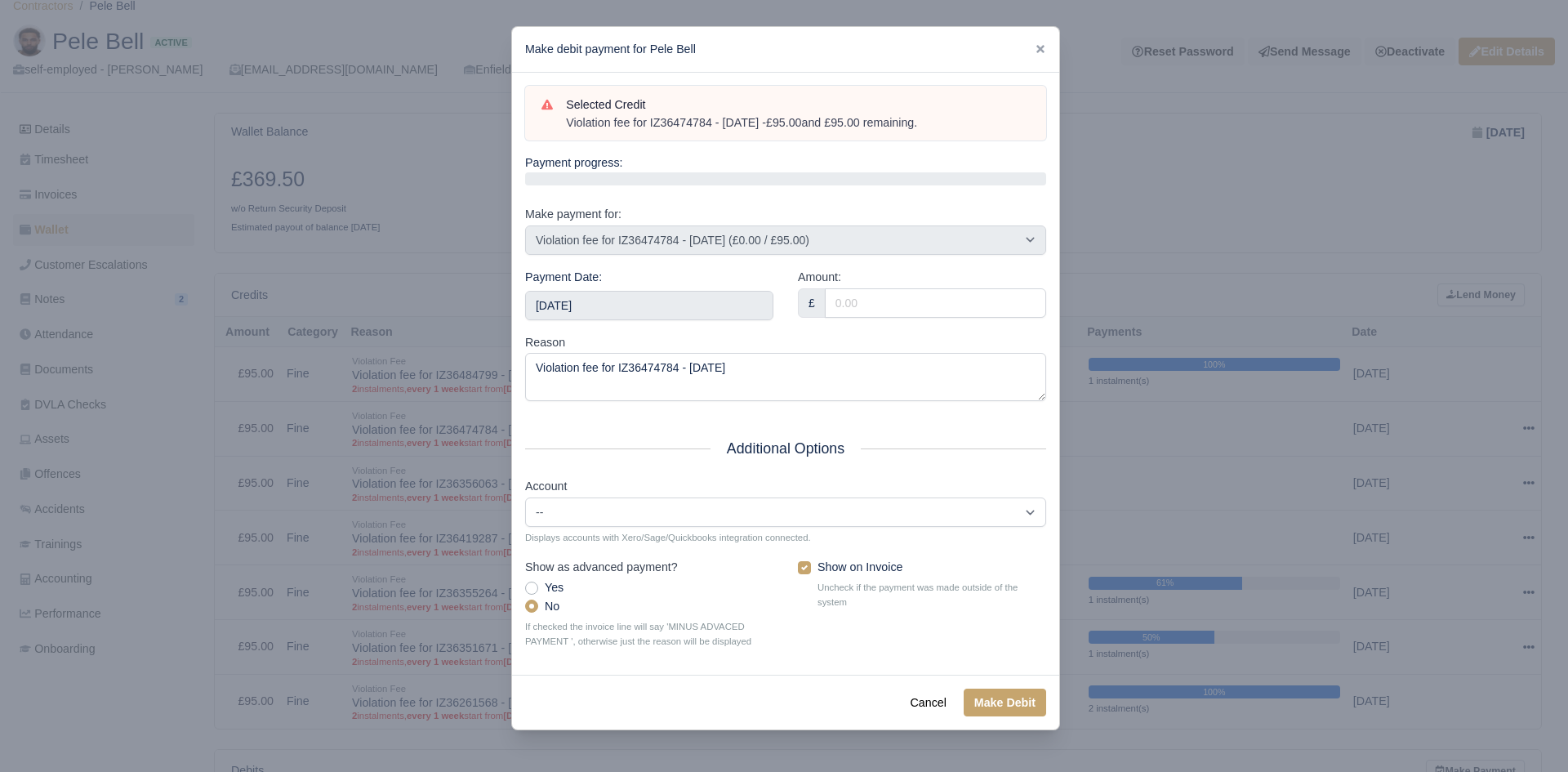
drag, startPoint x: 959, startPoint y: 136, endPoint x: 565, endPoint y: 127, distance: 394.1
click at [565, 127] on div "Selected Credit Violation fee for IZ36474784 - 04/08/2025 - £95.00 and £95.00 r…" at bounding box center [785, 114] width 521 height 56
copy div "Violation fee for IZ36474784 - 04/08/2025 - £95.00 and £95.00 remaining."
click at [600, 302] on input "[DATE]" at bounding box center [649, 305] width 249 height 30
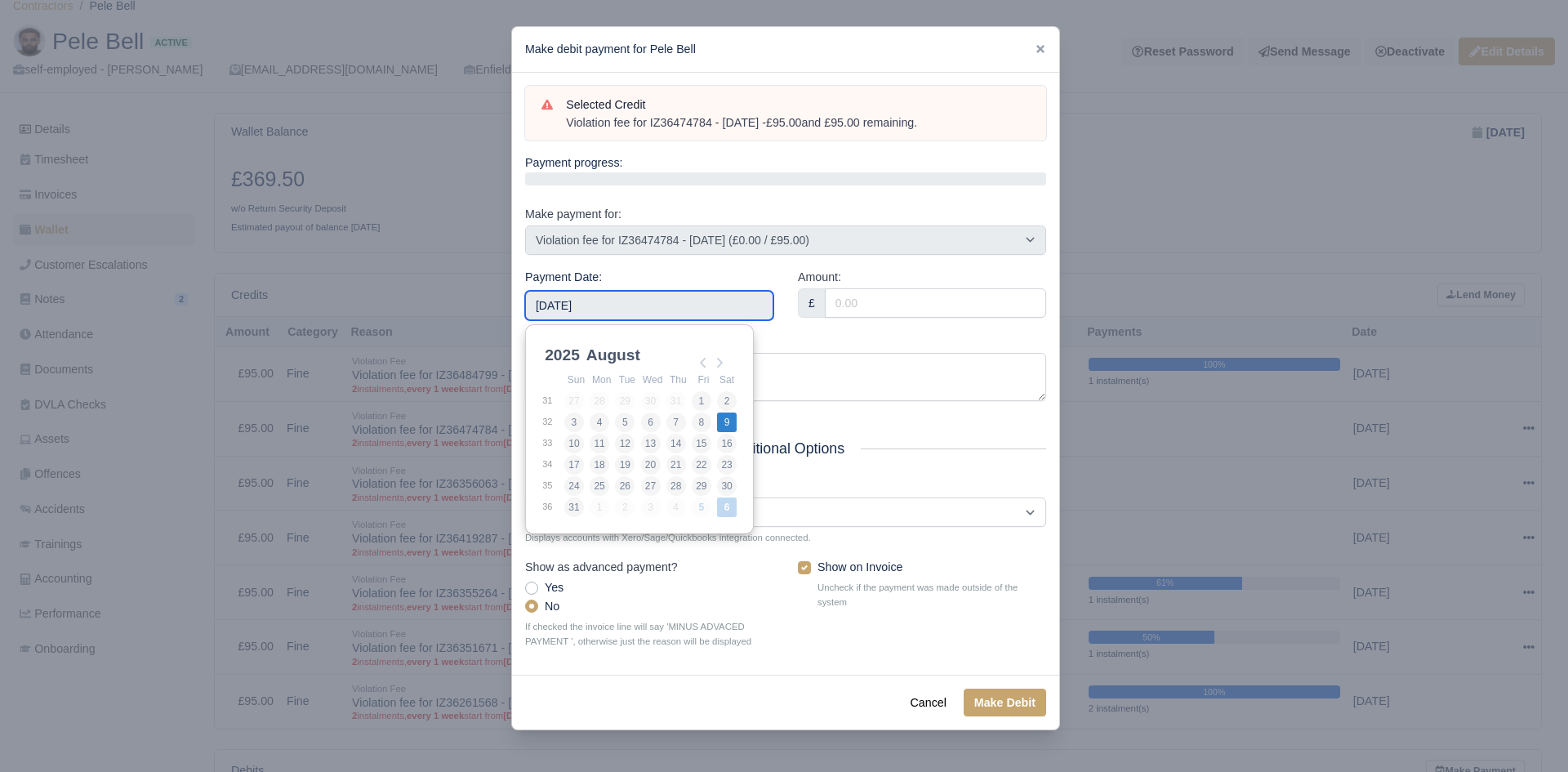
type input "[DATE]"
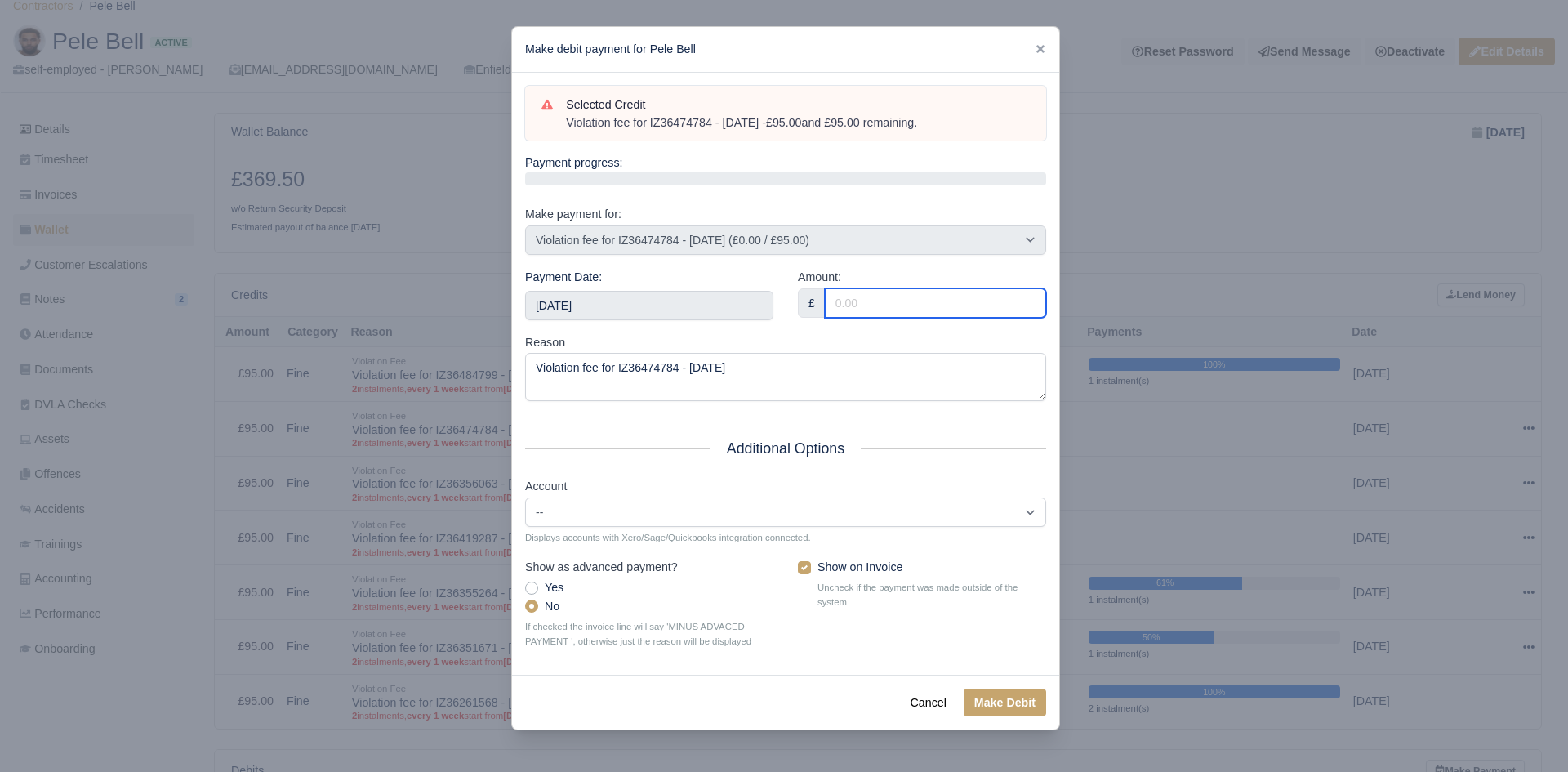
click at [920, 293] on input "Amount:" at bounding box center [936, 303] width 222 height 30
type input "95.00"
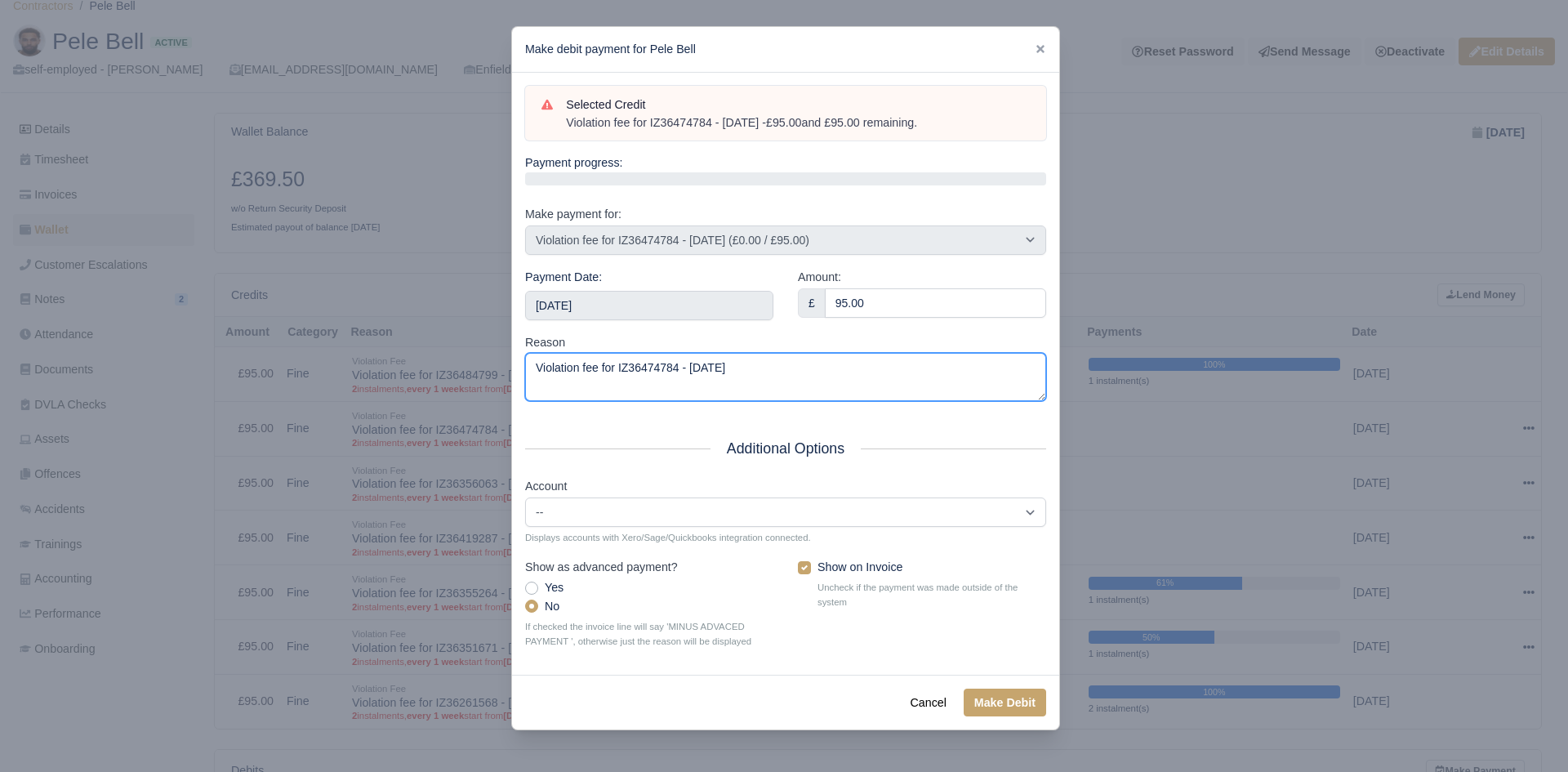
drag, startPoint x: 816, startPoint y: 361, endPoint x: 313, endPoint y: 397, distance: 504.3
click at [318, 396] on div "​ Make debit payment for Pele Bell Selected Credit Violation fee for IZ36474784…" at bounding box center [784, 386] width 1568 height 772
paste textarea "- £95.00 and £95.00 remaining."
type textarea "Violation fee for IZ36474784 - [DATE] - £95.00 and £95.00 remaining."
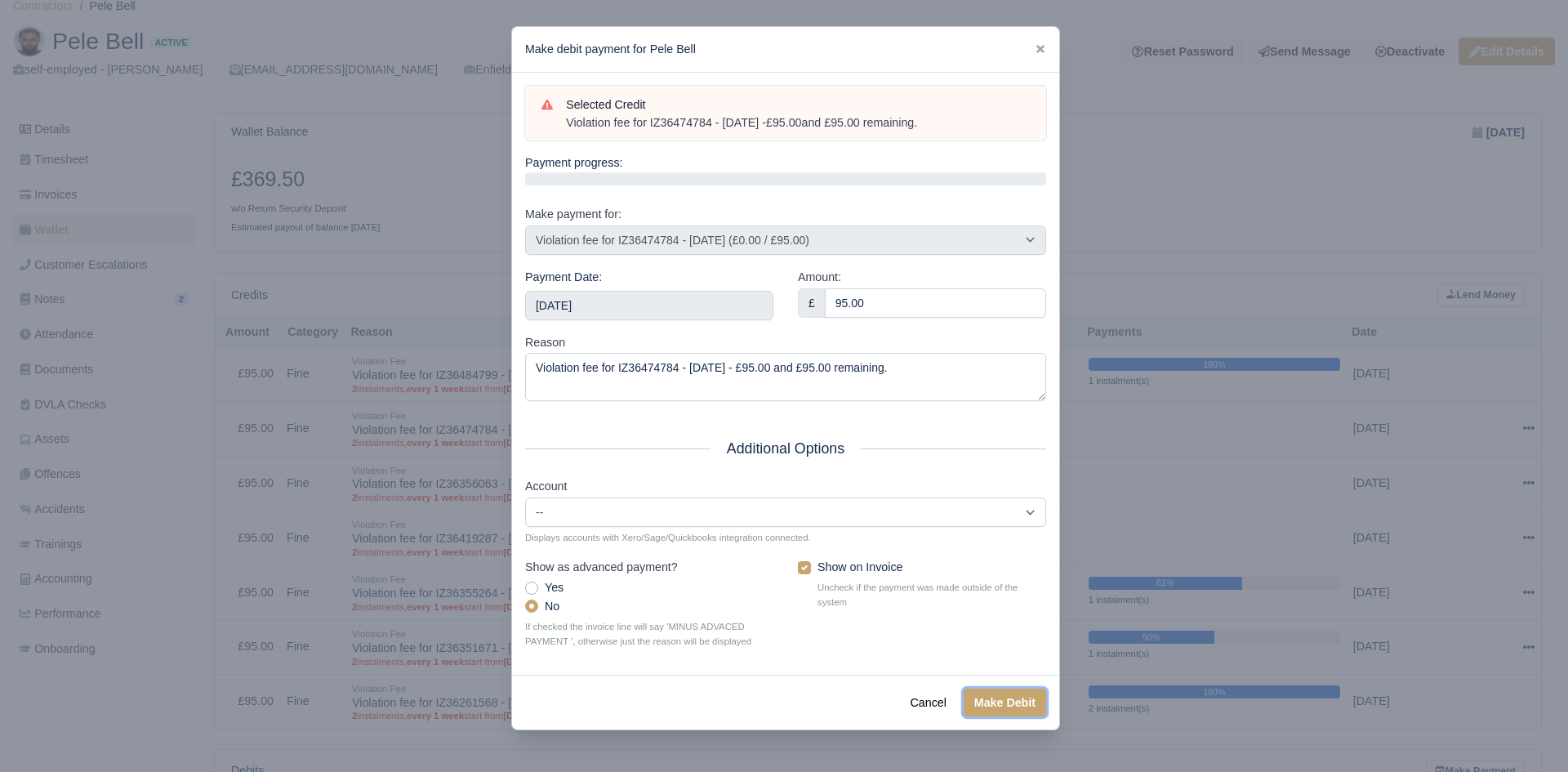
click at [1002, 698] on button "Make Debit" at bounding box center [1005, 702] width 83 height 28
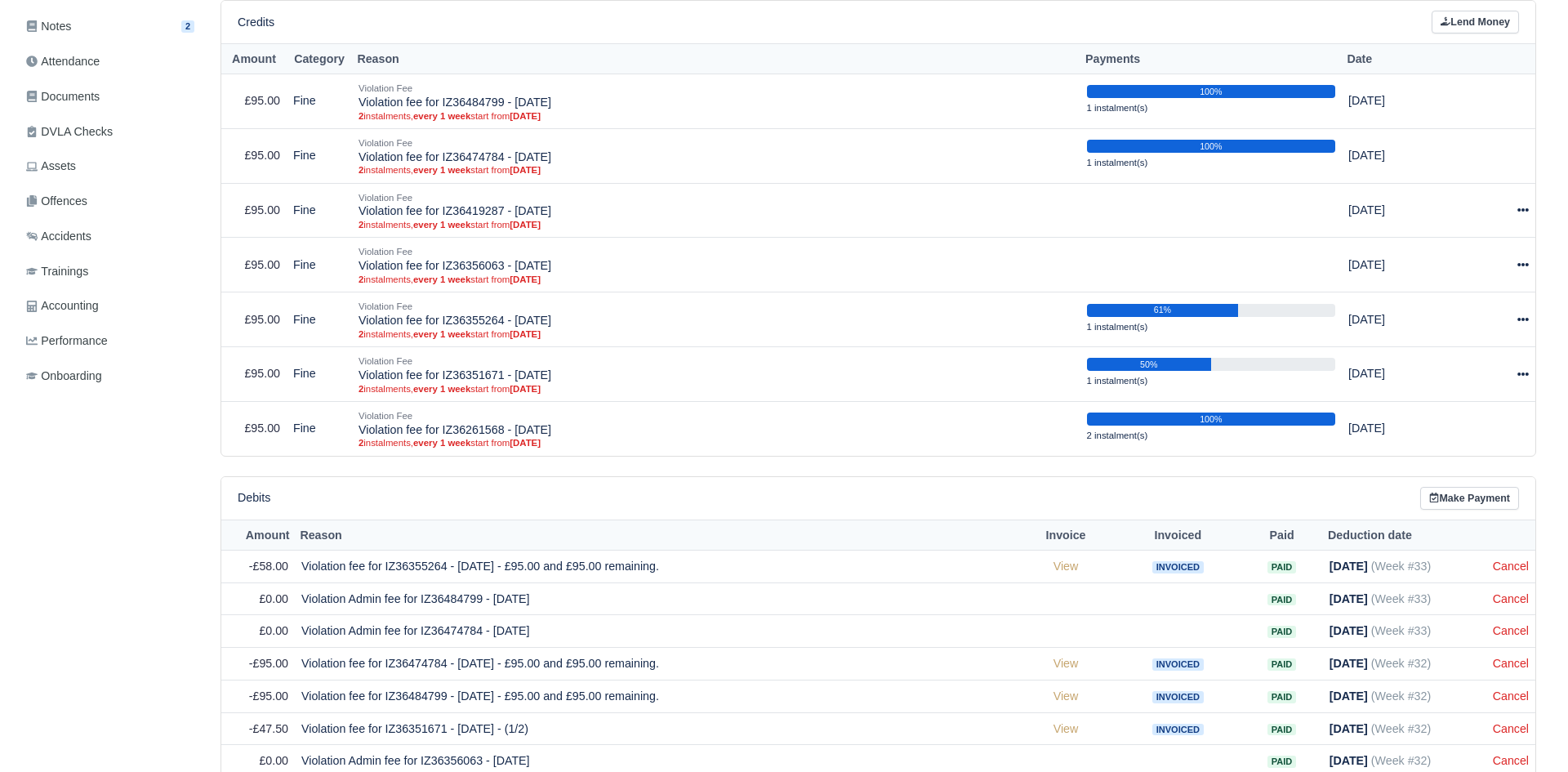
scroll to position [338, 0]
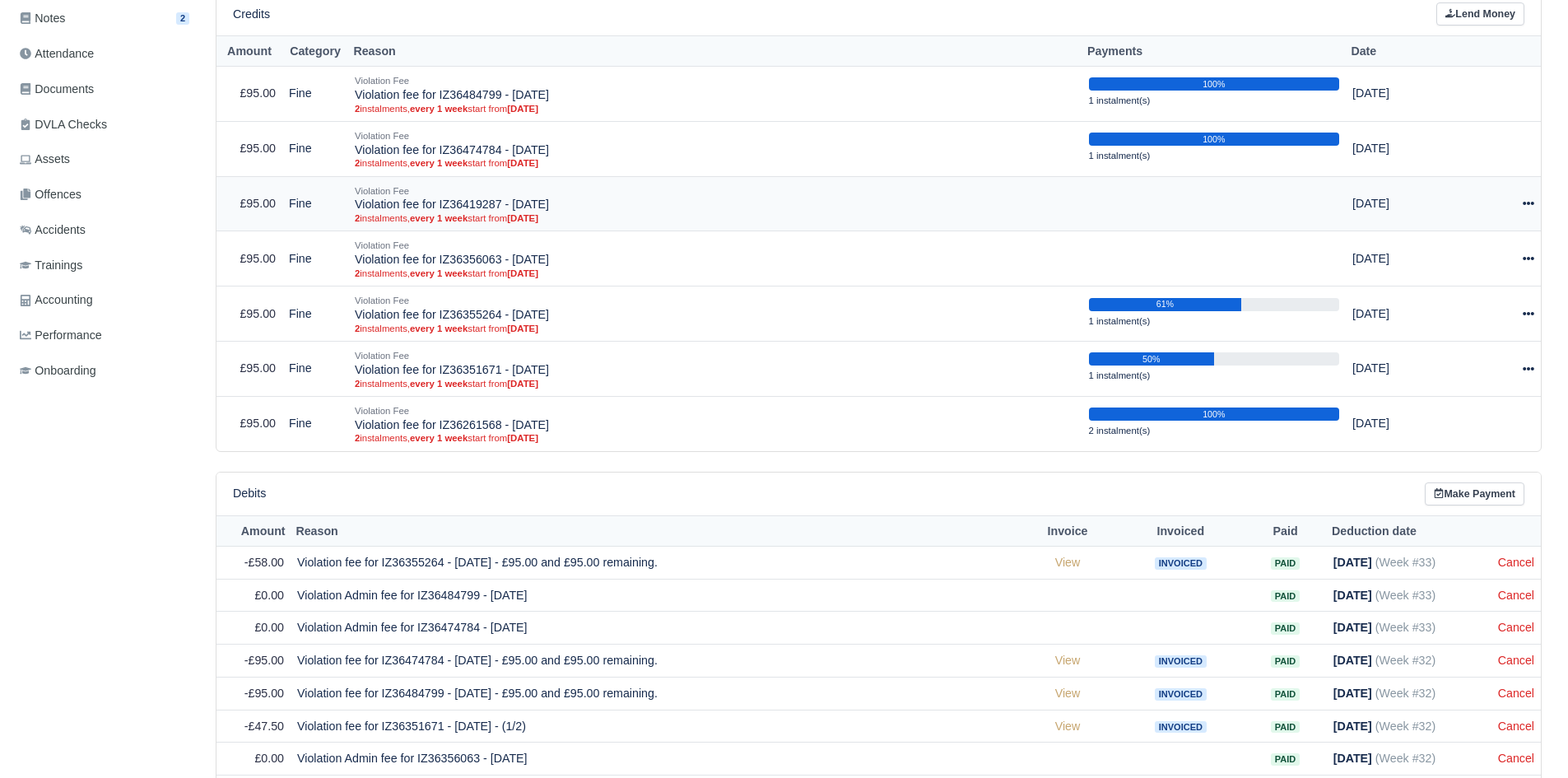
click at [1515, 200] on div at bounding box center [1496, 203] width 74 height 19
click at [1473, 248] on button "Make Payment" at bounding box center [1453, 254] width 146 height 25
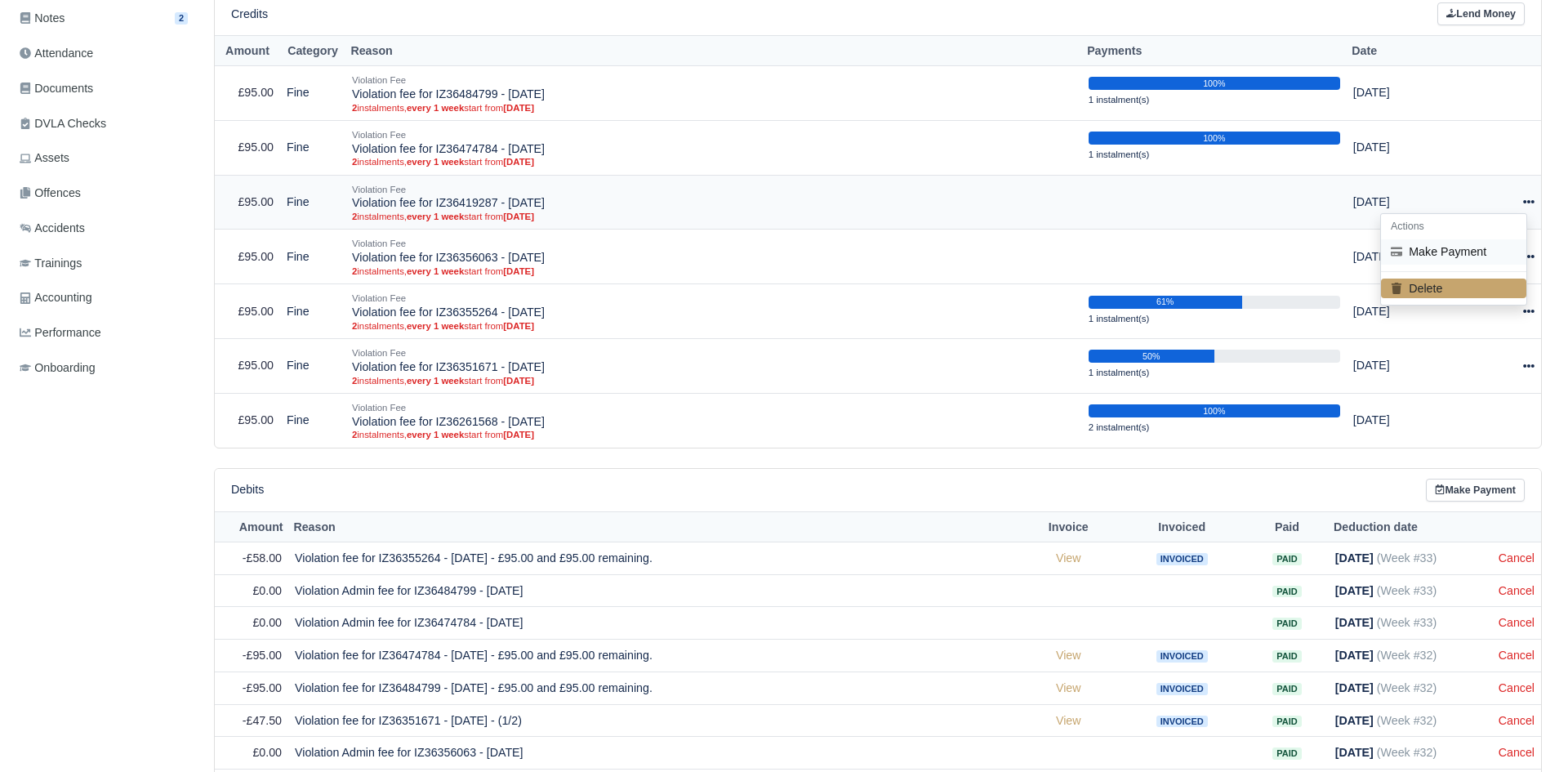
select select "5057"
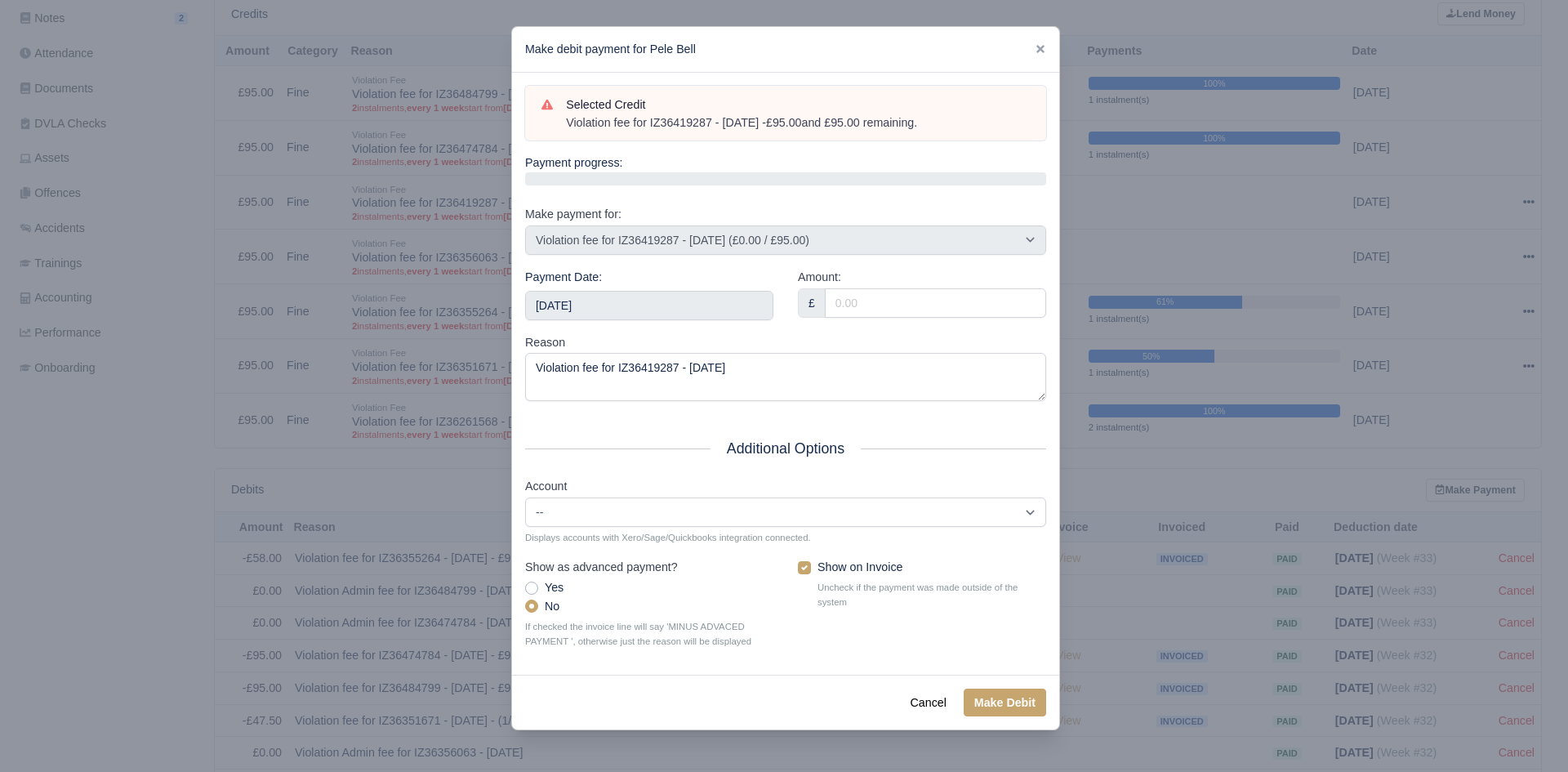
drag, startPoint x: 954, startPoint y: 125, endPoint x: 565, endPoint y: 127, distance: 389.0
click at [566, 127] on div "Violation fee for IZ36419287 - 30/07/2025 - £95.00 and £95.00 remaining." at bounding box center [797, 123] width 464 height 16
copy div "Violation fee for IZ36419287 - 30/07/2025 - £95.00 and £95.00 remaining."
click at [684, 288] on div "Payment Date: 2025-09-06" at bounding box center [649, 294] width 249 height 52
click at [685, 304] on input "[DATE]" at bounding box center [649, 305] width 249 height 30
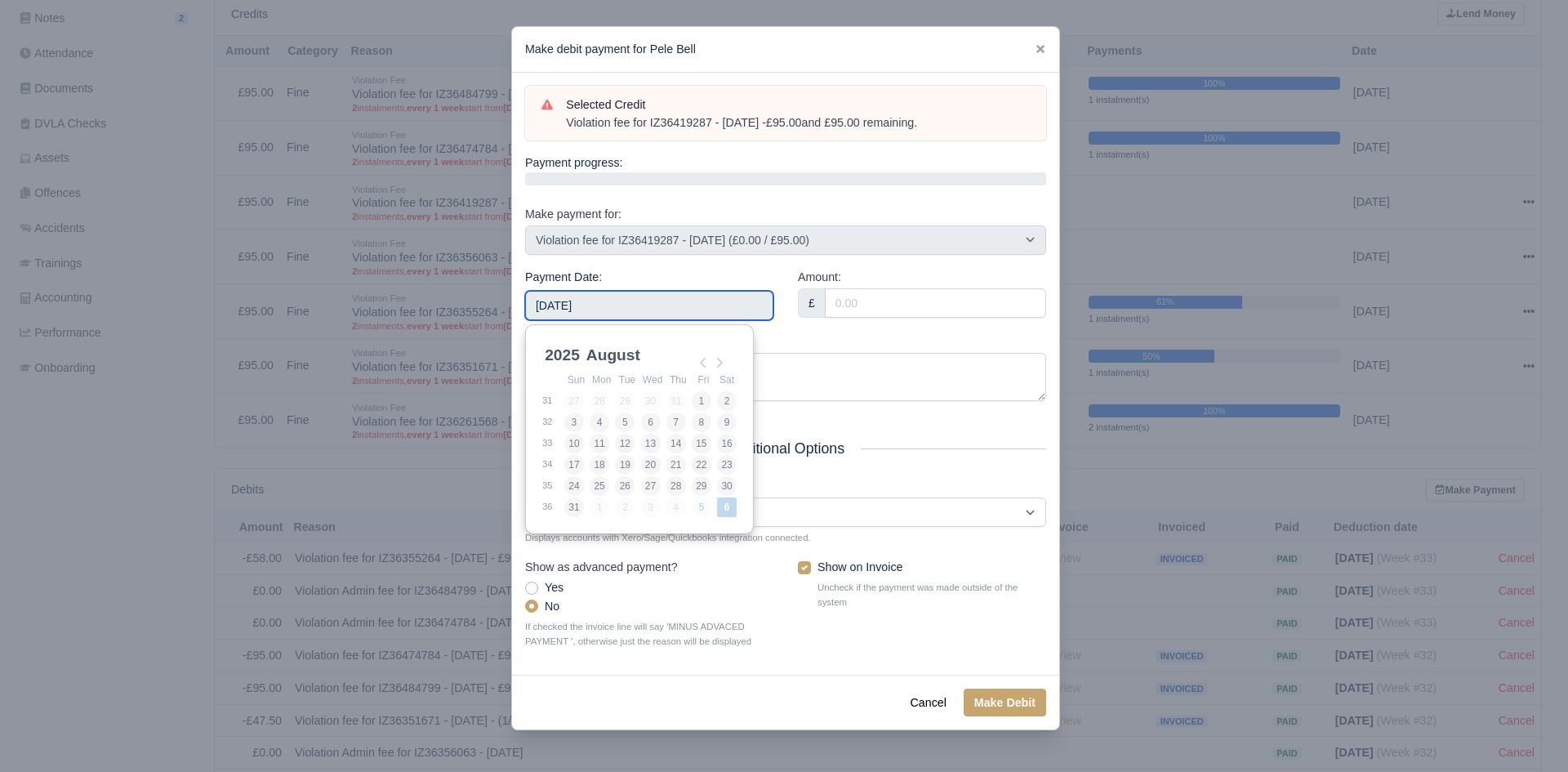
click at [713, 420] on td "8" at bounding box center [703, 422] width 25 height 22
type input "[DATE]"
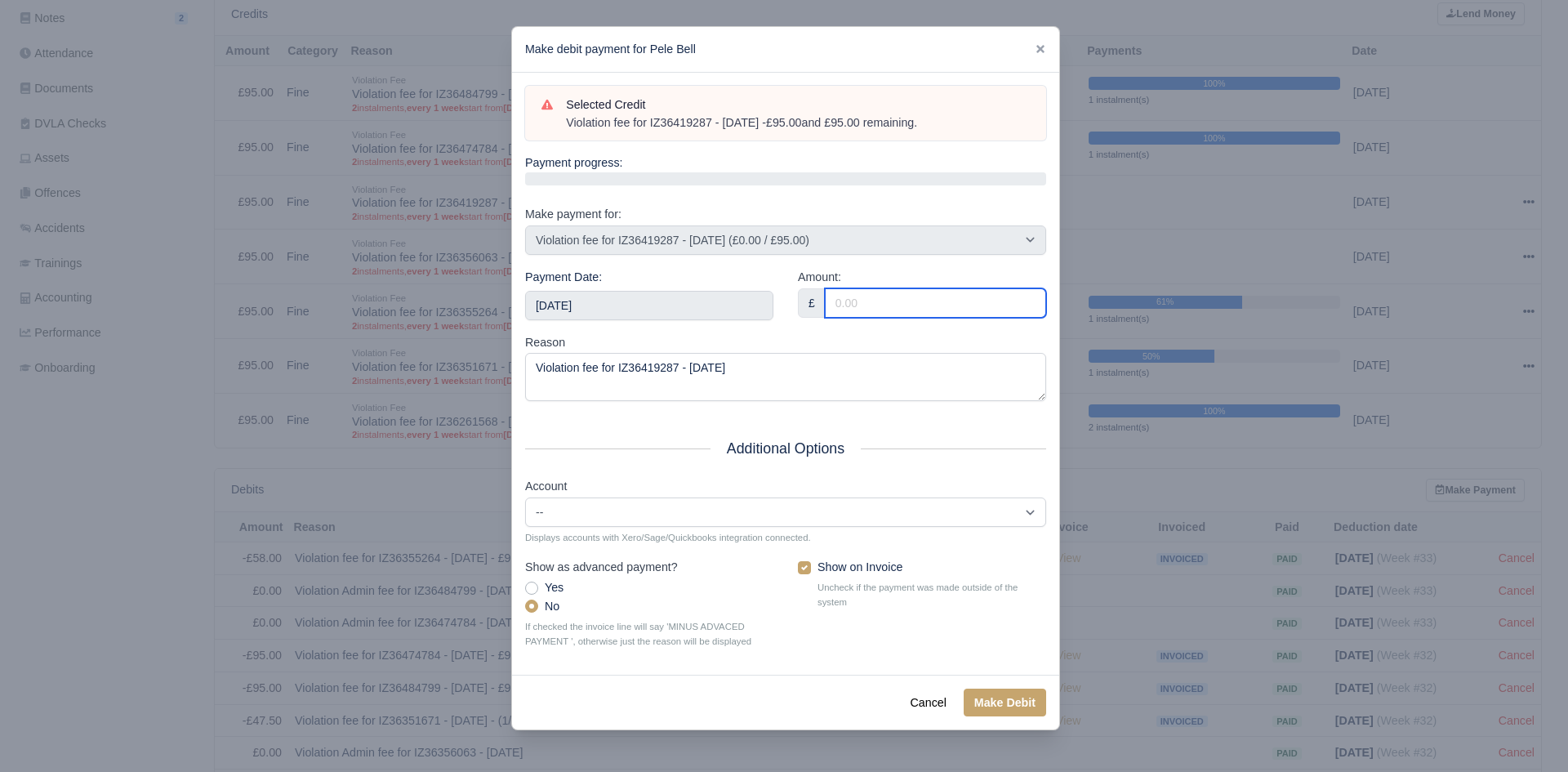
click at [859, 306] on input "Amount:" at bounding box center [936, 303] width 222 height 30
type input "95.00"
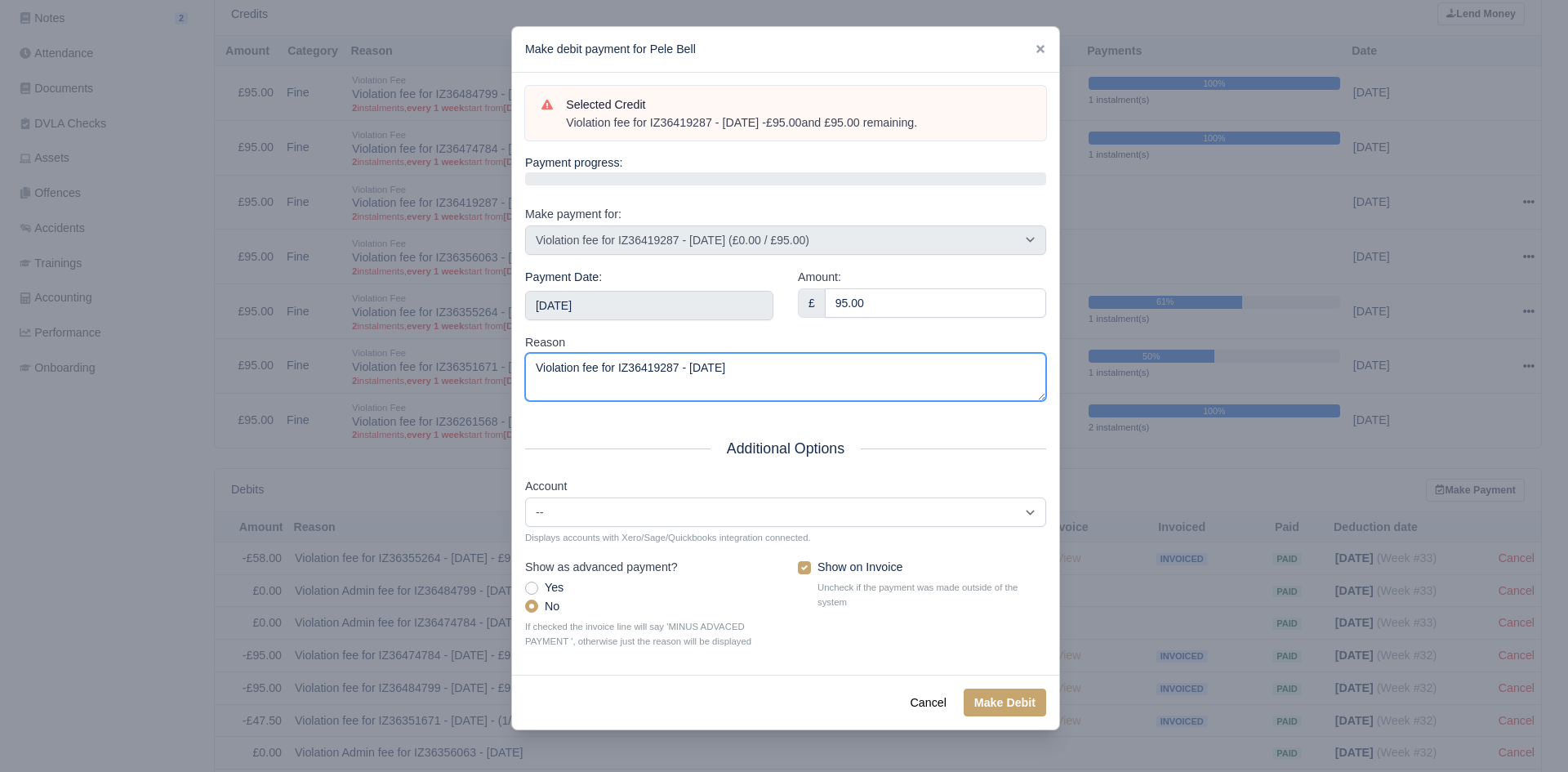
drag, startPoint x: 770, startPoint y: 377, endPoint x: 473, endPoint y: 386, distance: 297.1
click at [473, 386] on div "​ Make debit payment for Pele Bell Selected Credit Violation fee for IZ36419287…" at bounding box center [784, 386] width 1568 height 772
paste textarea "- £95.00 and £95.00 remaining."
type textarea "Violation fee for IZ36419287 - [DATE] - £95.00 and £95.00 remaining."
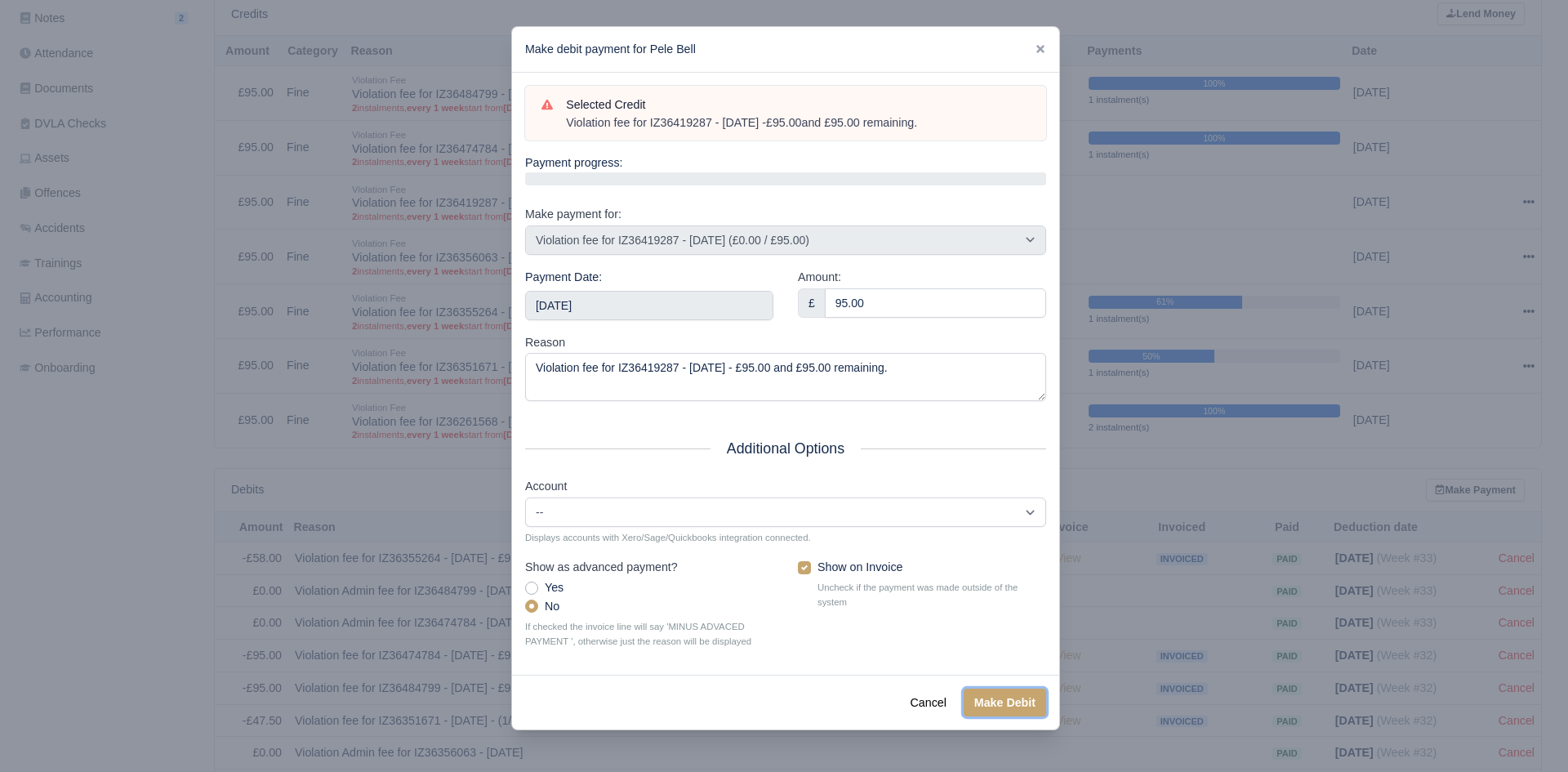
click at [998, 704] on button "Make Debit" at bounding box center [1005, 702] width 83 height 28
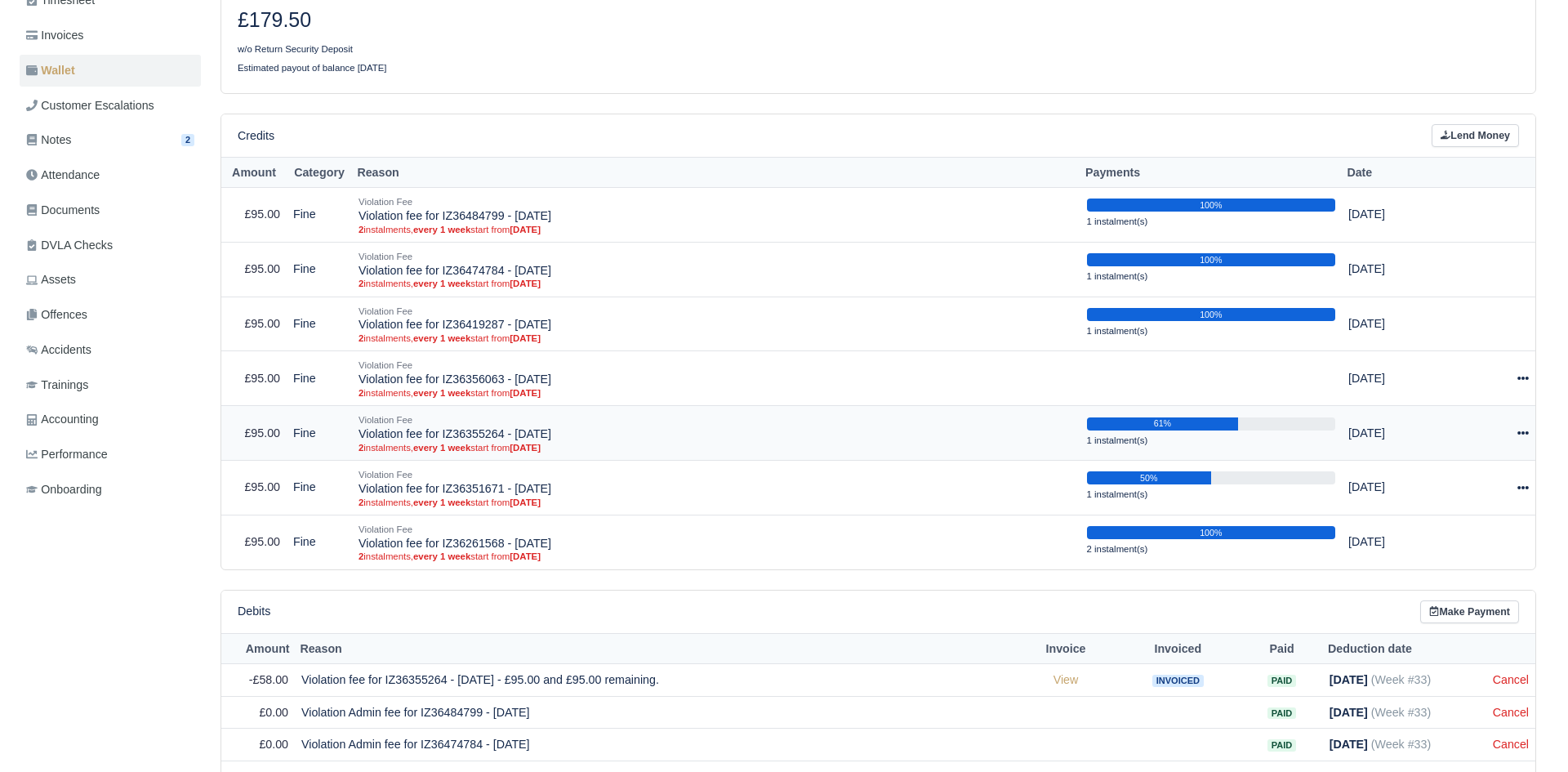
scroll to position [217, 0]
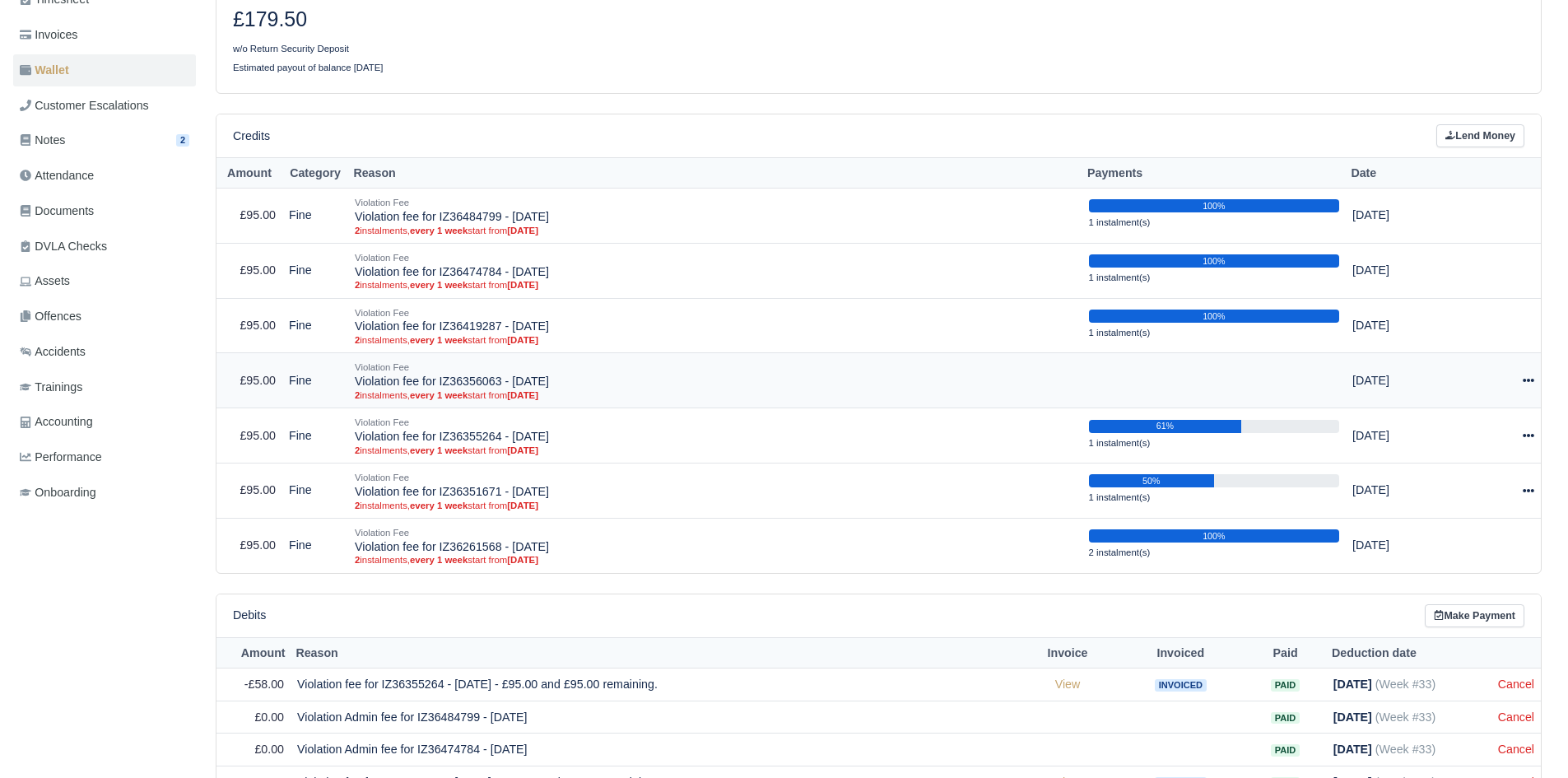
click at [1527, 381] on icon at bounding box center [1528, 379] width 12 height 12
click at [1492, 423] on button "Make Payment" at bounding box center [1453, 431] width 146 height 25
select select "5047"
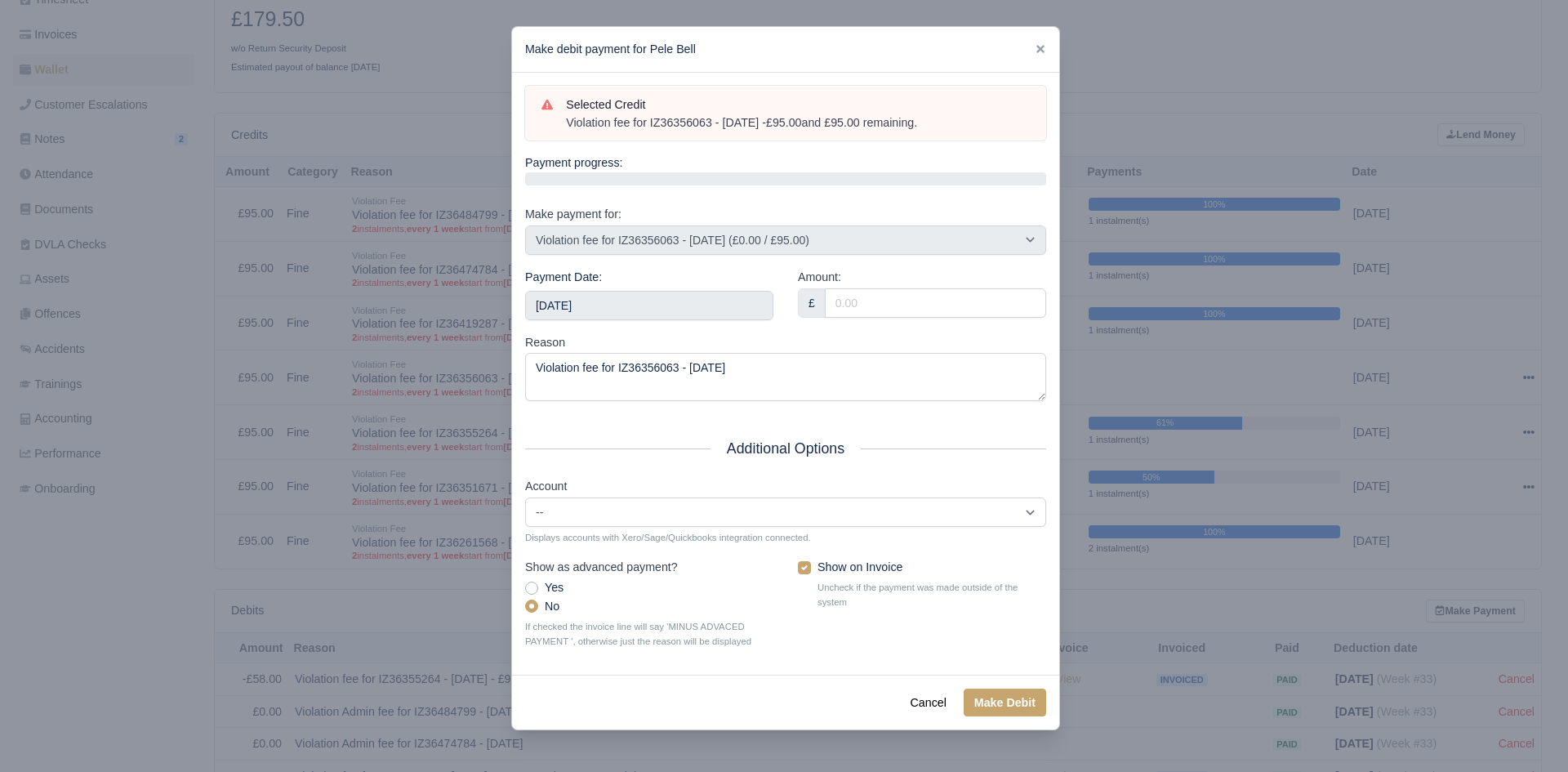
drag, startPoint x: 958, startPoint y: 128, endPoint x: 555, endPoint y: 131, distance: 403.0
click at [555, 131] on div "Selected Credit Violation fee for IZ36356063 - [DATE] - £95.00 and £95.00 remai…" at bounding box center [785, 114] width 521 height 56
copy div "Violation fee for IZ36356063 - [DATE] - £95.00 and £95.00 remaining."
click at [639, 302] on input "[DATE]" at bounding box center [649, 305] width 249 height 30
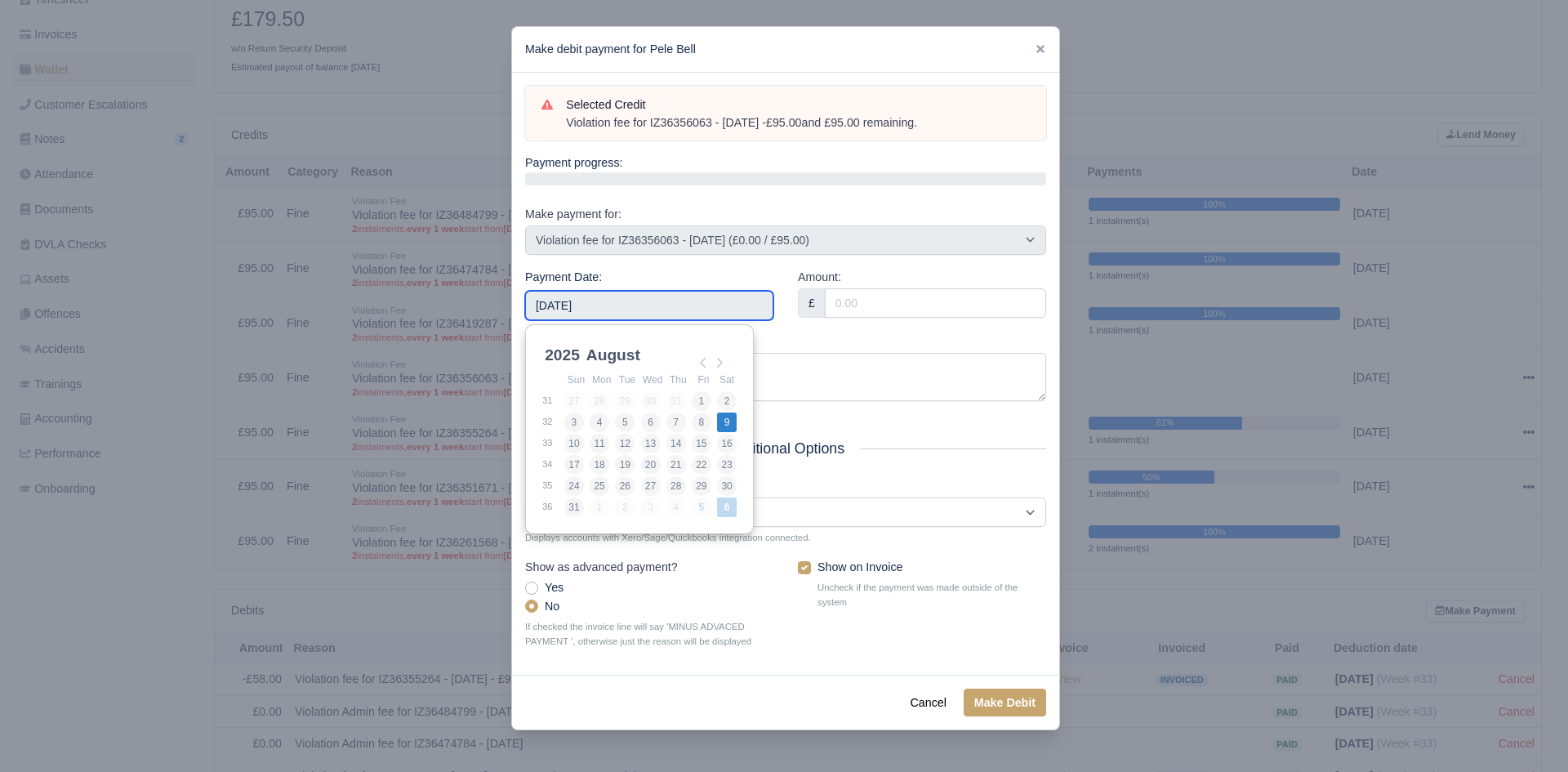
type input "[DATE]"
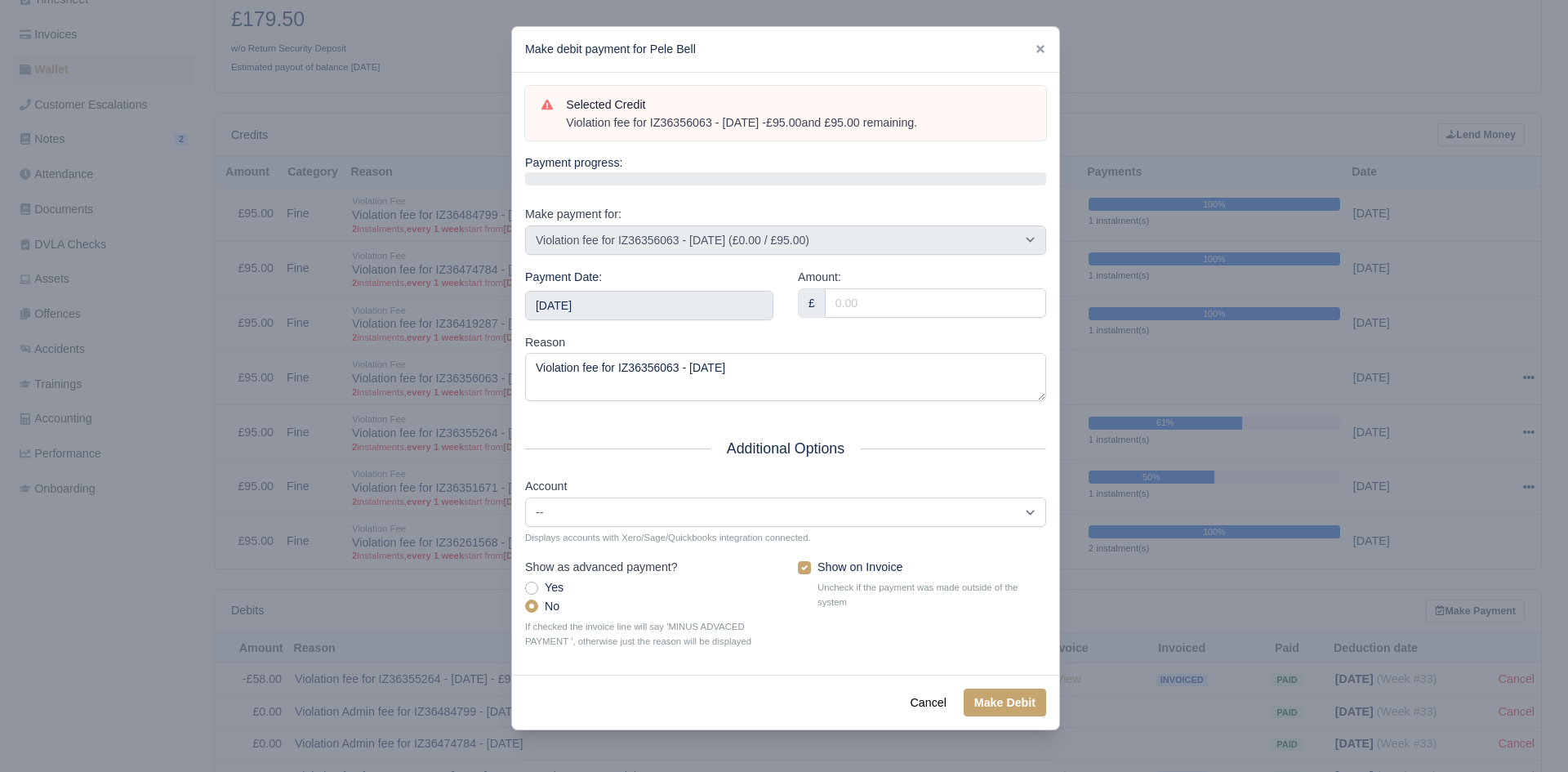
click at [890, 317] on div "£" at bounding box center [922, 303] width 249 height 30
click at [895, 310] on input "Amount:" at bounding box center [936, 303] width 222 height 30
type input "95.00"
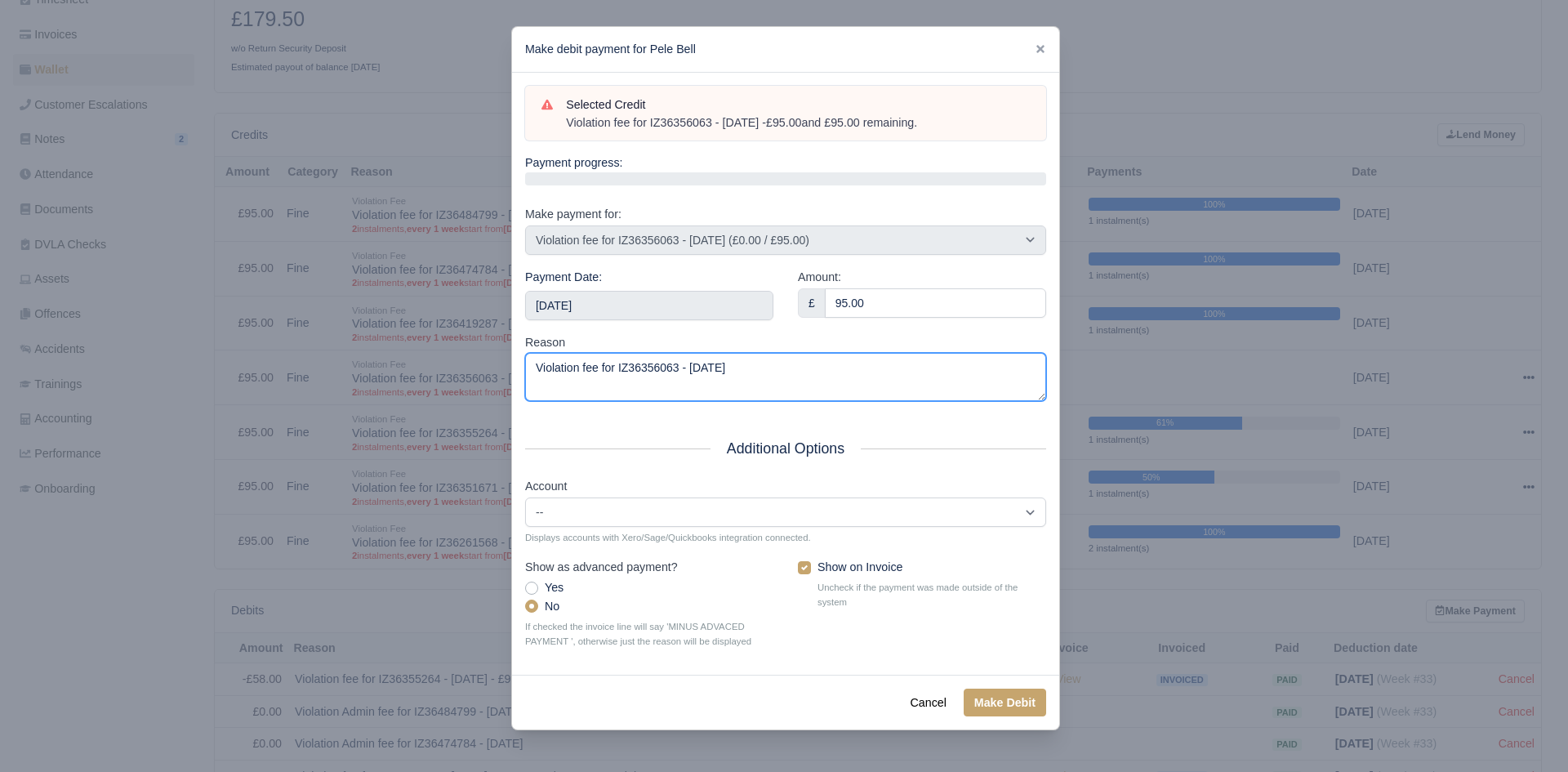
drag, startPoint x: 861, startPoint y: 359, endPoint x: 359, endPoint y: 446, distance: 509.5
click at [359, 446] on div "​ Make debit payment for Pele Bell Selected Credit Violation fee for IZ36356063…" at bounding box center [784, 386] width 1568 height 772
paste textarea "- £95.00 and £95.00 remaining."
type textarea "Violation fee for IZ36356063 - [DATE] - £95.00 and £95.00 remaining."
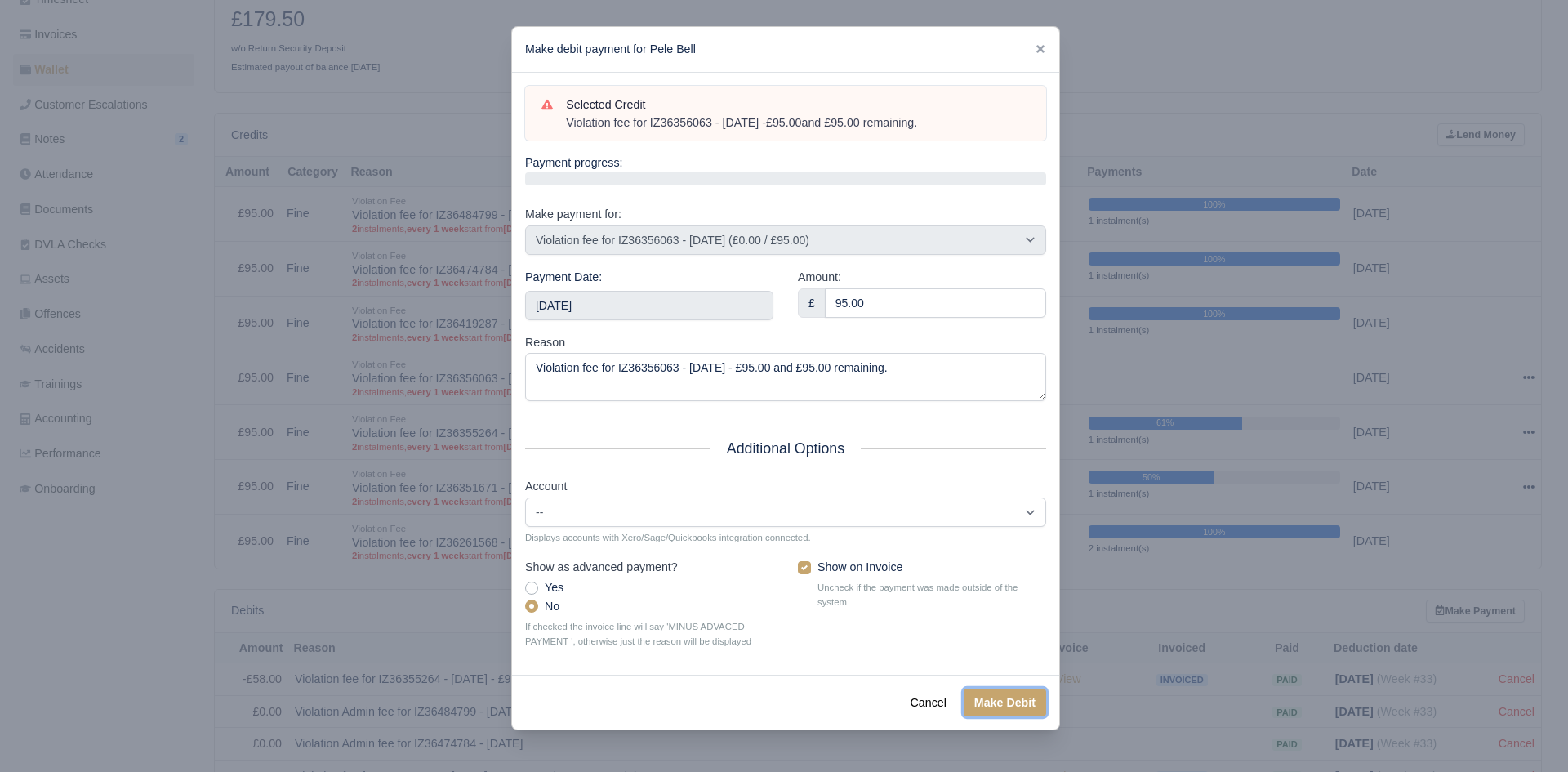
click at [994, 715] on button "Make Debit" at bounding box center [1005, 702] width 83 height 28
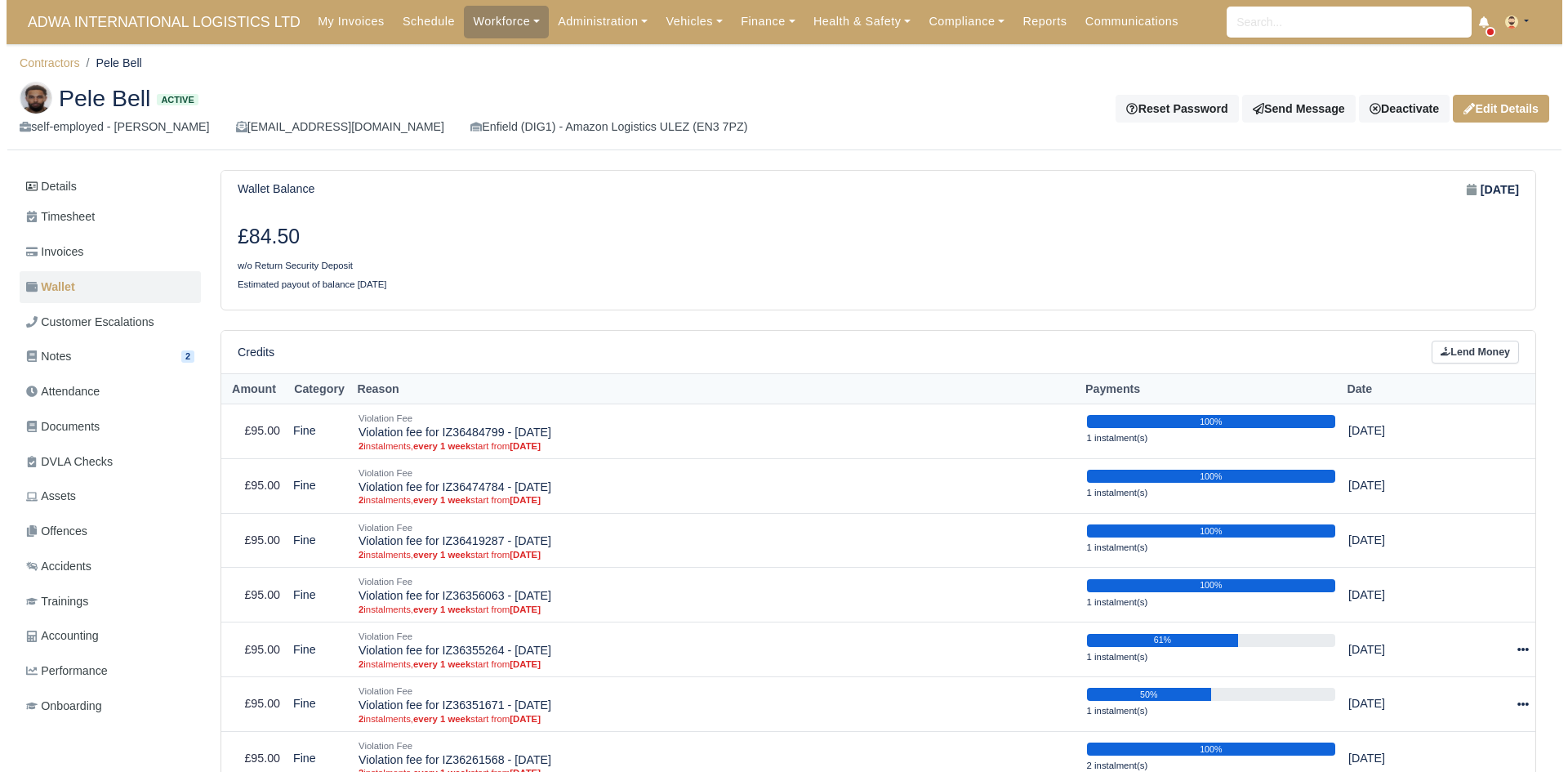
scroll to position [296, 0]
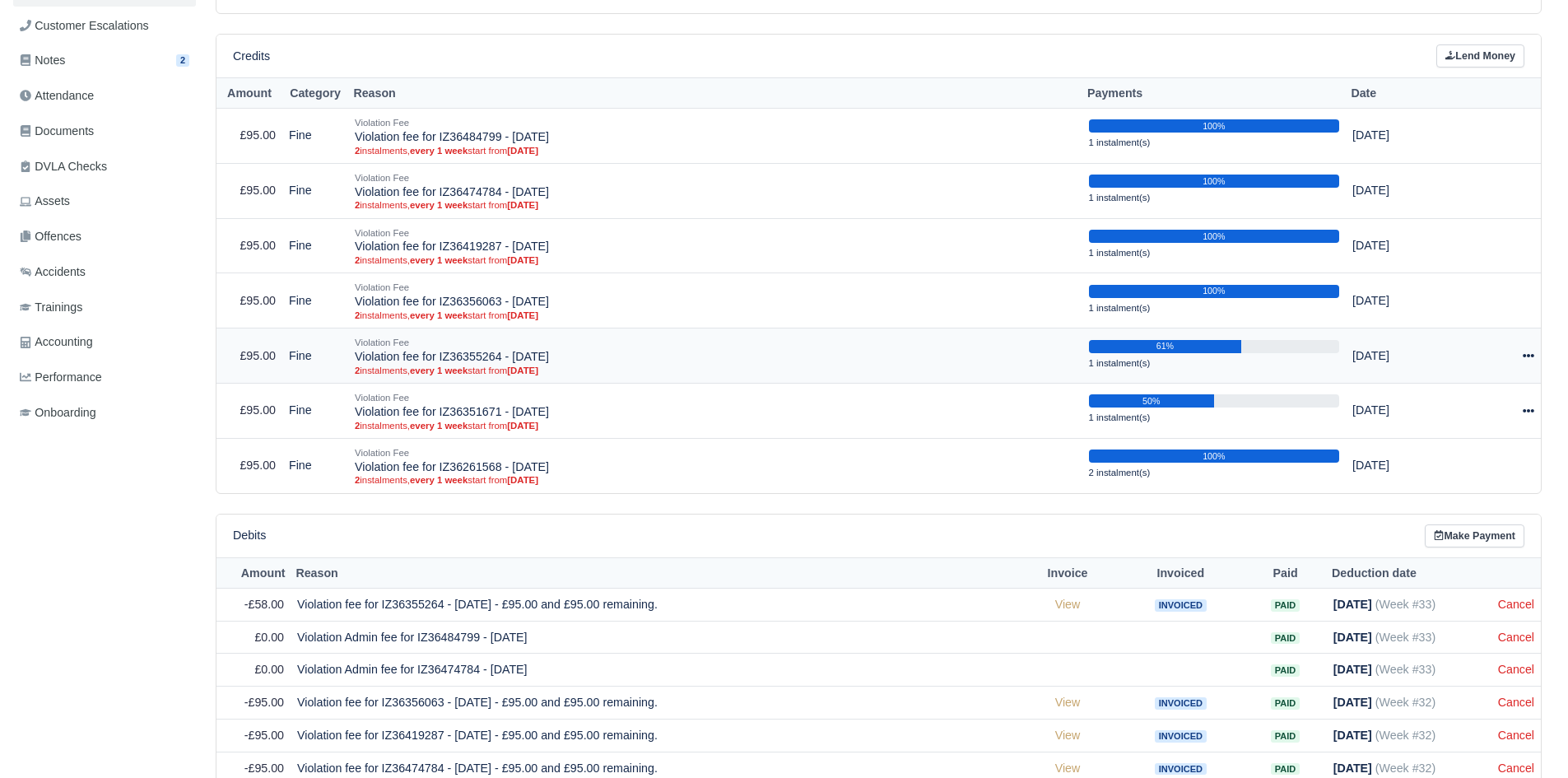
click at [1523, 359] on icon at bounding box center [1528, 355] width 12 height 12
click at [1463, 400] on button "Make Payment" at bounding box center [1453, 406] width 146 height 25
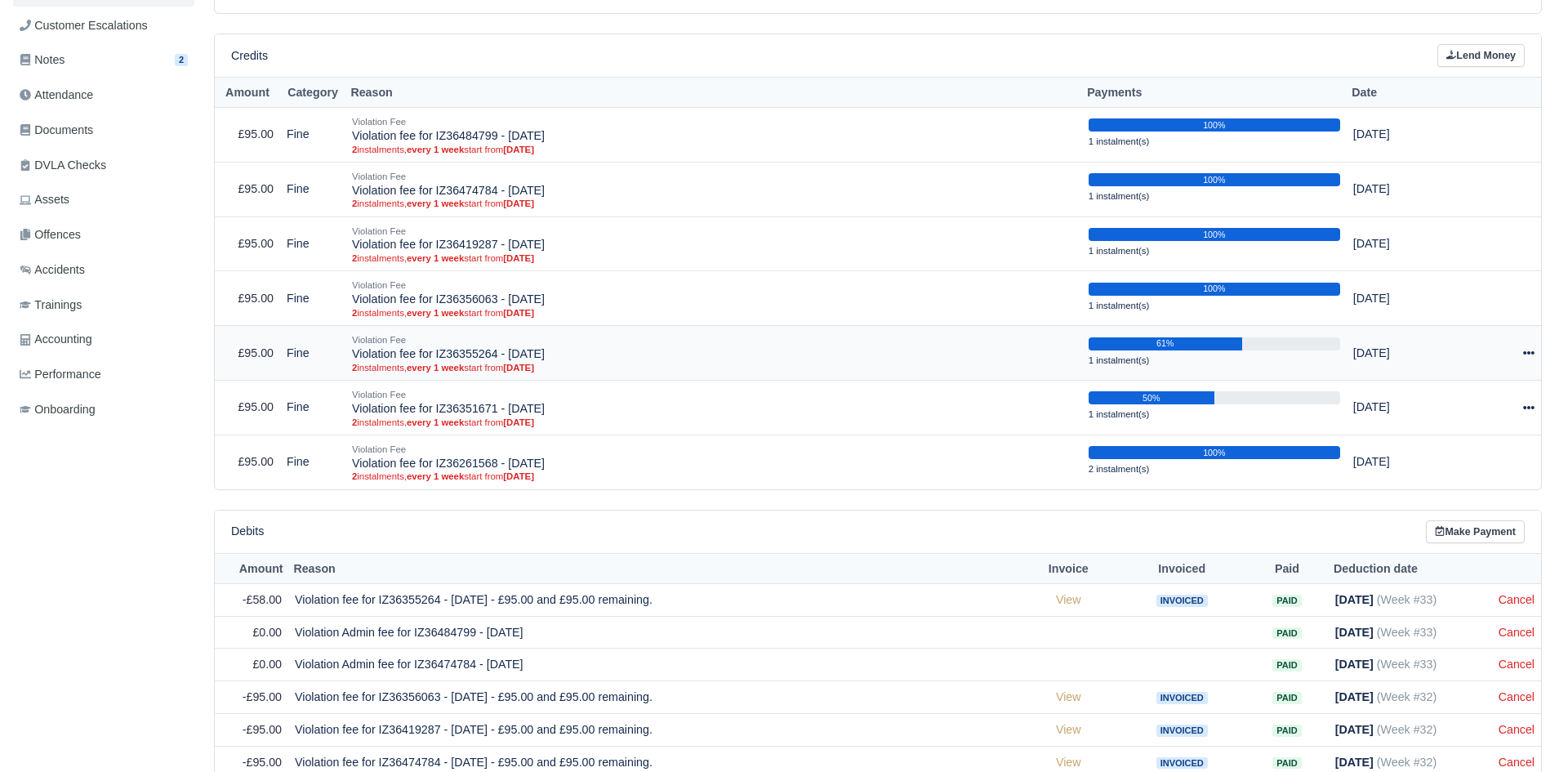
select select "5020"
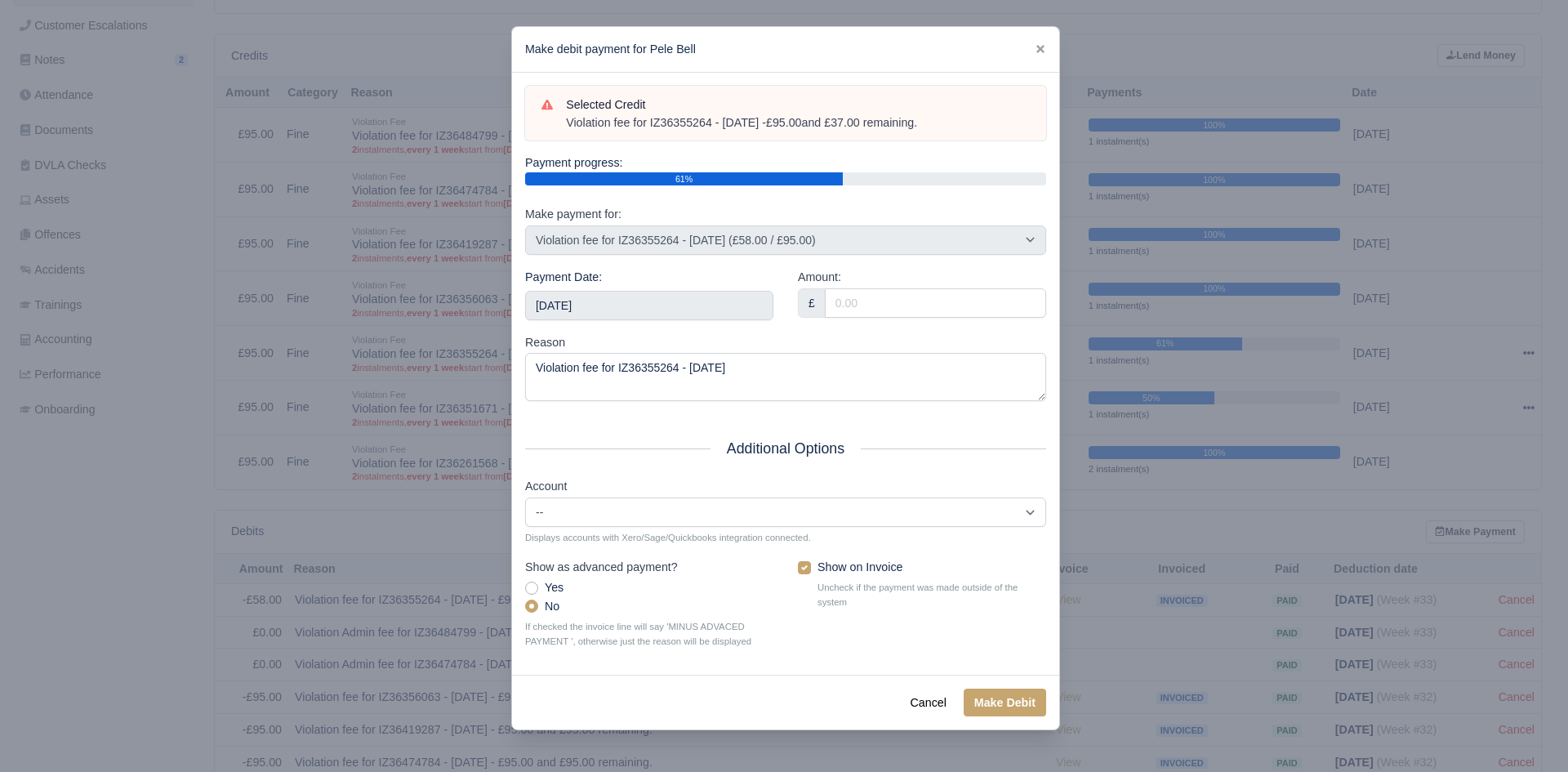
drag, startPoint x: 955, startPoint y: 118, endPoint x: 566, endPoint y: 129, distance: 389.2
click at [566, 129] on div "Violation fee for IZ36355264 - 24/07/2025 - £95.00 and £37.00 remaining." at bounding box center [797, 123] width 464 height 16
copy div "Violation fee for IZ36355264 - 24/07/2025 - £95.00 and £37.00 remaining."
click at [607, 310] on input "[DATE]" at bounding box center [649, 305] width 249 height 30
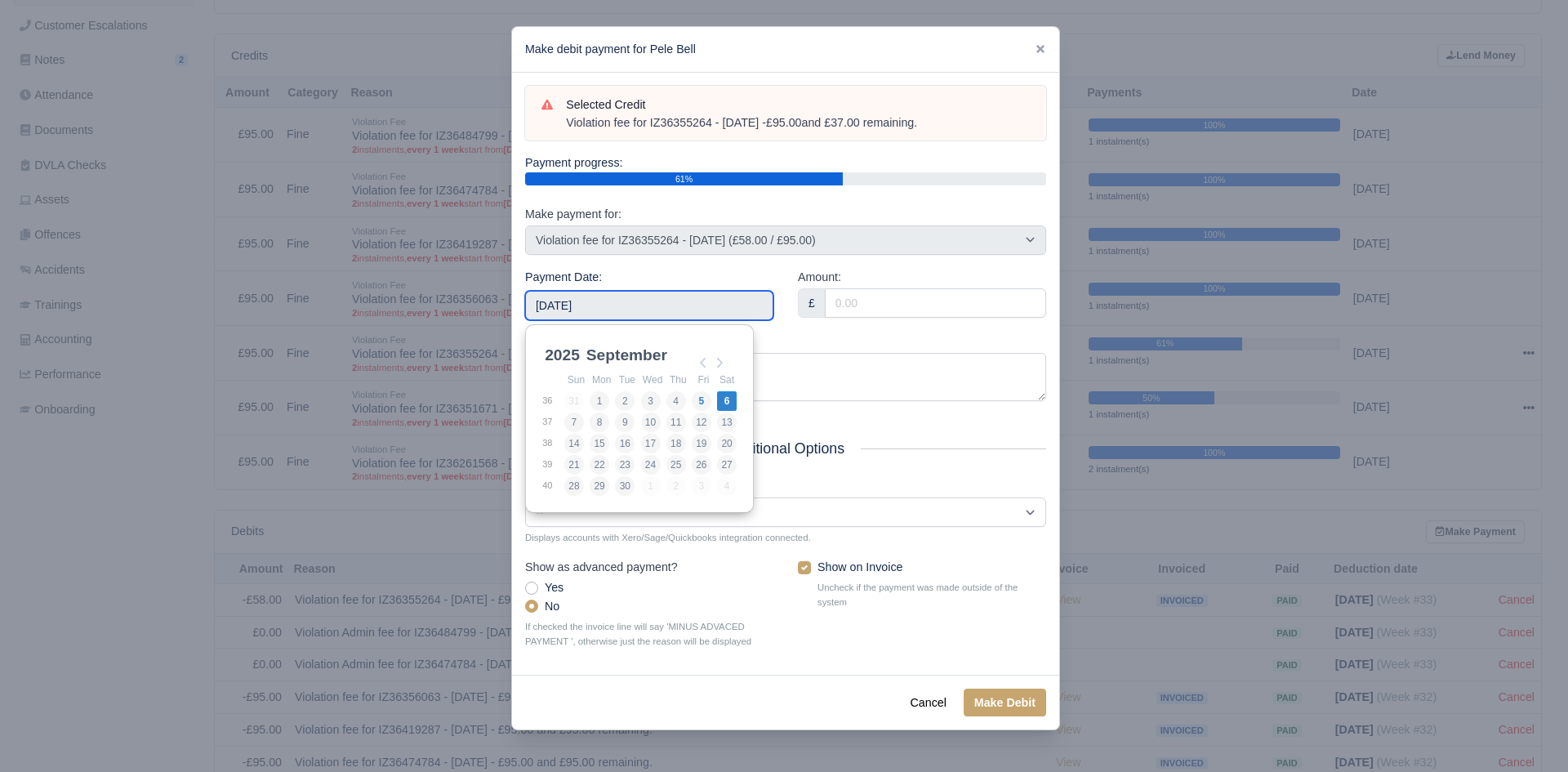
click at [692, 368] on div "2025 1960 1961 1962 1963 1964 1965 1966 1967 1968 1969 1970 1971 1972 1973 1974…" at bounding box center [639, 355] width 196 height 30
type input "[DATE]"
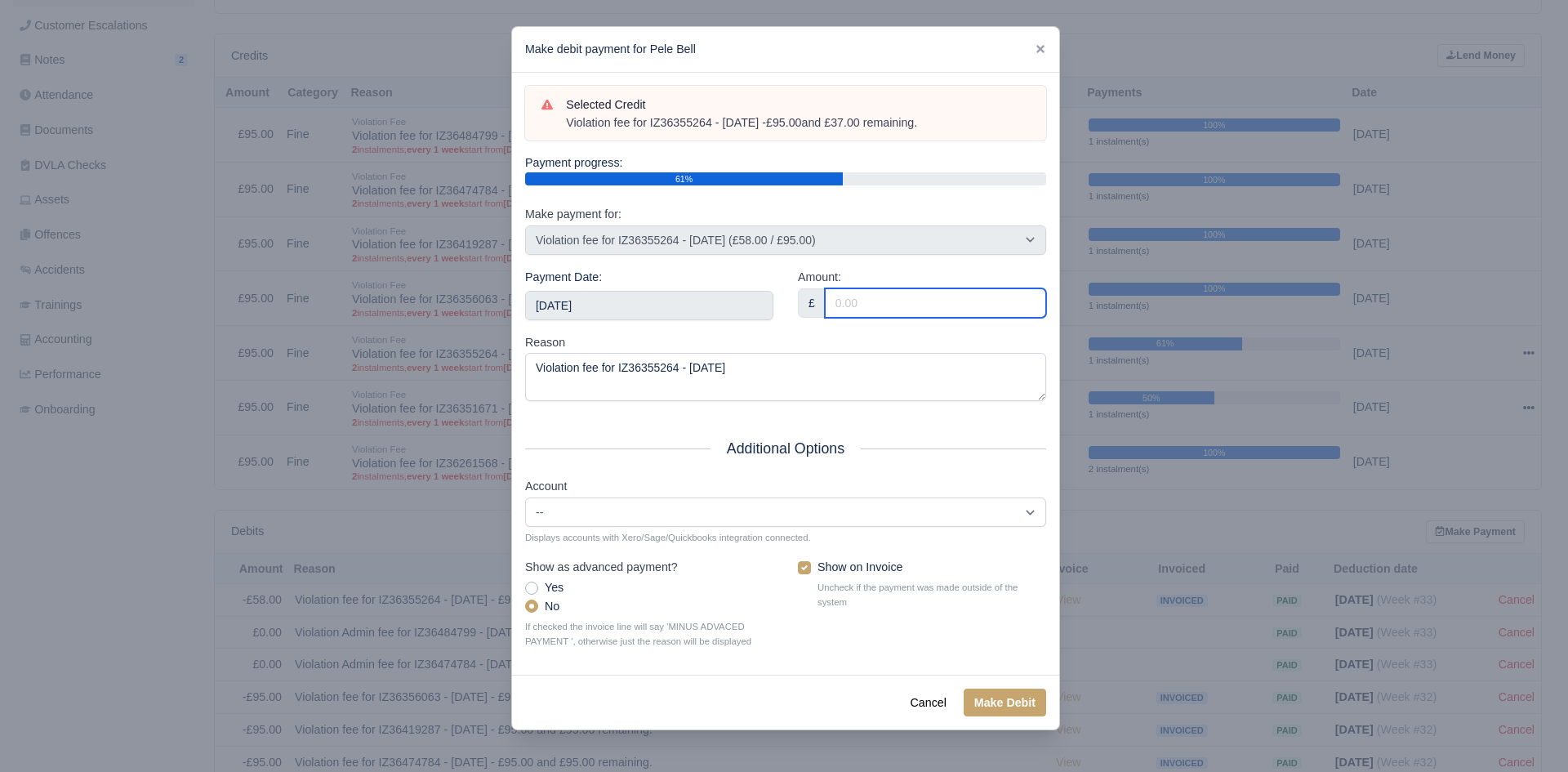
click at [871, 316] on input "Amount:" at bounding box center [936, 303] width 222 height 30
type input "37.00"
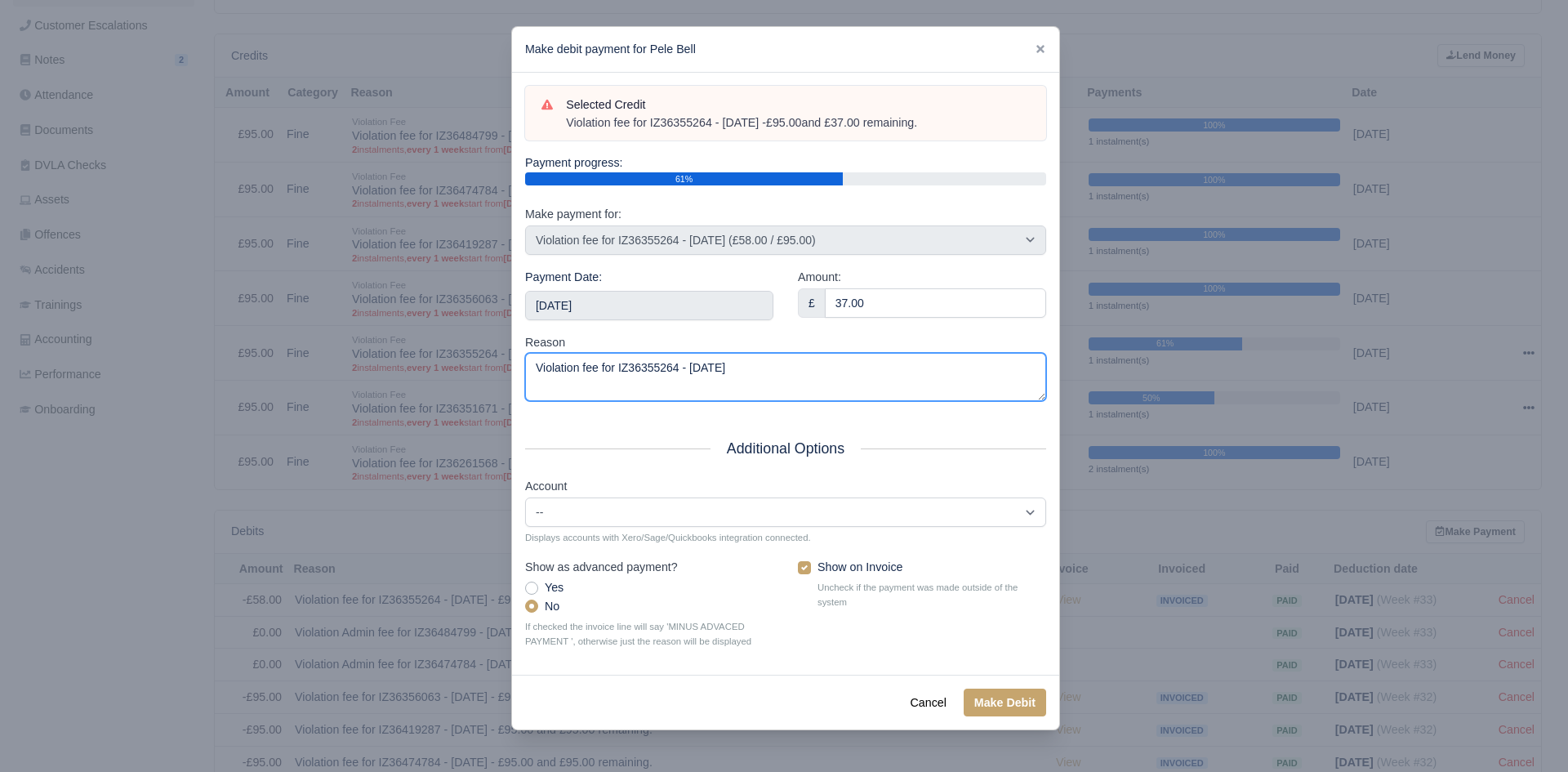
drag, startPoint x: 815, startPoint y: 371, endPoint x: 305, endPoint y: 392, distance: 510.4
click at [371, 394] on div "​ Make debit payment for Pele Bell Selected Credit Violation fee for IZ36355264…" at bounding box center [784, 386] width 1568 height 772
paste textarea "- £95.00 and £37.00 remaining."
type textarea "Violation fee for IZ36355264 - 24/07/2025 - £95.00 and £37.00 remaining."
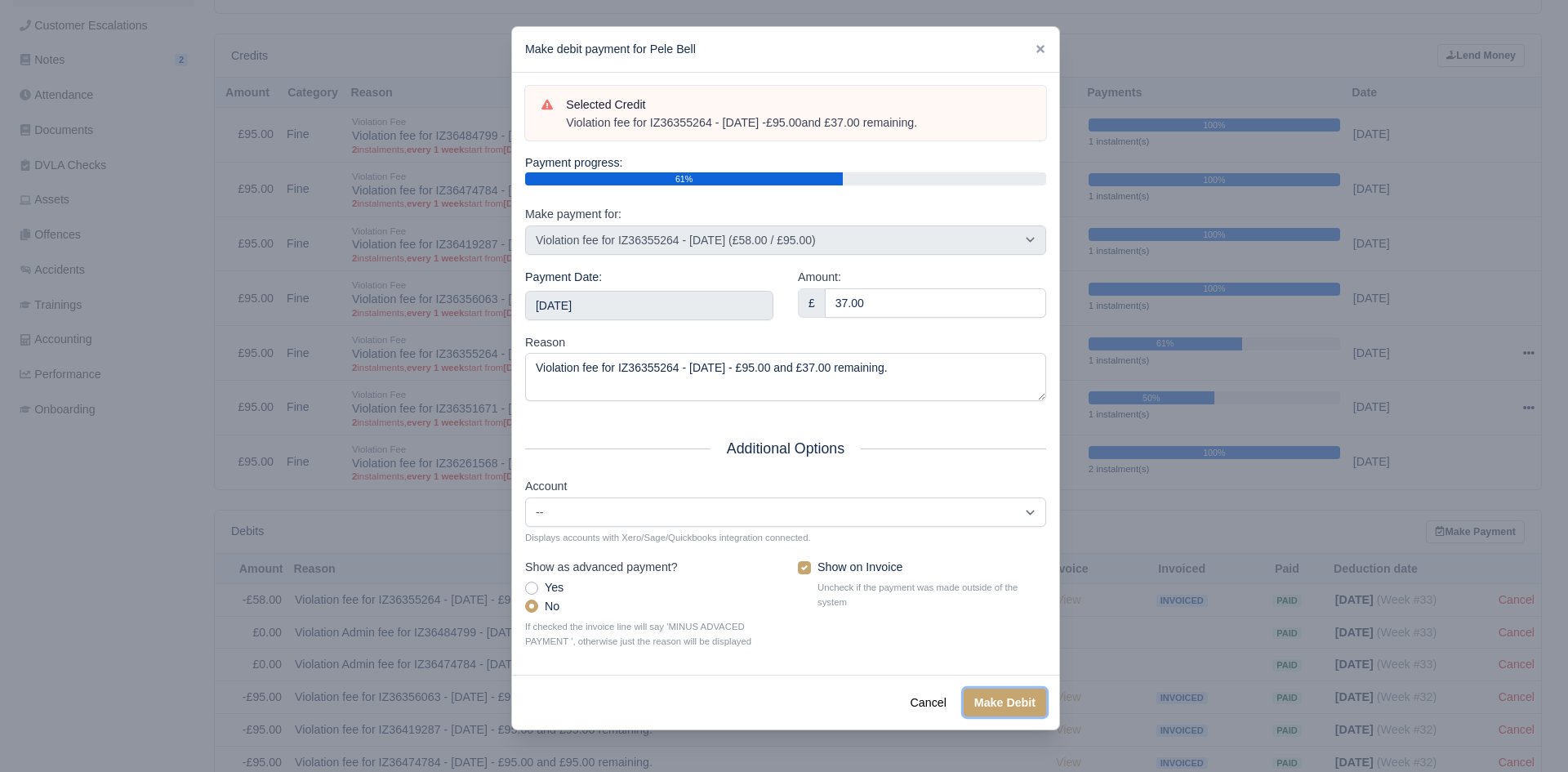
click at [992, 700] on button "Make Debit" at bounding box center [1005, 702] width 83 height 28
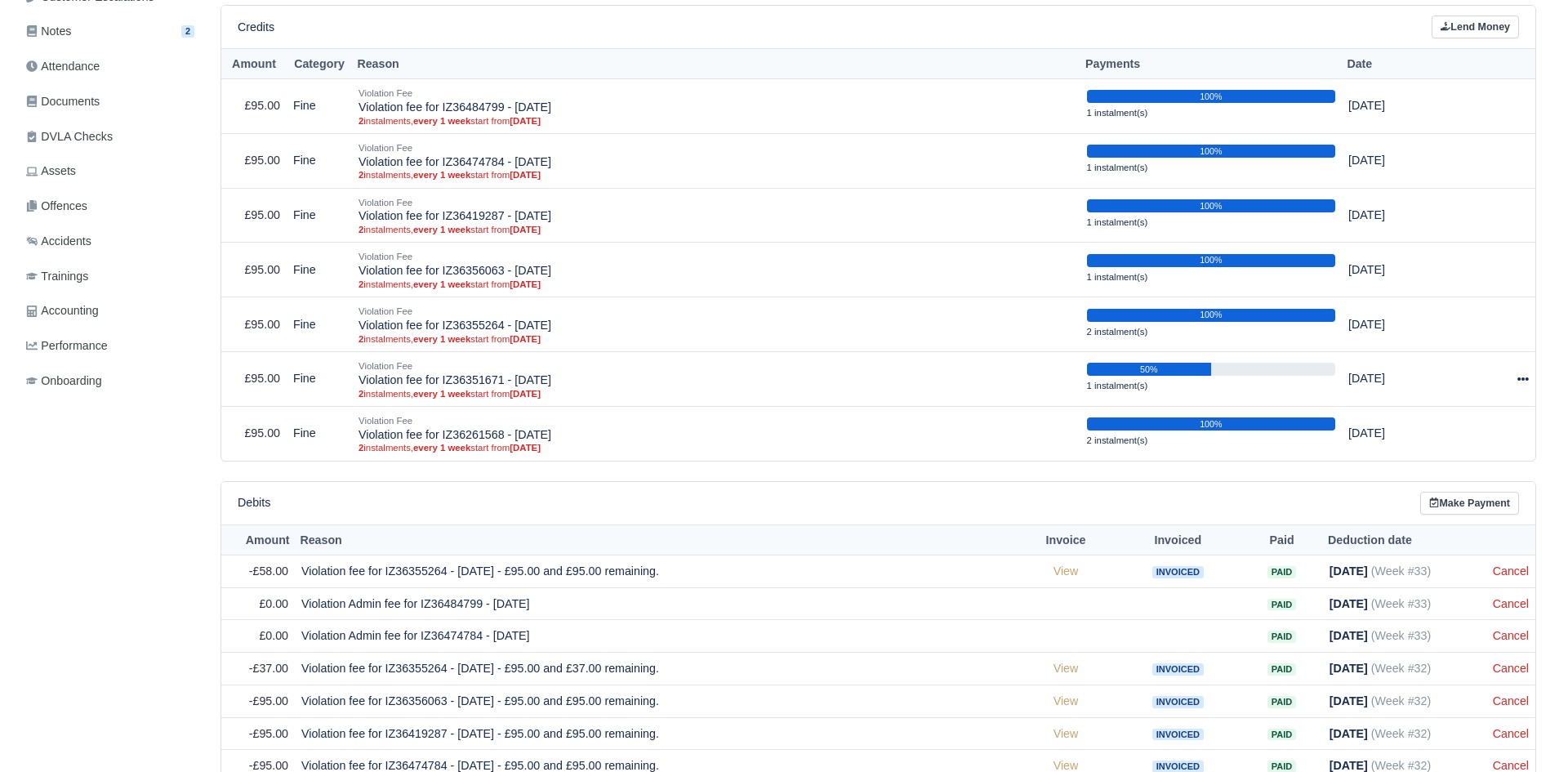
scroll to position [326, 0]
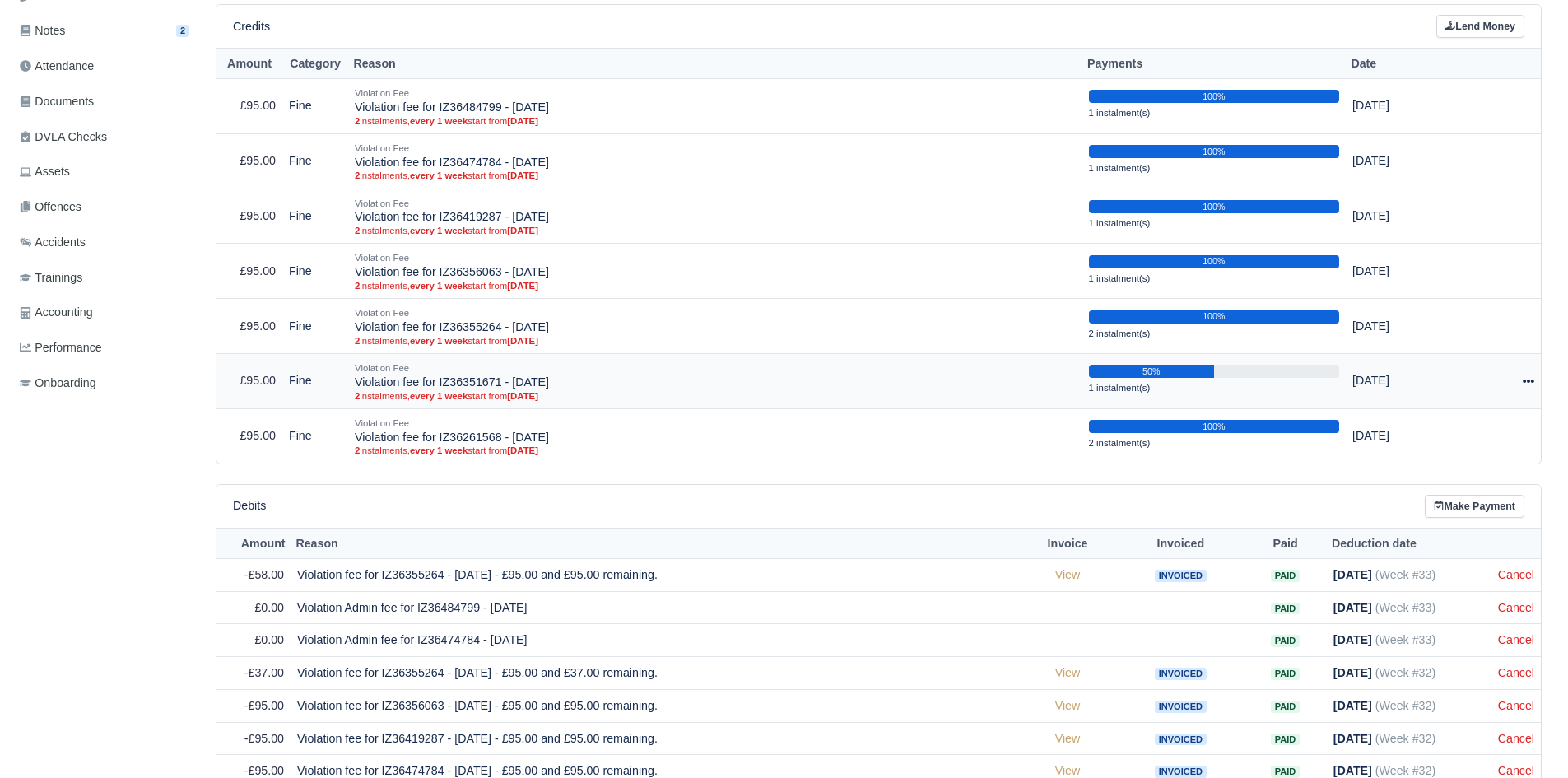
click at [1525, 379] on icon at bounding box center [1528, 380] width 12 height 12
click at [1496, 422] on button "Make Payment" at bounding box center [1453, 431] width 146 height 25
select select "5017"
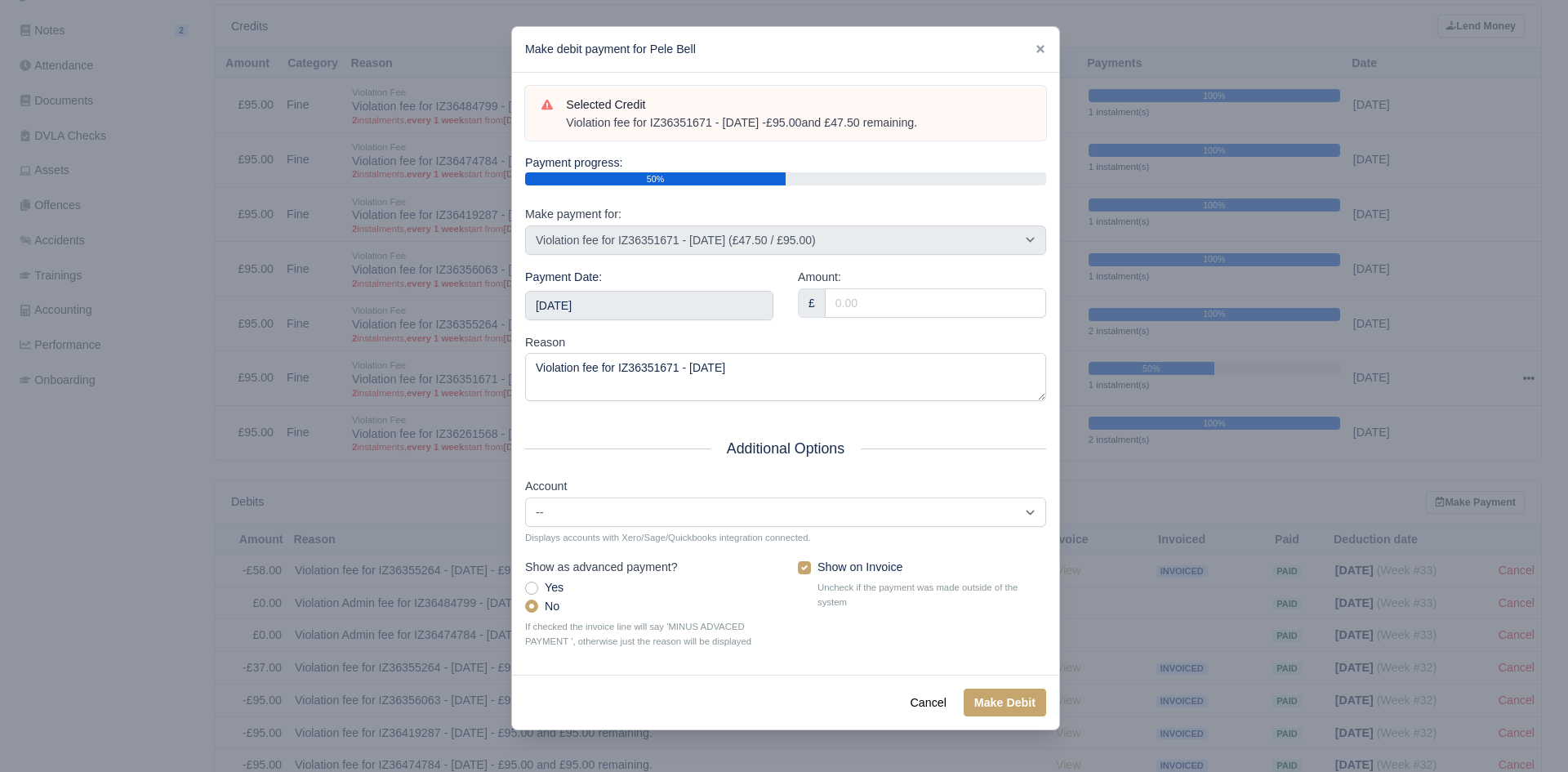
drag, startPoint x: 951, startPoint y: 129, endPoint x: 566, endPoint y: 127, distance: 385.0
click at [566, 127] on div "Violation fee for IZ36351671 - 24/07/2025 - £95.00 and £47.50 remaining." at bounding box center [797, 123] width 464 height 16
copy div "Violation fee for IZ36351671 - 24/07/2025 - £95.00 and £47.50 remaining."
click at [648, 322] on div "Payment Date: 2025-09-06" at bounding box center [648, 300] width 273 height 66
click at [677, 313] on input "2025-09-06" at bounding box center [649, 305] width 249 height 30
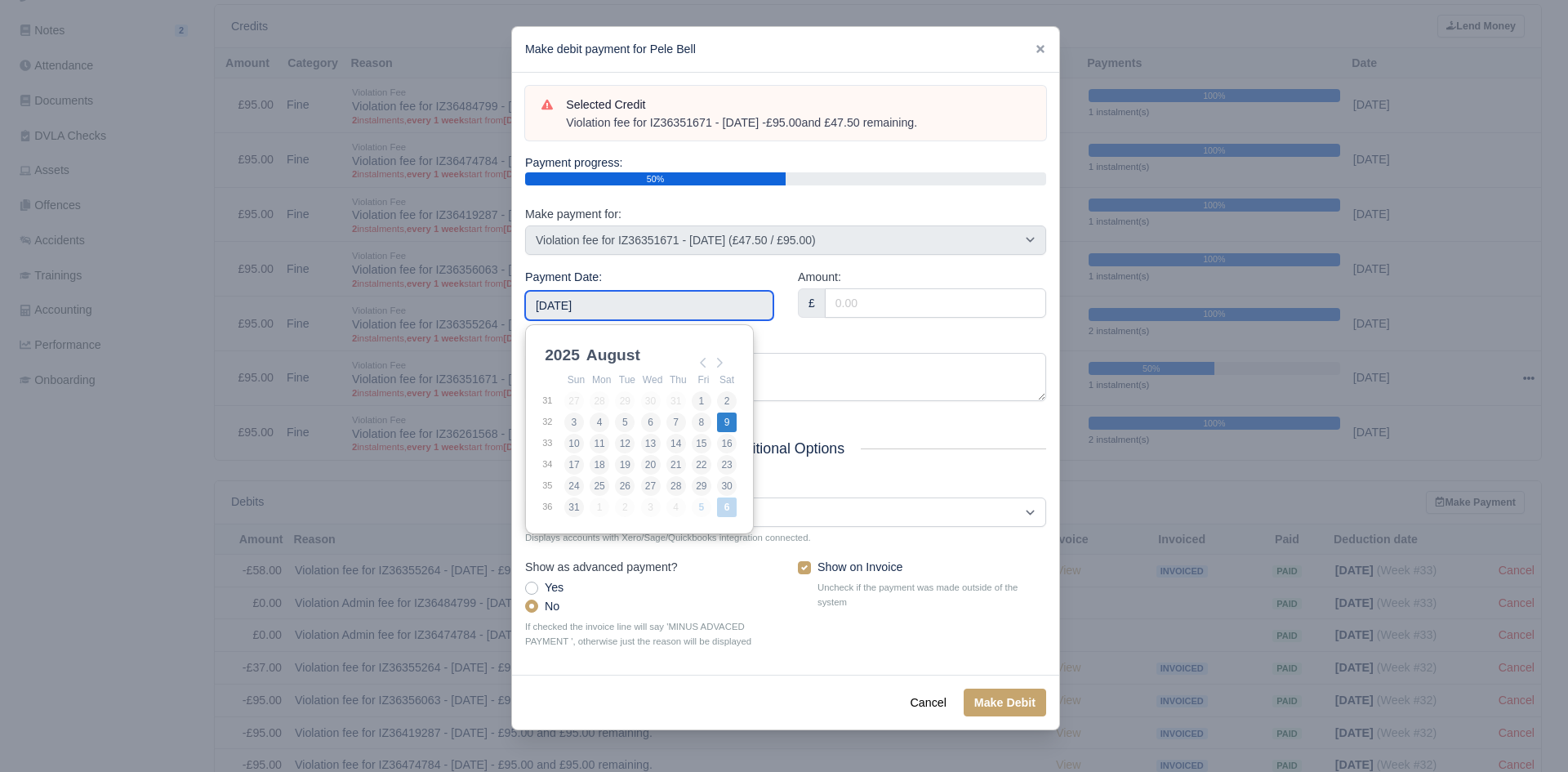
type input "2025-08-09"
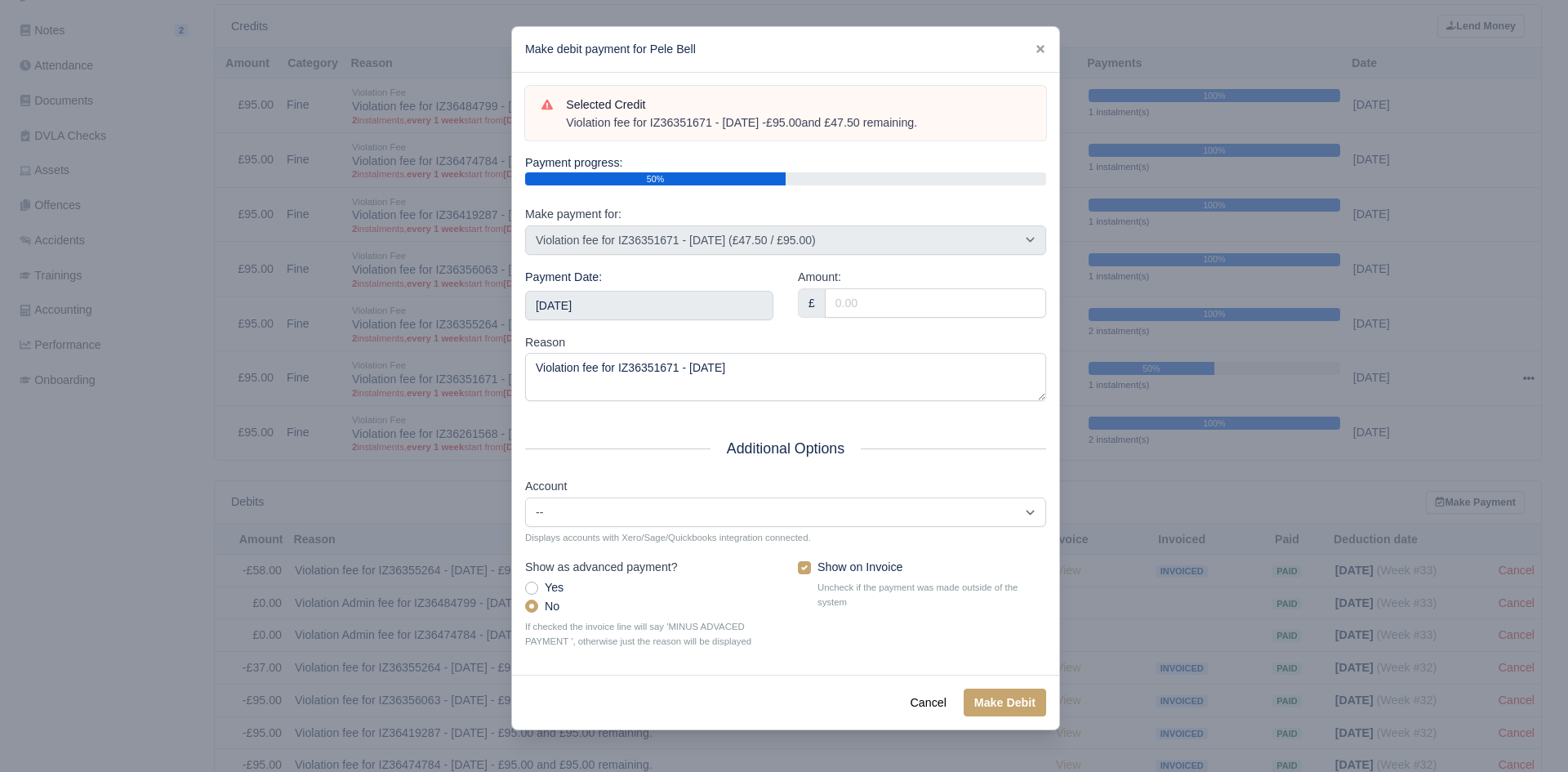
click at [881, 321] on div "Amount: £" at bounding box center [921, 300] width 273 height 66
click at [893, 306] on input "Amount:" at bounding box center [936, 303] width 222 height 30
type input "47.50"
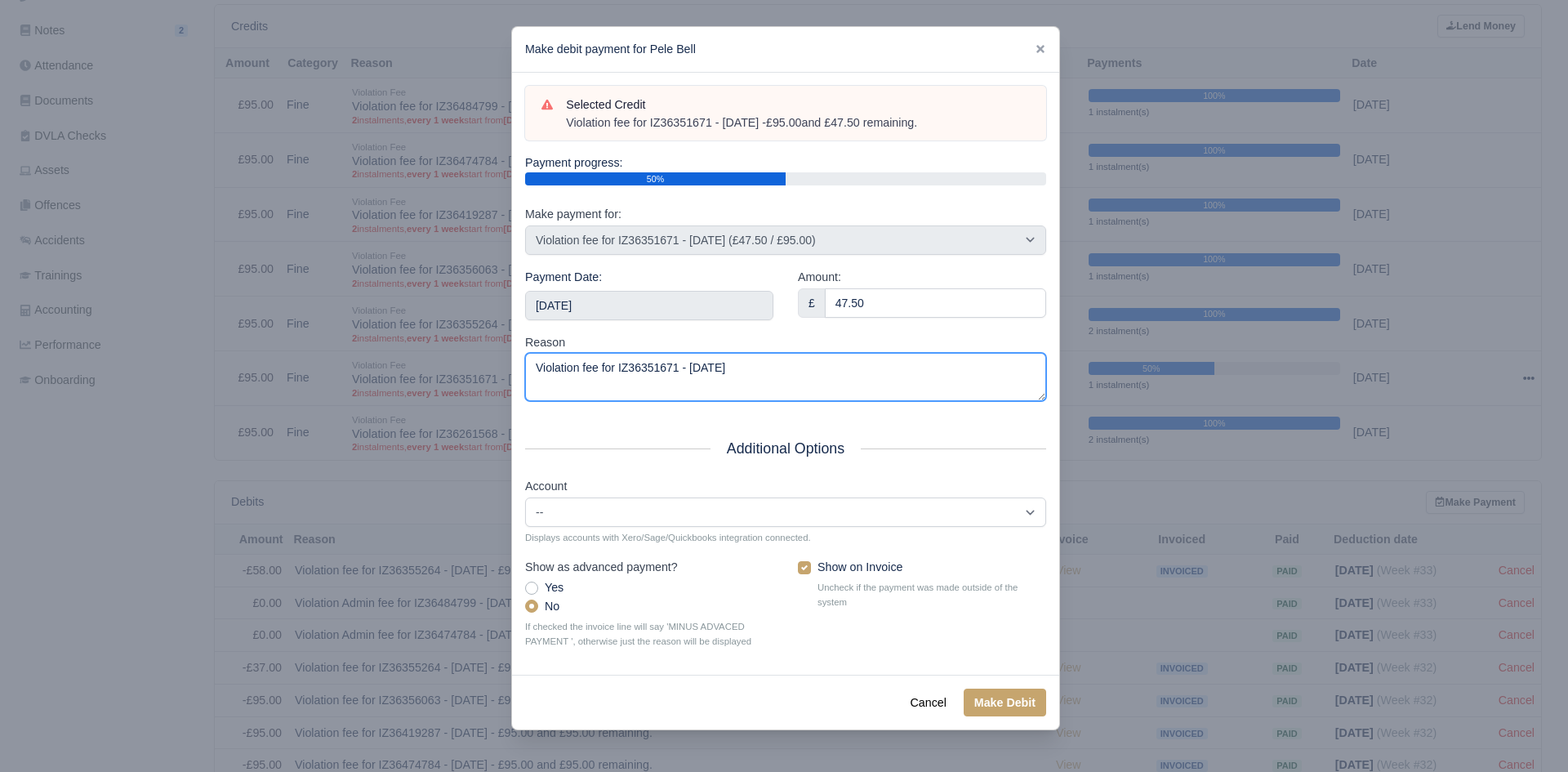
drag, startPoint x: 854, startPoint y: 356, endPoint x: 306, endPoint y: 435, distance: 553.7
click at [306, 435] on div "​ Make debit payment for Pele Bell Selected Credit Violation fee for IZ36351671…" at bounding box center [784, 386] width 1568 height 772
paste textarea "- £95.00 and £47.50 remaining."
type textarea "Violation fee for IZ36351671 - 24/07/2025 - £95.00 and £47.50 remaining."
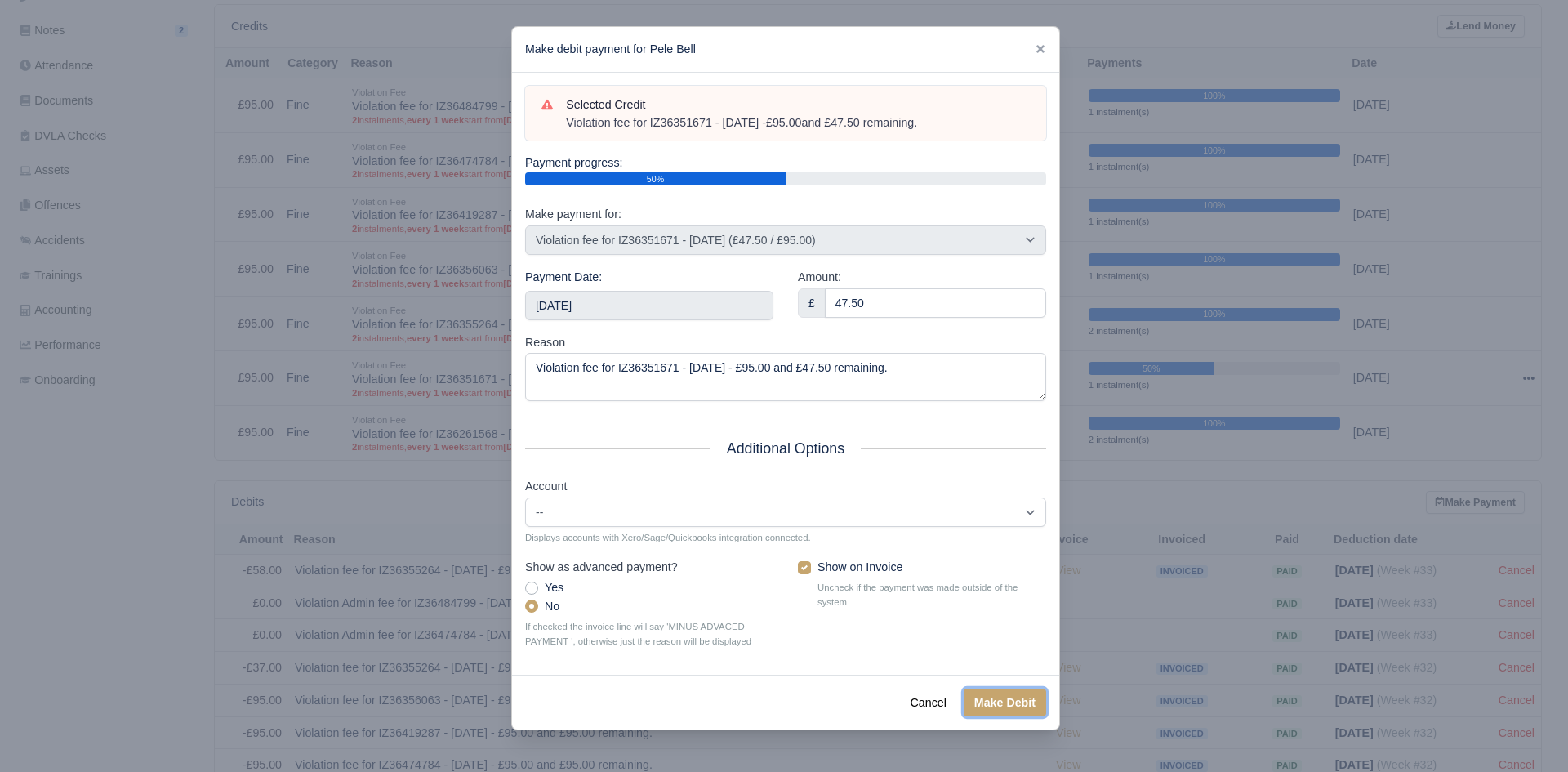
click at [989, 699] on button "Make Debit" at bounding box center [1005, 702] width 83 height 28
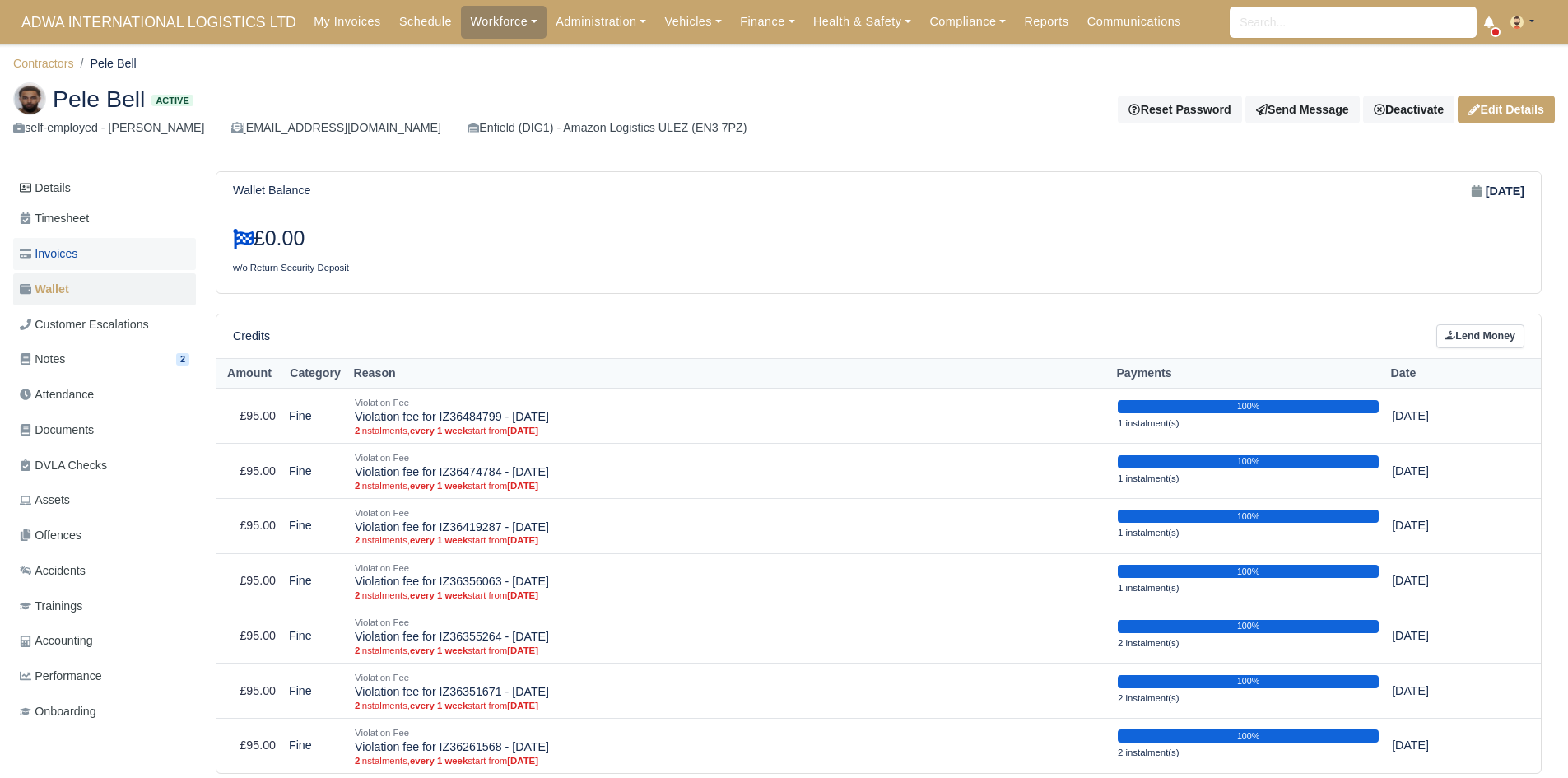
click at [96, 258] on link "Invoices" at bounding box center [104, 253] width 182 height 32
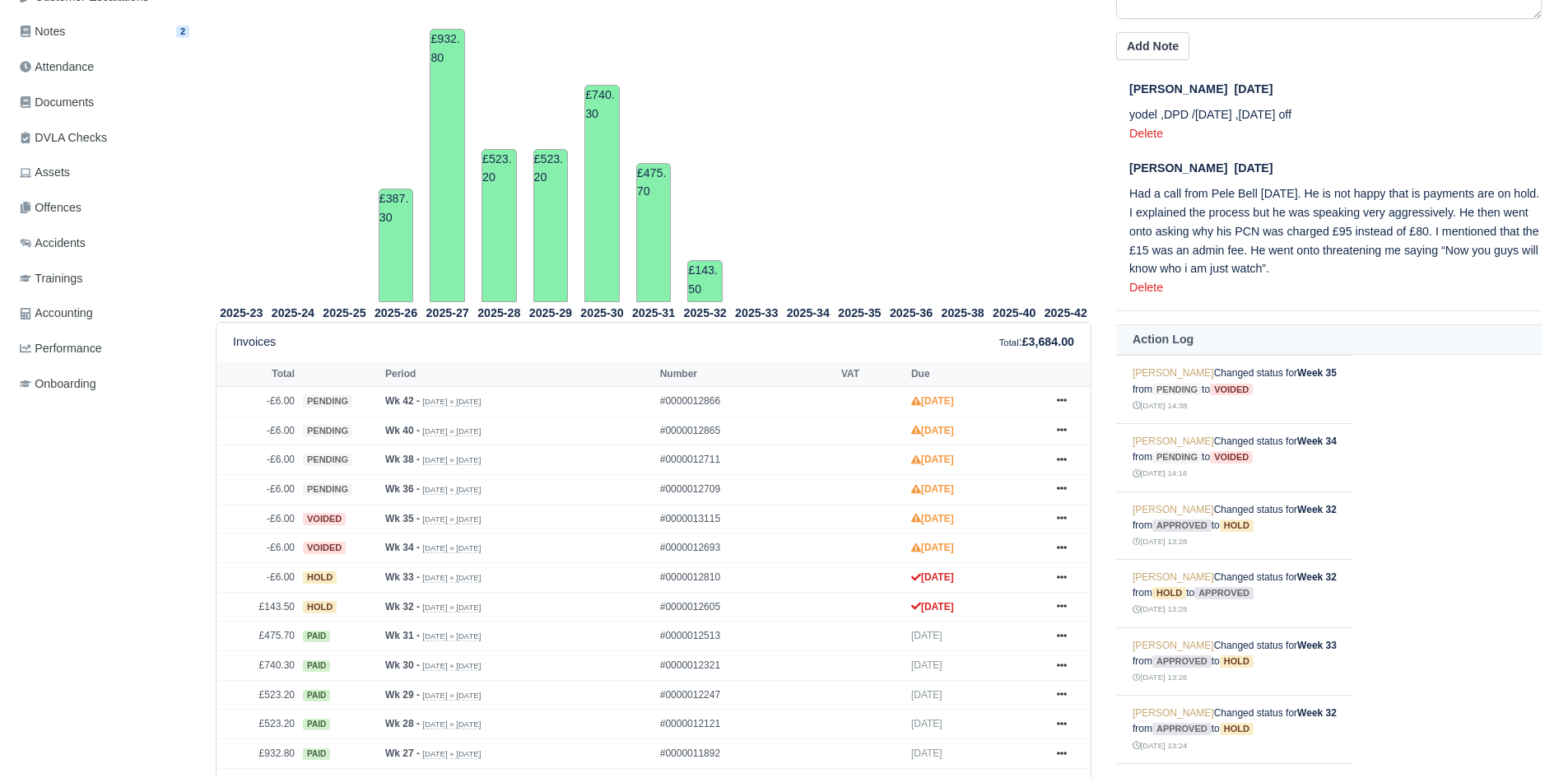
scroll to position [329, 0]
